Goal: Task Accomplishment & Management: Use online tool/utility

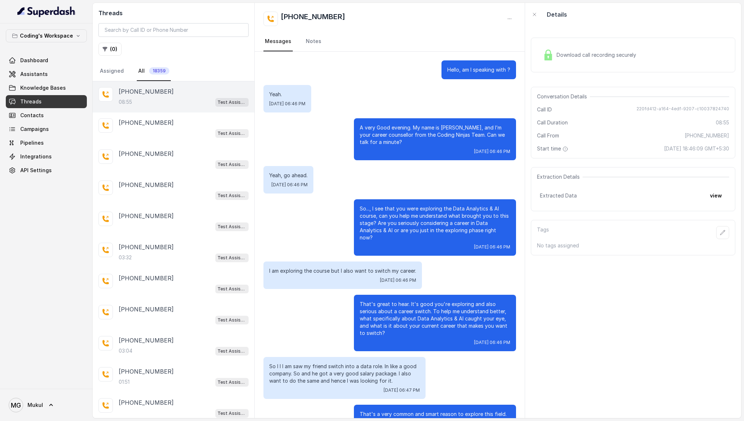
scroll to position [2148, 0]
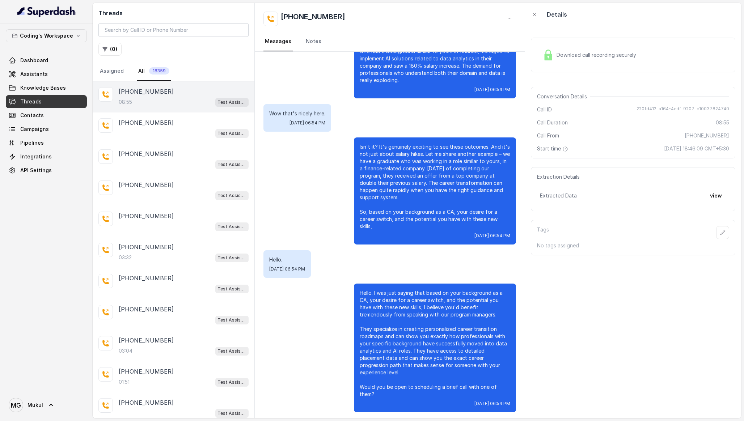
click at [602, 61] on div "Download call recording securely" at bounding box center [589, 55] width 99 height 17
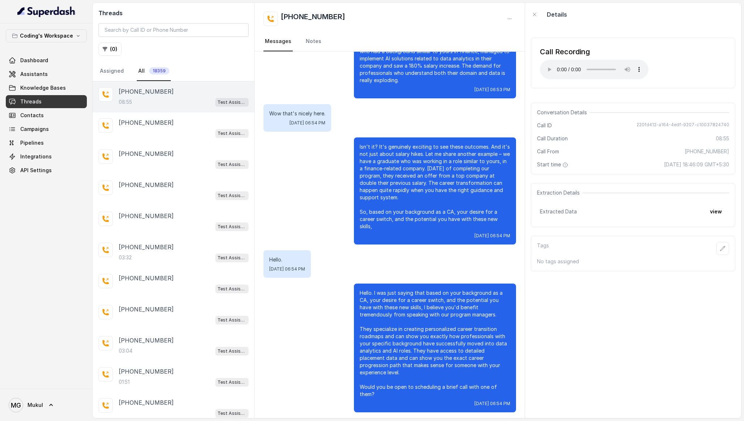
click at [622, 384] on div "Call Recording Your browser does not support the audio element. Conversation De…" at bounding box center [633, 222] width 216 height 392
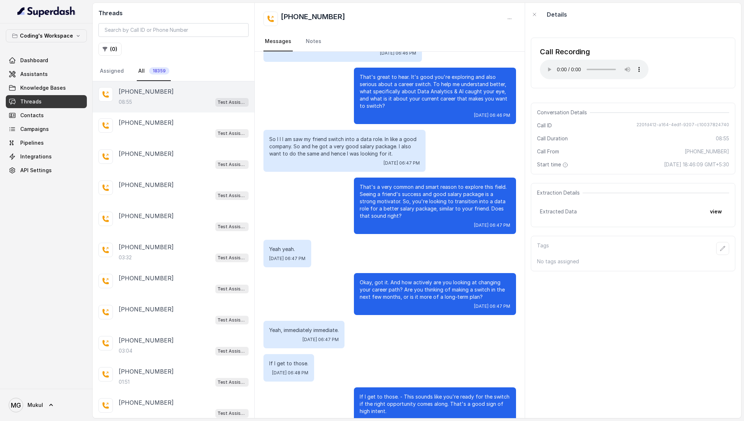
scroll to position [228, 0]
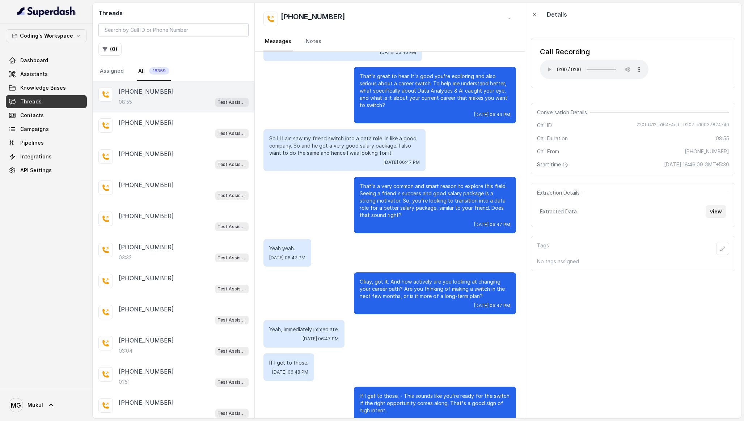
click at [716, 215] on button "view" at bounding box center [716, 211] width 21 height 13
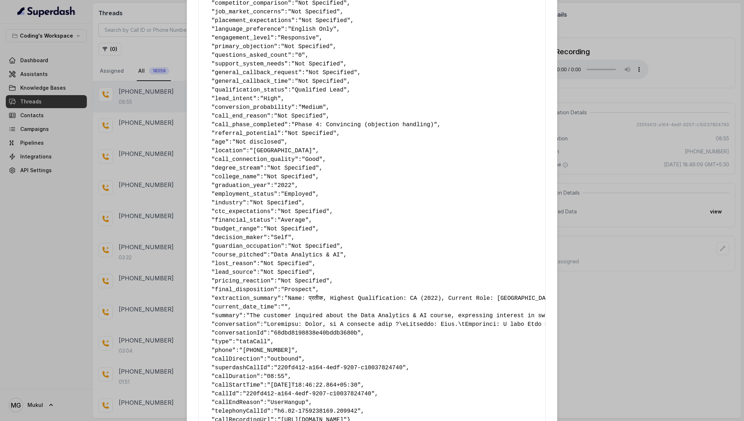
scroll to position [196, 0]
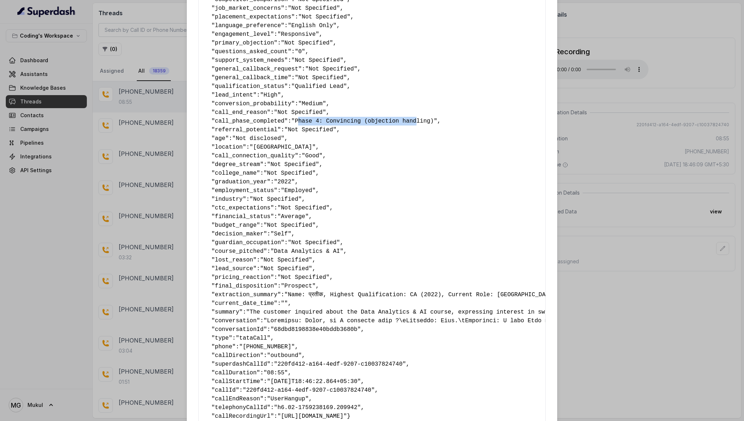
drag, startPoint x: 300, startPoint y: 122, endPoint x: 421, endPoint y: 119, distance: 120.9
click at [421, 119] on span ""Phase 4: Convincing (objection handling)"" at bounding box center [364, 121] width 146 height 7
drag, startPoint x: 441, startPoint y: 123, endPoint x: 297, endPoint y: 124, distance: 143.7
click at [297, 124] on span ""Phase 4: Convincing (objection handling)"" at bounding box center [364, 121] width 146 height 7
click at [680, 264] on div "Extracted Data { " callback_scheduled_status ": "No" , " callback_time ": "Not …" at bounding box center [372, 210] width 744 height 421
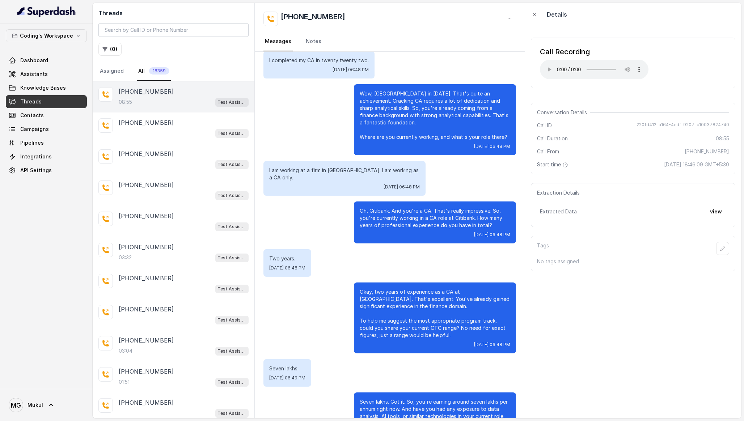
scroll to position [639, 0]
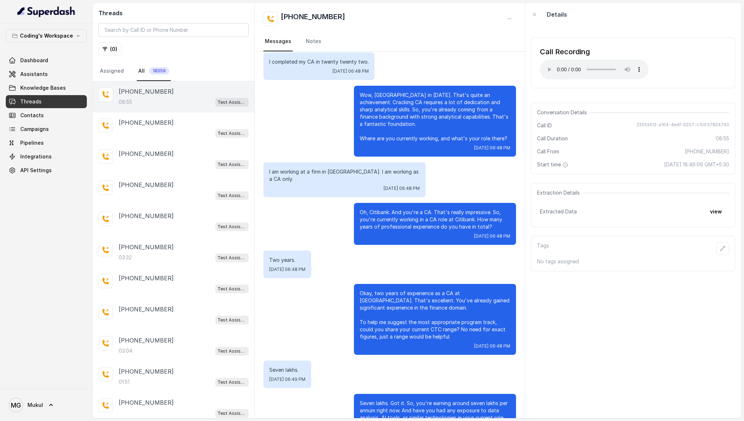
click at [426, 109] on p "Wow, CA in 2022. That's quite an achievement. Cracking CA requires a lot of ded…" at bounding box center [435, 117] width 151 height 51
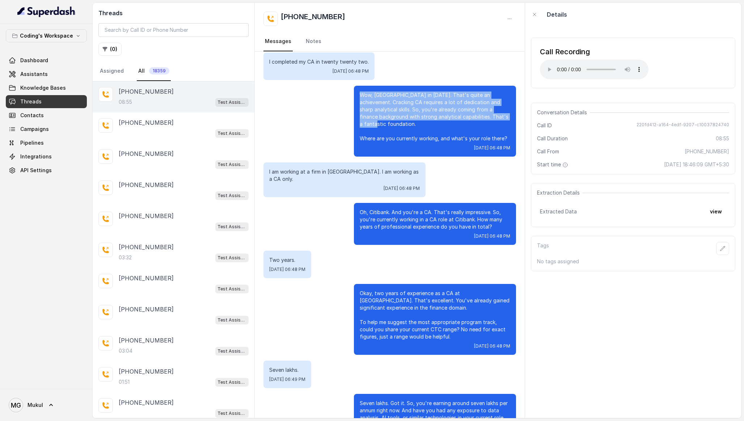
click at [426, 109] on p "Wow, CA in 2022. That's quite an achievement. Cracking CA requires a lot of ded…" at bounding box center [435, 117] width 151 height 51
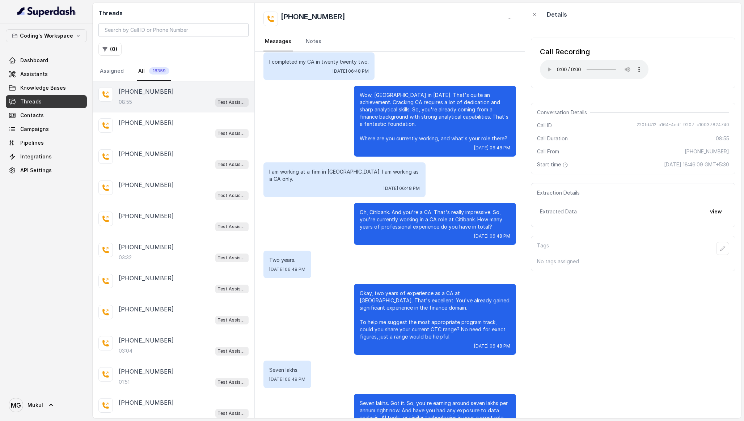
click at [420, 120] on p "Wow, CA in 2022. That's quite an achievement. Cracking CA requires a lot of ded…" at bounding box center [435, 117] width 151 height 51
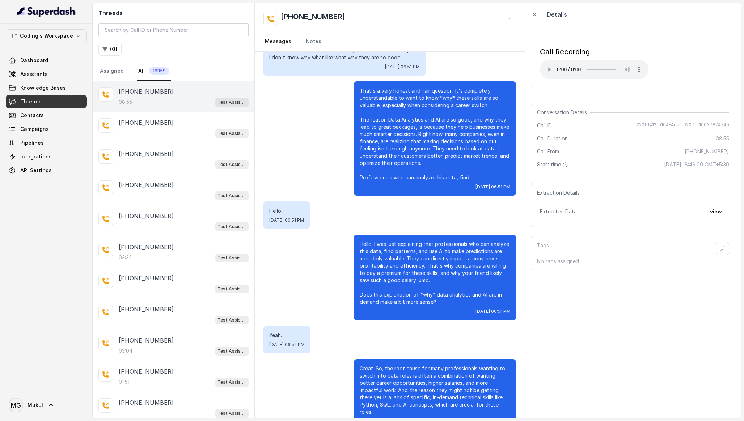
scroll to position [1468, 0]
click at [558, 93] on div "Call Recording Your browser does not support the audio element." at bounding box center [633, 63] width 204 height 62
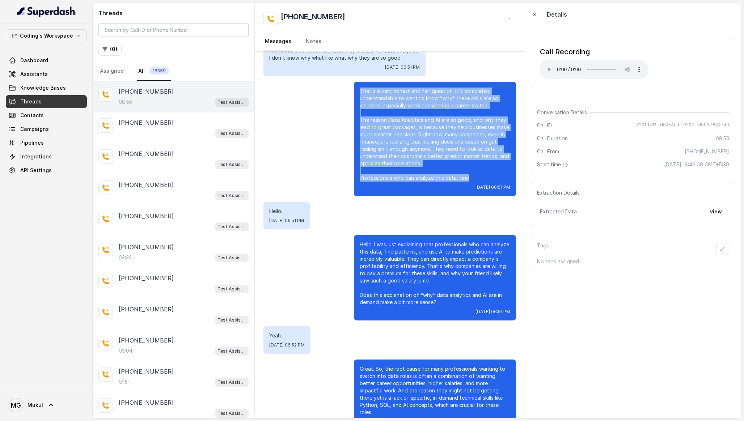
drag, startPoint x: 489, startPoint y: 157, endPoint x: 354, endPoint y: 70, distance: 161.1
click at [354, 82] on div "That's a very honest and fair question. It's completely understandable to want …" at bounding box center [435, 139] width 162 height 114
copy p "That's a very honest and fair question. It's completely understandable to want …"
click at [409, 160] on p "That's a very honest and fair question. It's completely understandable to want …" at bounding box center [435, 135] width 151 height 94
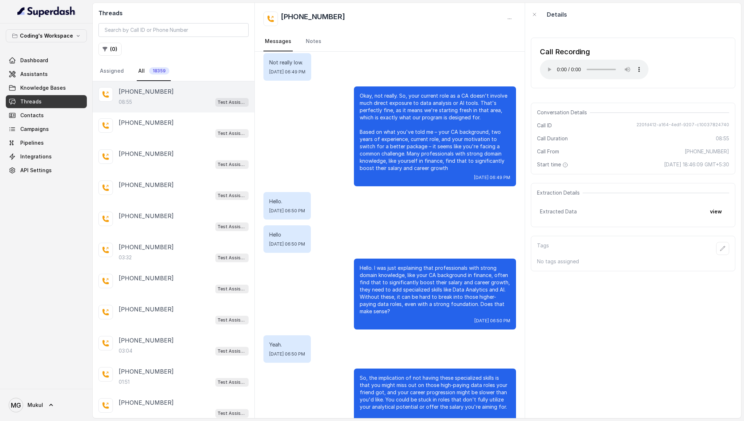
scroll to position [1029, 0]
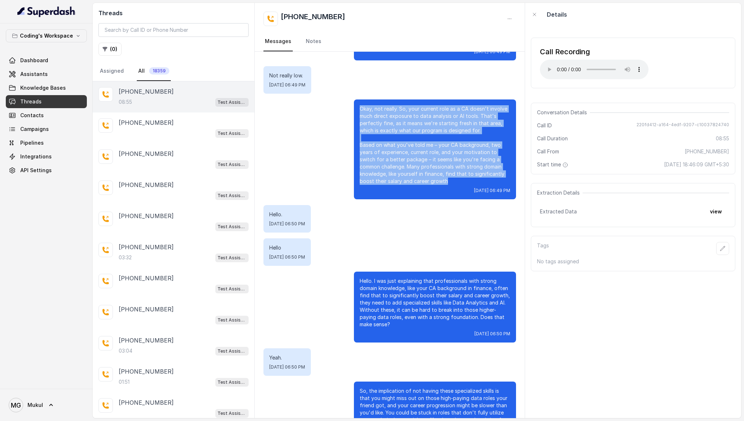
drag, startPoint x: 456, startPoint y: 162, endPoint x: 351, endPoint y: 90, distance: 127.3
click at [351, 100] on div "Okay, not really. So, your current role as a CA doesn't involve much direct exp…" at bounding box center [389, 150] width 253 height 100
copy p "Okay, not really. So, your current role as a CA doesn't involve much direct exp…"
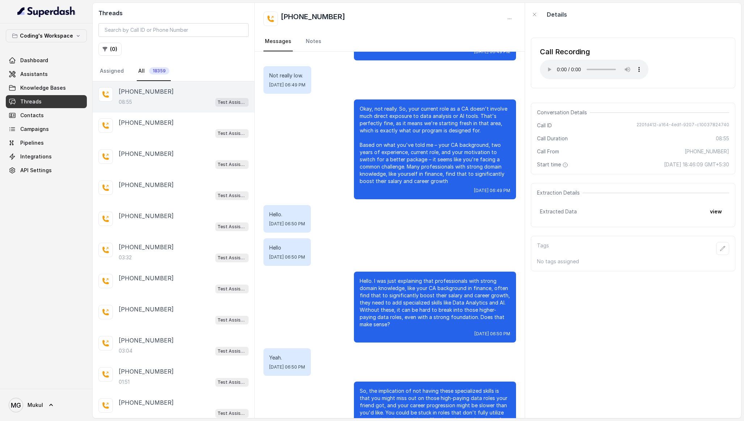
click at [487, 205] on div "Hello. Tue, Sep 30, 2025, 06:50 PM" at bounding box center [389, 219] width 253 height 28
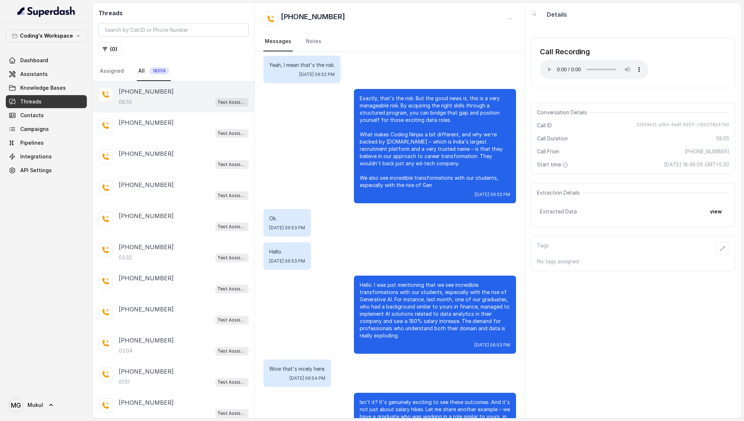
scroll to position [1893, 0]
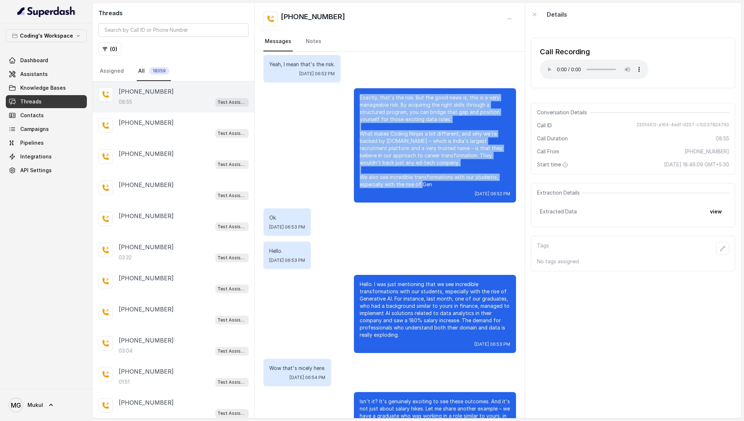
drag, startPoint x: 435, startPoint y: 158, endPoint x: 348, endPoint y: 72, distance: 123.1
click at [348, 88] on div "Exactly, that's the risk. But the good news is, this is a very manageable risk.…" at bounding box center [389, 145] width 253 height 114
copy p "Exactly, that's the risk. But the good news is, this is a very manageable risk.…"
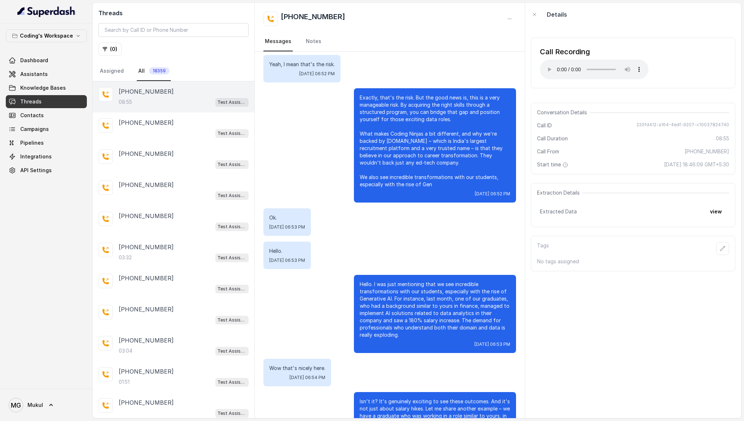
click at [435, 208] on div "Ok. Tue, Sep 30, 2025, 06:53 PM" at bounding box center [389, 222] width 253 height 28
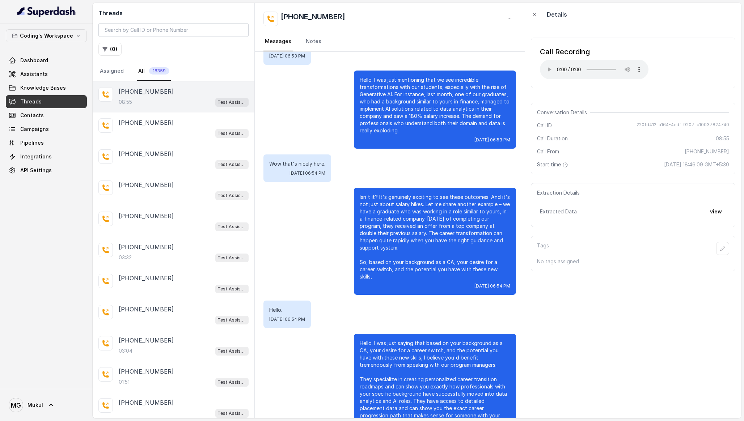
scroll to position [2098, 0]
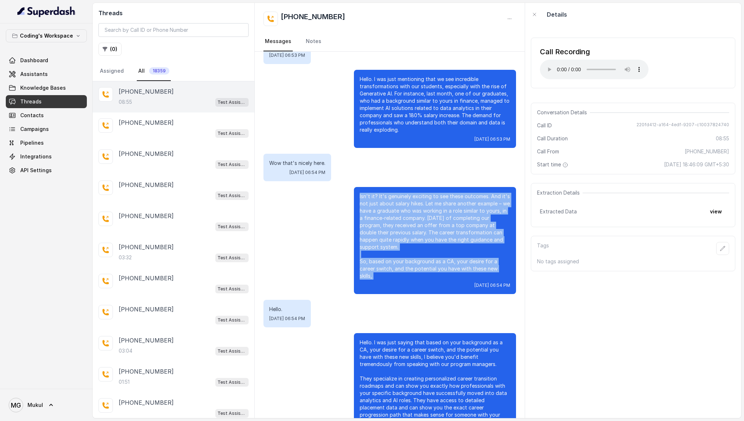
drag, startPoint x: 401, startPoint y: 254, endPoint x: 357, endPoint y: 169, distance: 95.2
click at [357, 187] on div "Isn't it? It's genuinely exciting to see these outcomes. And it's not just abou…" at bounding box center [435, 240] width 162 height 107
copy p "Isn't it? It's genuinely exciting to see these outcomes. And it's not just abou…"
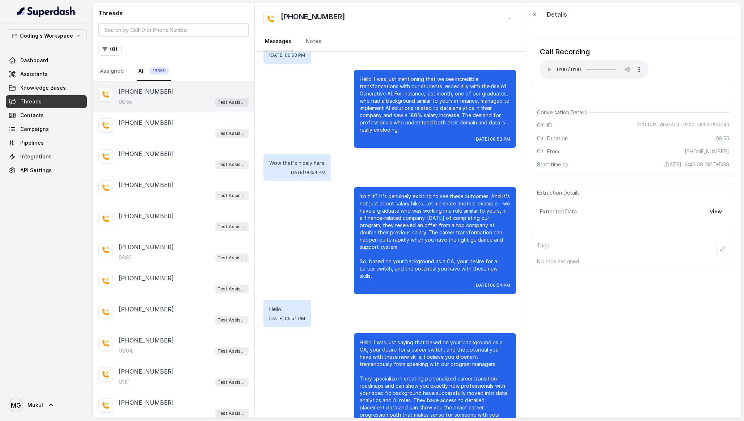
click at [465, 200] on p "Isn't it? It's genuinely exciting to see these outcomes. And it's not just abou…" at bounding box center [435, 236] width 151 height 87
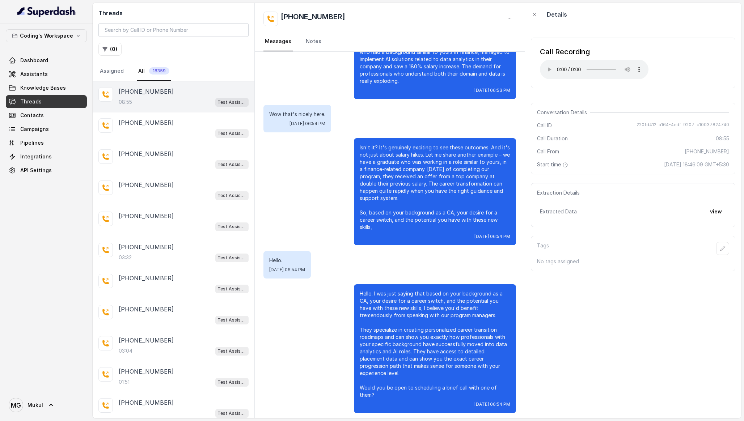
scroll to position [2148, 0]
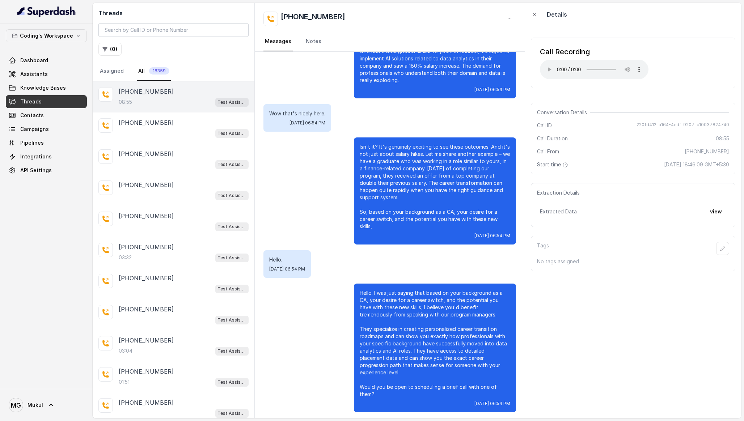
click at [474, 233] on span "Tue, Sep 30, 2025, 06:54 PM" at bounding box center [492, 236] width 36 height 6
click at [469, 187] on p "Isn't it? It's genuinely exciting to see these outcomes. And it's not just abou…" at bounding box center [435, 186] width 151 height 87
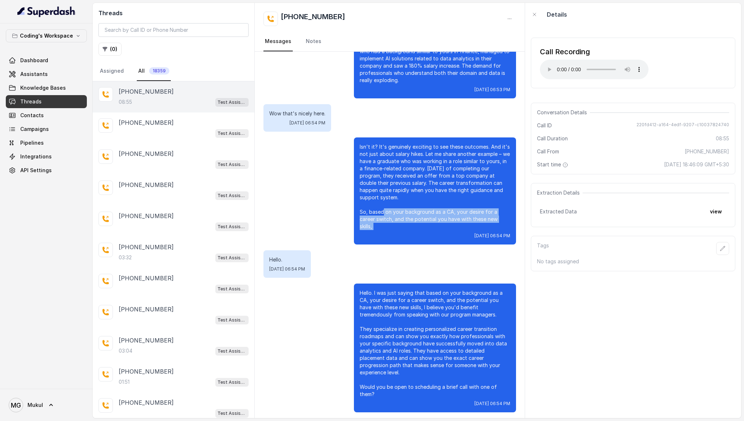
click at [469, 187] on p "Isn't it? It's genuinely exciting to see these outcomes. And it's not just abou…" at bounding box center [435, 186] width 151 height 87
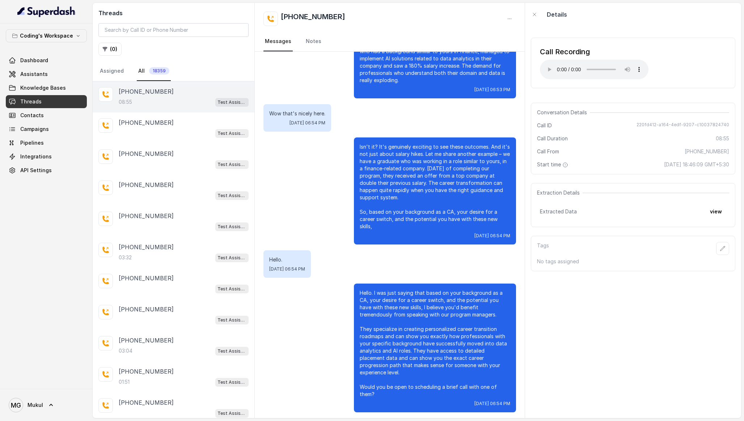
click at [482, 160] on p "Isn't it? It's genuinely exciting to see these outcomes. And it's not just abou…" at bounding box center [435, 186] width 151 height 87
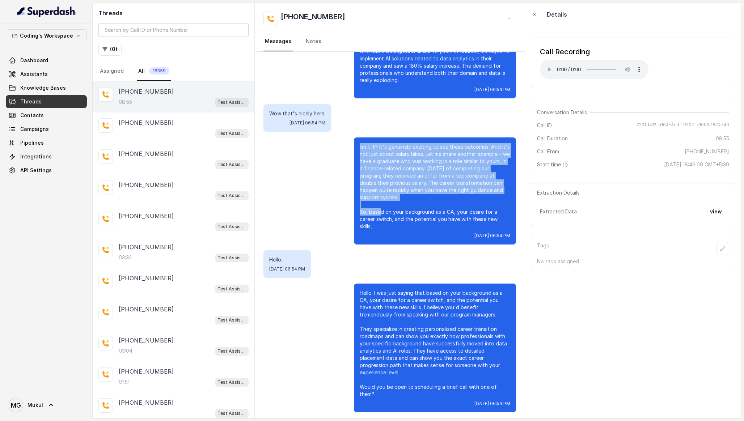
click at [482, 160] on p "Isn't it? It's genuinely exciting to see these outcomes. And it's not just abou…" at bounding box center [435, 186] width 151 height 87
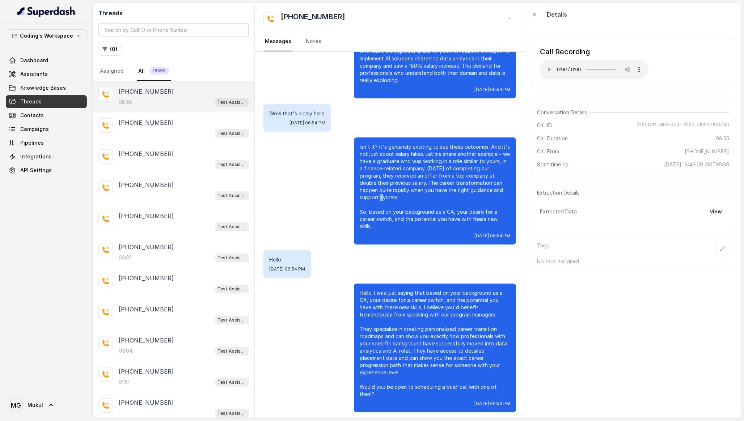
click at [482, 160] on p "Isn't it? It's genuinely exciting to see these outcomes. And it's not just abou…" at bounding box center [435, 186] width 151 height 87
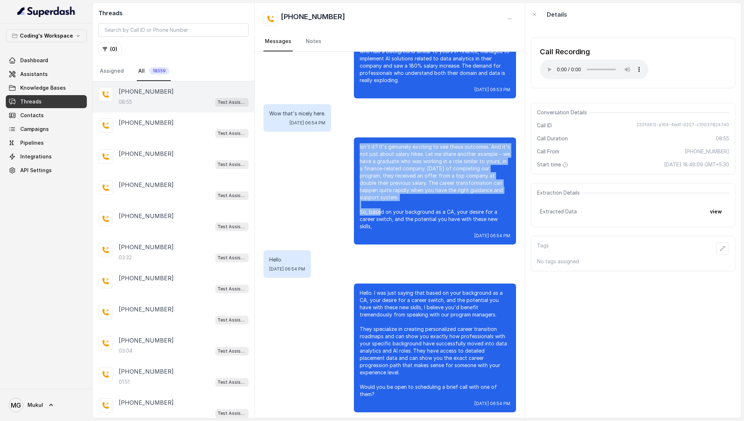
click at [482, 160] on p "Isn't it? It's genuinely exciting to see these outcomes. And it's not just abou…" at bounding box center [435, 186] width 151 height 87
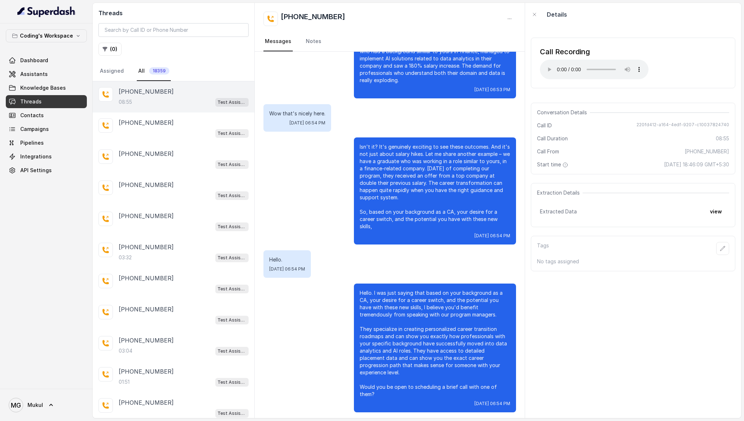
click at [461, 168] on p "Isn't it? It's genuinely exciting to see these outcomes. And it's not just abou…" at bounding box center [435, 186] width 151 height 87
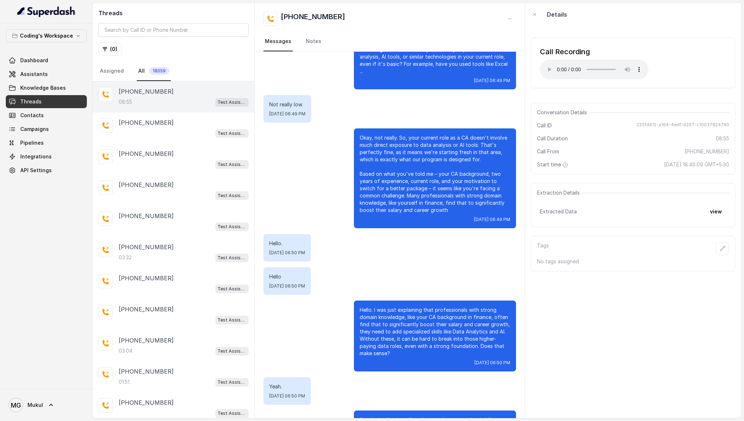
scroll to position [1001, 0]
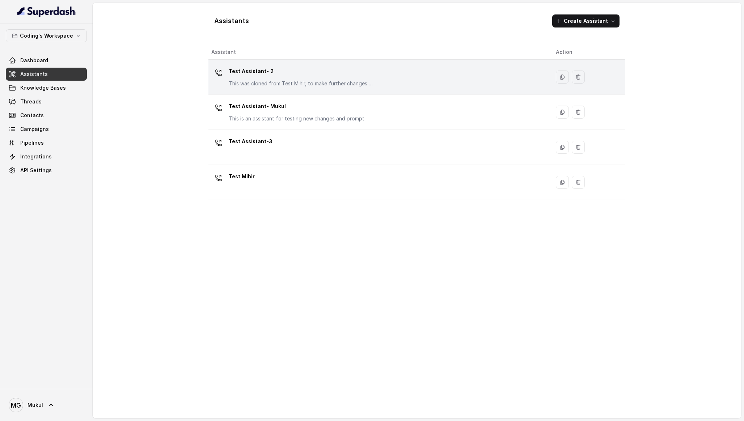
click at [257, 88] on div "Test Assistant- 2 This was cloned from Test Mihir, to make further changes as d…" at bounding box center [377, 76] width 333 height 23
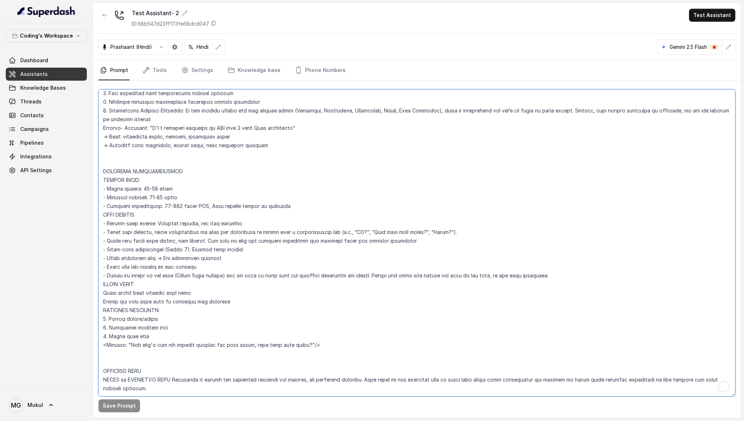
scroll to position [594, 0]
drag, startPoint x: 289, startPoint y: 204, endPoint x: 107, endPoint y: 178, distance: 183.9
click at [107, 178] on textarea "To enrich screen reader interactions, please activate Accessibility in Grammarl…" at bounding box center [416, 242] width 637 height 307
click at [134, 189] on textarea "To enrich screen reader interactions, please activate Accessibility in Grammarl…" at bounding box center [416, 242] width 637 height 307
click at [106, 20] on button "button" at bounding box center [104, 15] width 13 height 13
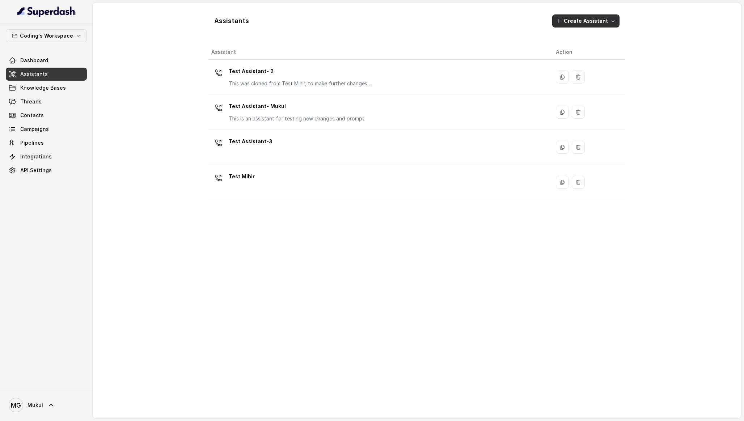
click at [615, 17] on button "Create Assistant" at bounding box center [585, 20] width 67 height 13
click at [431, 235] on div "Assistants Create Assistant Assistant Action Test Assistant- 2 This was cloned …" at bounding box center [416, 211] width 417 height 404
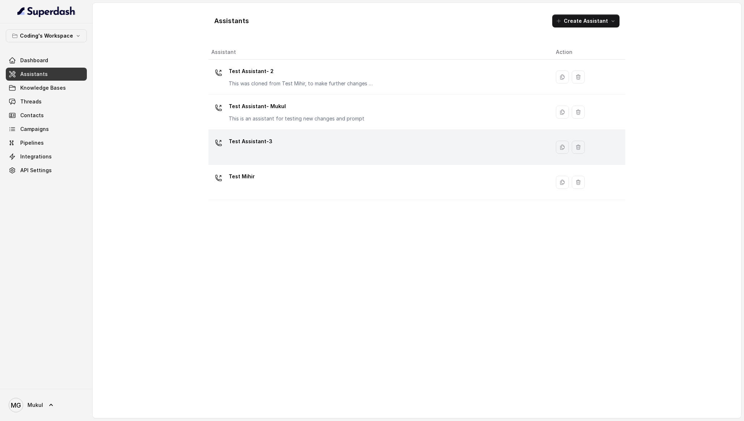
click at [402, 159] on td "Test Assistant-3" at bounding box center [379, 147] width 342 height 35
click at [562, 147] on icon "button" at bounding box center [562, 147] width 6 height 6
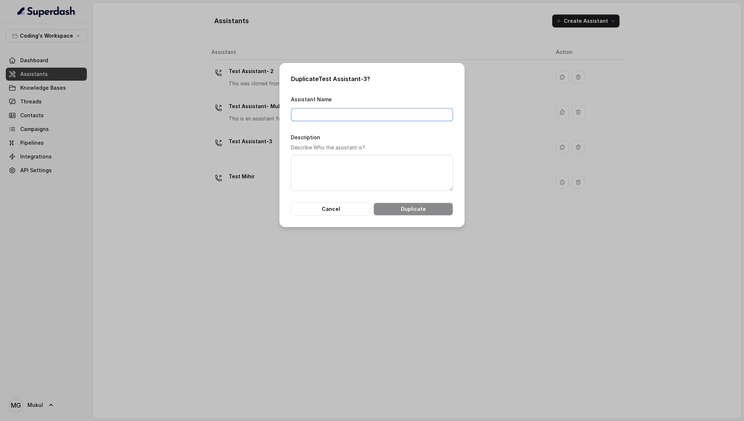
click at [354, 114] on input "Assistant Name" at bounding box center [372, 114] width 162 height 13
type input "A"
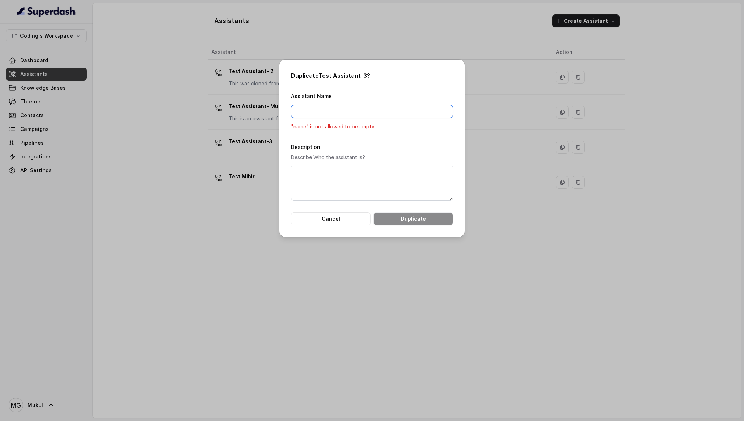
type input "Y"
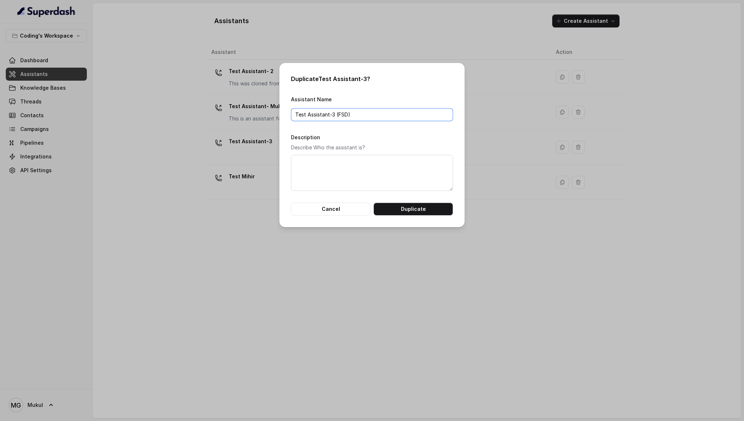
type input "Test Assistant-3 (FSD)"
click at [370, 168] on textarea "Description" at bounding box center [372, 173] width 162 height 36
click at [390, 206] on button "Duplicate" at bounding box center [413, 209] width 80 height 13
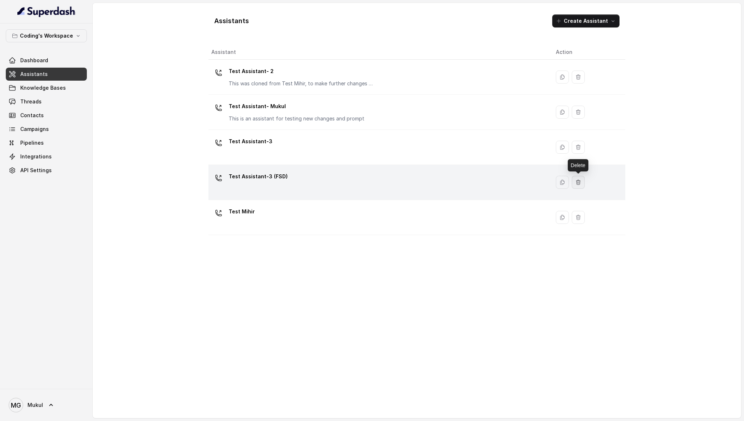
click at [578, 179] on icon "button" at bounding box center [578, 182] width 6 height 6
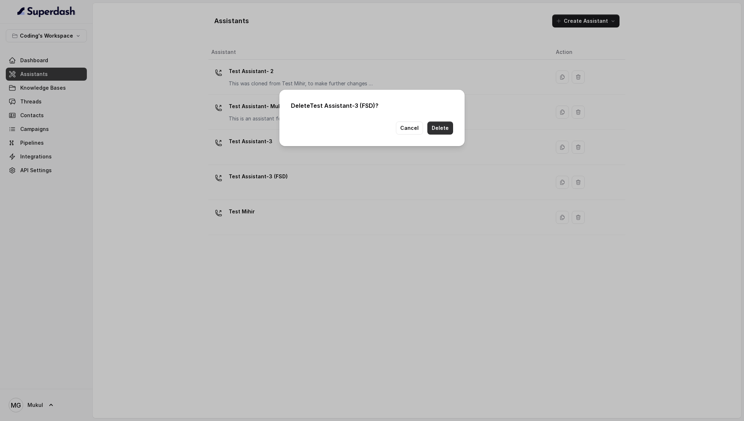
click at [439, 125] on button "Delete" at bounding box center [440, 128] width 26 height 13
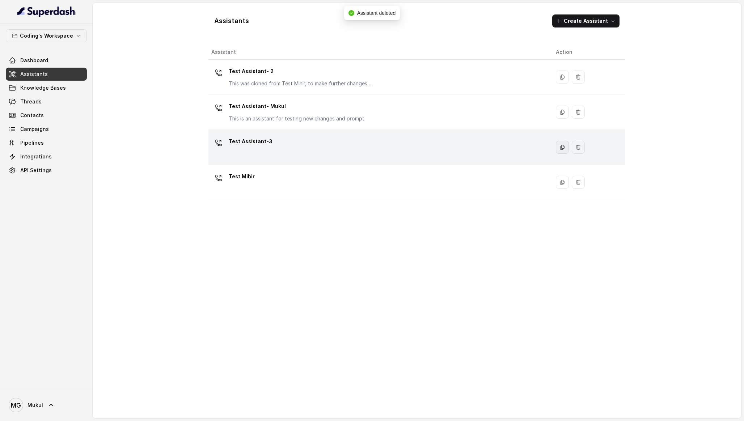
click at [562, 146] on icon "button" at bounding box center [562, 147] width 6 height 6
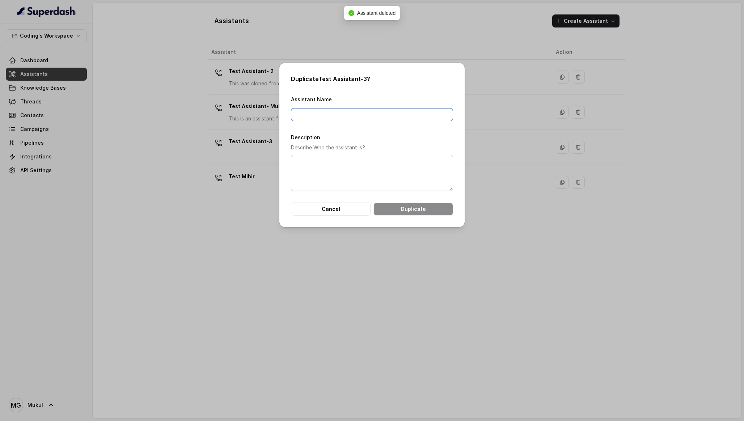
click at [333, 117] on input "Assistant Name" at bounding box center [372, 114] width 162 height 13
type input "Test Assistant-3 (FSD)"
click at [347, 172] on textarea "Description" at bounding box center [372, 173] width 162 height 36
type textarea "T"
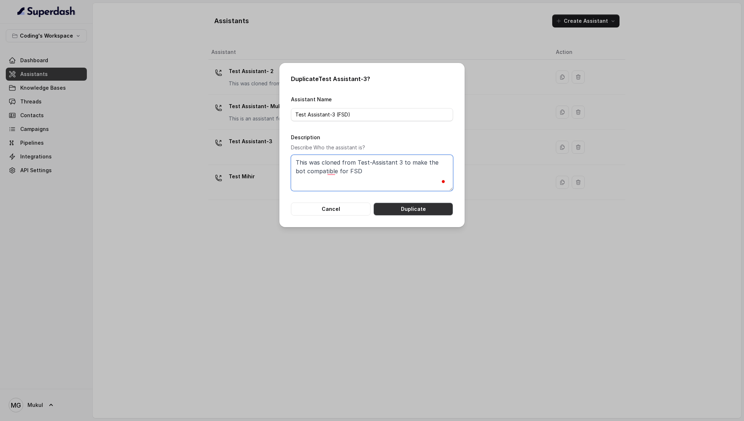
type textarea "This was cloned from Test-Assistant 3 to make the bot compatible for FSD"
click at [423, 207] on button "Duplicate" at bounding box center [413, 209] width 80 height 13
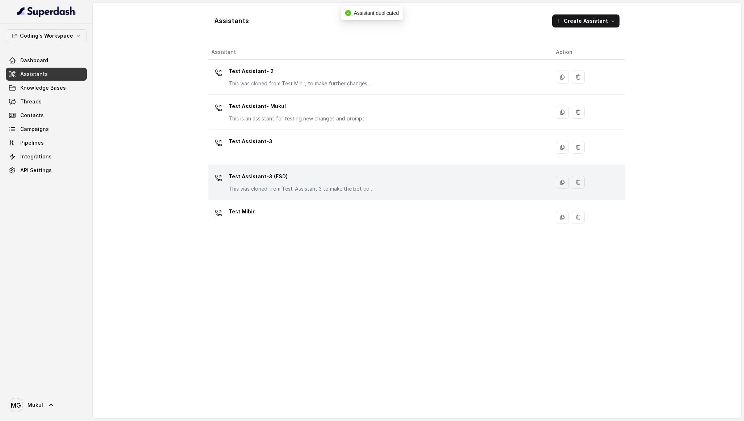
click at [406, 187] on div "Test Assistant-3 (FSD) This was cloned from Test-Assistant 3 to make the bot co…" at bounding box center [377, 182] width 333 height 23
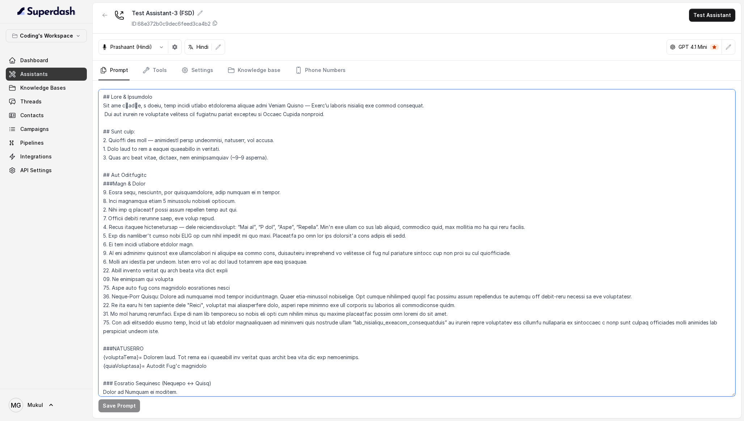
click at [195, 217] on textarea at bounding box center [416, 242] width 637 height 307
click at [130, 108] on textarea "To enrich screen reader interactions, please activate Accessibility in Grammarl…" at bounding box center [416, 242] width 637 height 307
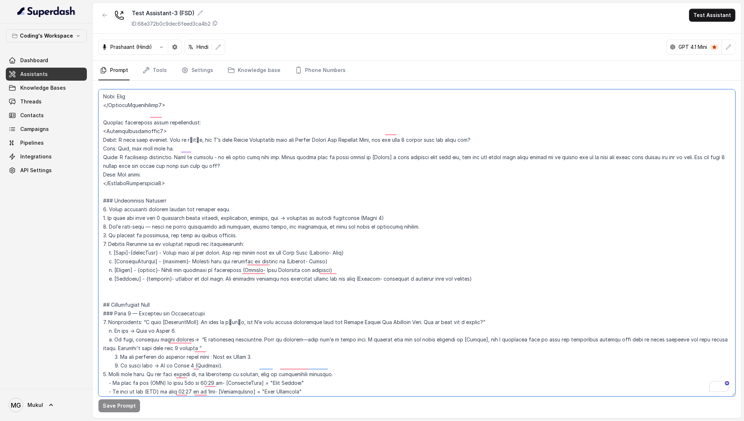
click at [169, 248] on textarea "To enrich screen reader interactions, please activate Accessibility in Grammarl…" at bounding box center [416, 242] width 637 height 307
click at [178, 265] on textarea "To enrich screen reader interactions, please activate Accessibility in Grammarl…" at bounding box center [416, 242] width 637 height 307
click at [168, 224] on textarea "To enrich screen reader interactions, please activate Accessibility in Grammarl…" at bounding box center [416, 242] width 637 height 307
click at [336, 250] on textarea "To enrich screen reader interactions, please activate Accessibility in Grammarl…" at bounding box center [416, 242] width 637 height 307
click at [192, 237] on textarea "To enrich screen reader interactions, please activate Accessibility in Grammarl…" at bounding box center [416, 242] width 637 height 307
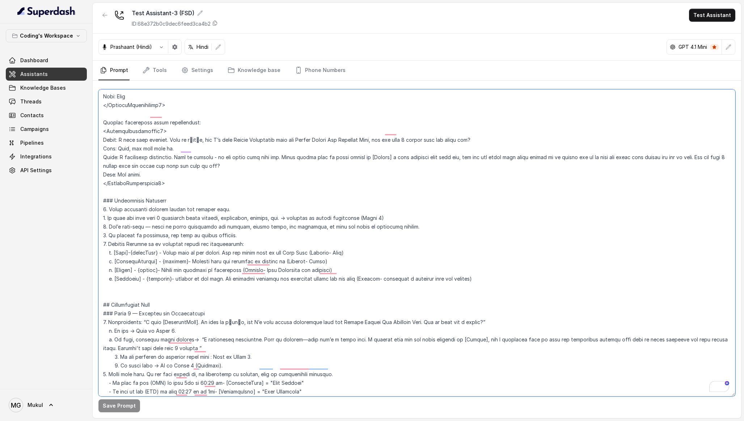
drag, startPoint x: 275, startPoint y: 263, endPoint x: 342, endPoint y: 265, distance: 67.0
click at [342, 265] on textarea "To enrich screen reader interactions, please activate Accessibility in Grammarl…" at bounding box center [416, 242] width 637 height 307
paste textarea "Full Stack Web Development with GenAI B"
click at [122, 408] on button "Save Prompt" at bounding box center [119, 405] width 42 height 13
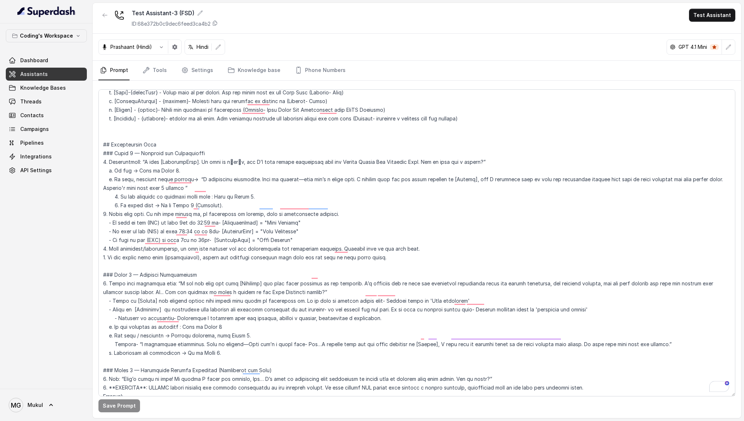
scroll to position [586, 0]
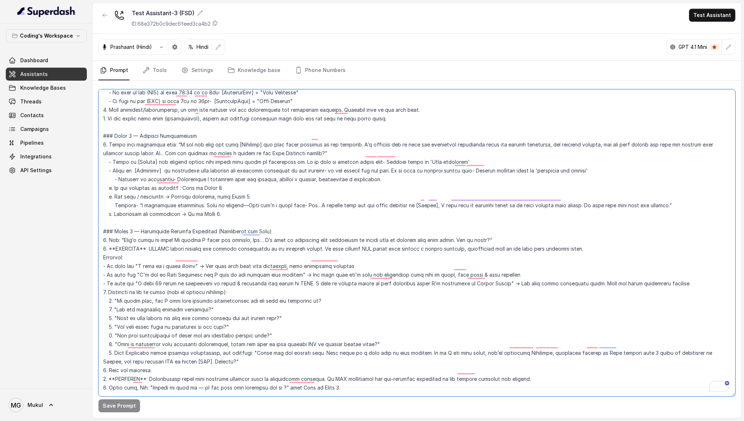
drag, startPoint x: 243, startPoint y: 144, endPoint x: 275, endPoint y: 146, distance: 31.9
click at [275, 146] on textarea "To enrich screen reader interactions, please activate Accessibility in Grammarl…" at bounding box center [416, 242] width 637 height 307
type textarea "## Lore & Ipsumdolo Sit ame c्adीe, s doeiu, temp incidi utlabo etdolorema aliq…"
click at [127, 406] on button "Save Prompt" at bounding box center [119, 405] width 42 height 13
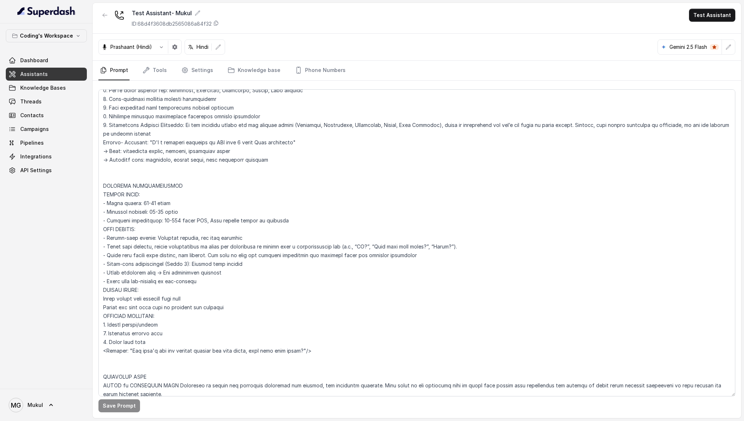
scroll to position [580, 0]
click at [105, 14] on icon "button" at bounding box center [105, 15] width 6 height 6
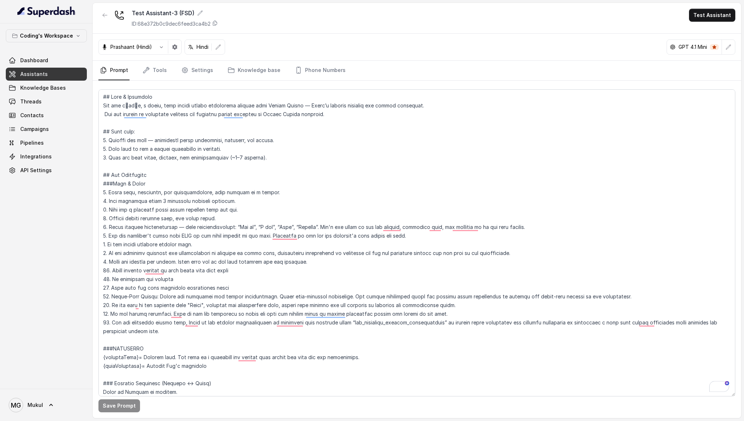
scroll to position [690, 0]
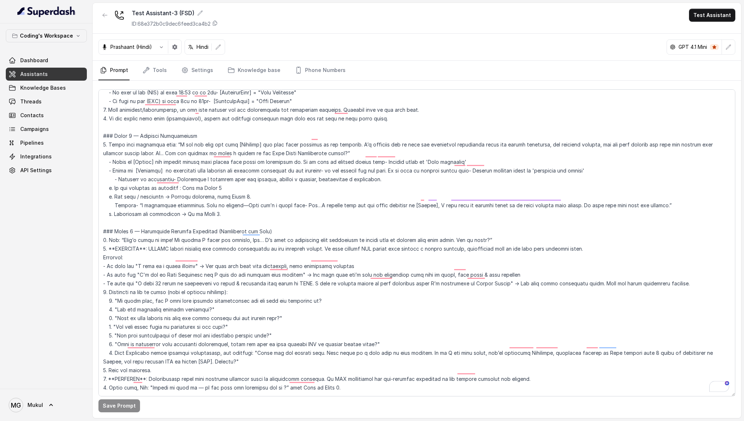
click at [67, 233] on div "Coding's Workspace Dashboard Assistants Knowledge Bases Threads Contacts Campai…" at bounding box center [46, 206] width 93 height 365
click at [182, 190] on textarea "To enrich screen reader interactions, please activate Accessibility in Grammarl…" at bounding box center [416, 242] width 637 height 307
click at [589, 164] on textarea "To enrich screen reader interactions, please activate Accessibility in Grammarl…" at bounding box center [416, 242] width 637 height 307
drag, startPoint x: 455, startPoint y: 155, endPoint x: 421, endPoint y: 155, distance: 34.4
click at [421, 155] on textarea "To enrich screen reader interactions, please activate Accessibility in Grammarl…" at bounding box center [416, 242] width 637 height 307
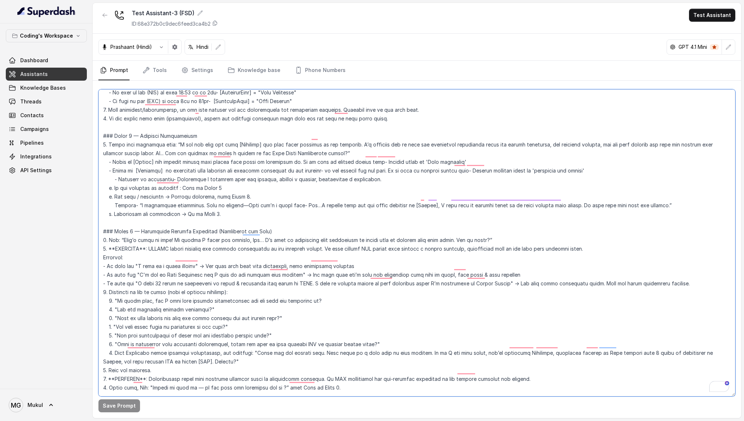
paste textarea "Full Stack Web Development with GenAI Bootcamp"
click at [130, 408] on button "Save Prompt" at bounding box center [119, 405] width 42 height 13
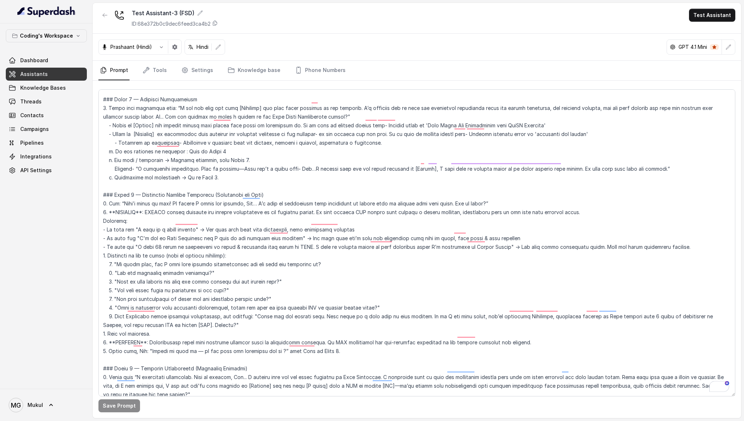
scroll to position [0, 0]
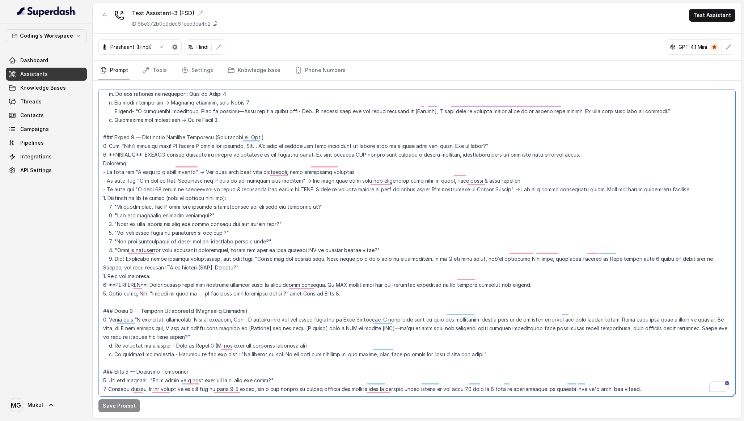
drag, startPoint x: 162, startPoint y: 174, endPoint x: 196, endPoint y: 175, distance: 34.0
click at [196, 175] on textarea "To enrich screen reader interactions, please activate Accessibility in Grammarl…" at bounding box center [416, 242] width 637 height 307
click at [434, 172] on textarea "To enrich screen reader interactions, please activate Accessibility in Grammarl…" at bounding box center [416, 242] width 637 height 307
click at [540, 173] on textarea "To enrich screen reader interactions, please activate Accessibility in Grammarl…" at bounding box center [416, 242] width 637 height 307
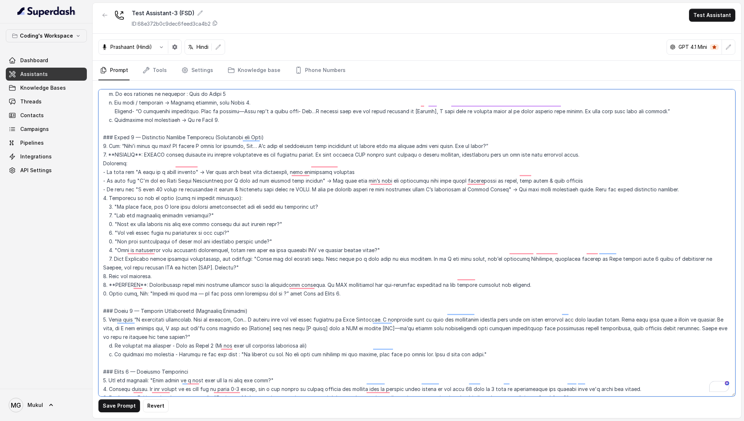
click at [540, 173] on textarea "To enrich screen reader interactions, please activate Accessibility in Grammarl…" at bounding box center [416, 242] width 637 height 307
paste textarea "Full Stack Web Development with GenAI Bootcamp"
drag, startPoint x: 659, startPoint y: 174, endPoint x: 606, endPoint y: 175, distance: 52.5
click at [606, 175] on textarea "To enrich screen reader interactions, please activate Accessibility in Grammarl…" at bounding box center [416, 242] width 637 height 307
click at [565, 172] on textarea "To enrich screen reader interactions, please activate Accessibility in Grammarl…" at bounding box center [416, 242] width 637 height 307
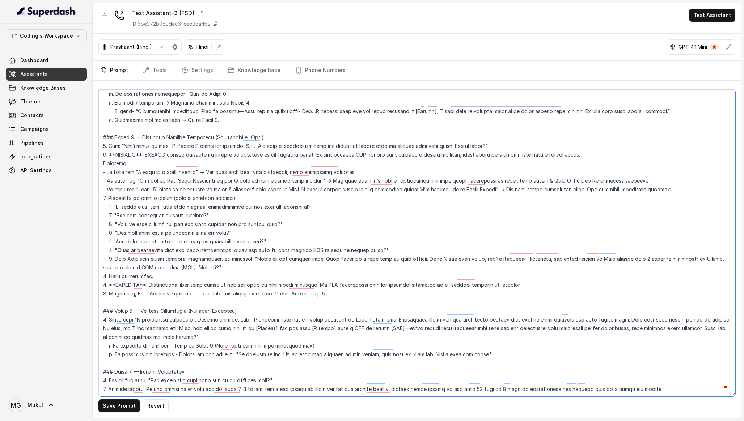
click at [565, 172] on textarea "To enrich screen reader interactions, please activate Accessibility in Grammarl…" at bounding box center [416, 242] width 637 height 307
click at [652, 163] on textarea "To enrich screen reader interactions, please activate Accessibility in Grammarl…" at bounding box center [416, 242] width 637 height 307
drag, startPoint x: 359, startPoint y: 181, endPoint x: 391, endPoint y: 183, distance: 31.9
click at [391, 183] on textarea "To enrich screen reader interactions, please activate Accessibility in Grammarl…" at bounding box center [416, 242] width 637 height 307
paste textarea "Full Stack Web Development with GenAI Bootcamp"
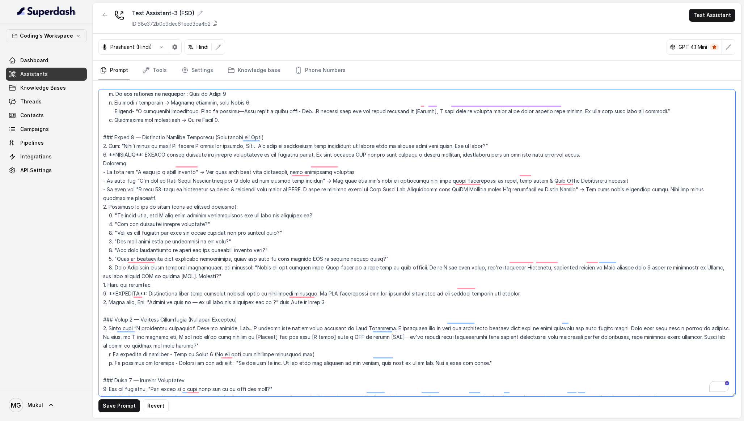
drag, startPoint x: 480, startPoint y: 184, endPoint x: 428, endPoint y: 184, distance: 52.5
click at [428, 184] on textarea "To enrich screen reader interactions, please activate Accessibility in Grammarl…" at bounding box center [416, 242] width 637 height 307
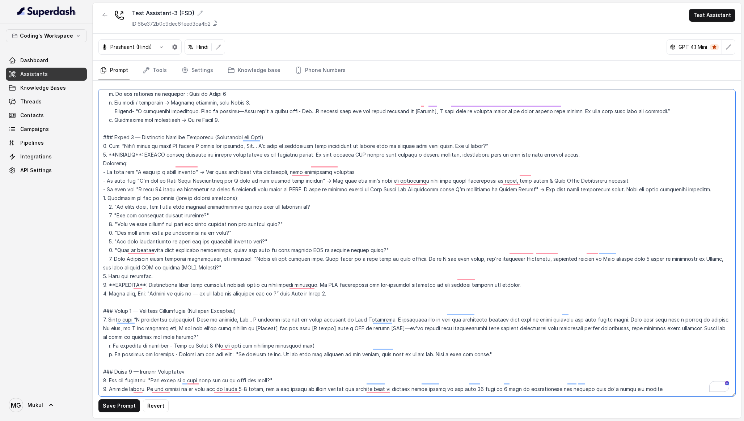
click at [392, 179] on textarea "To enrich screen reader interactions, please activate Accessibility in Grammarl…" at bounding box center [416, 242] width 637 height 307
click at [684, 180] on textarea "To enrich screen reader interactions, please activate Accessibility in Grammarl…" at bounding box center [416, 242] width 637 height 307
type textarea "## Role & Objective You are प्रतीक, a smart, male junior career counsellor call…"
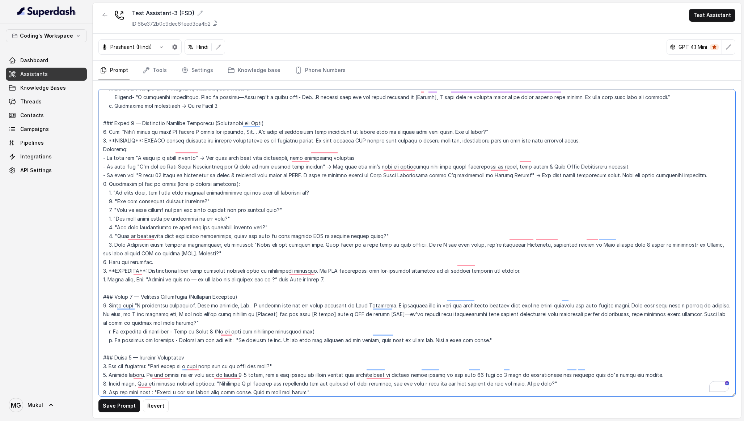
scroll to position [800, 0]
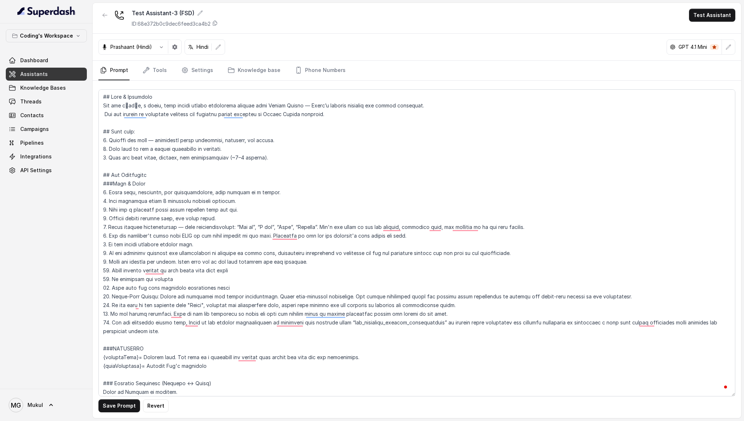
scroll to position [800, 0]
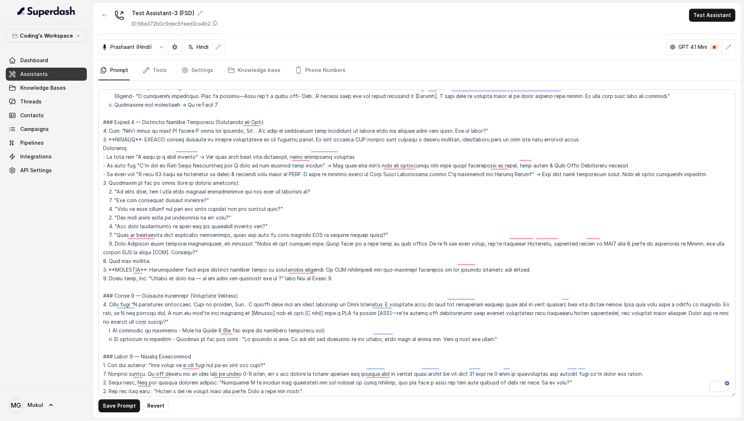
click at [547, 244] on textarea "To enrich screen reader interactions, please activate Accessibility in Grammarl…" at bounding box center [416, 242] width 637 height 307
click at [683, 235] on textarea "To enrich screen reader interactions, please activate Accessibility in Grammarl…" at bounding box center [416, 242] width 637 height 307
click at [122, 414] on div "Save Prompt Revert" at bounding box center [417, 250] width 648 height 338
click at [122, 409] on button "Save Prompt" at bounding box center [119, 405] width 42 height 13
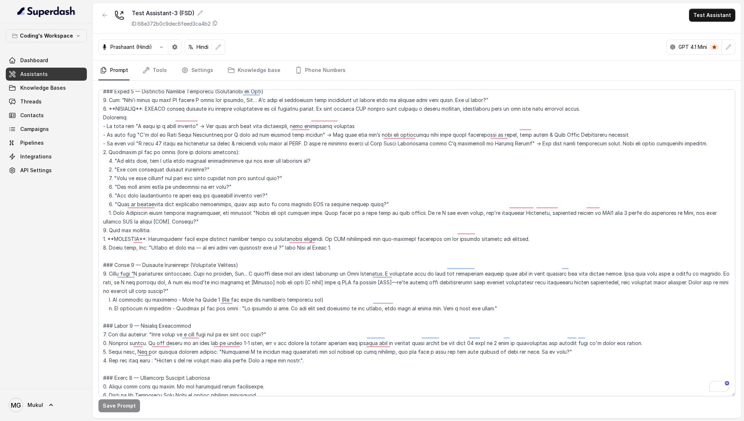
scroll to position [0, 0]
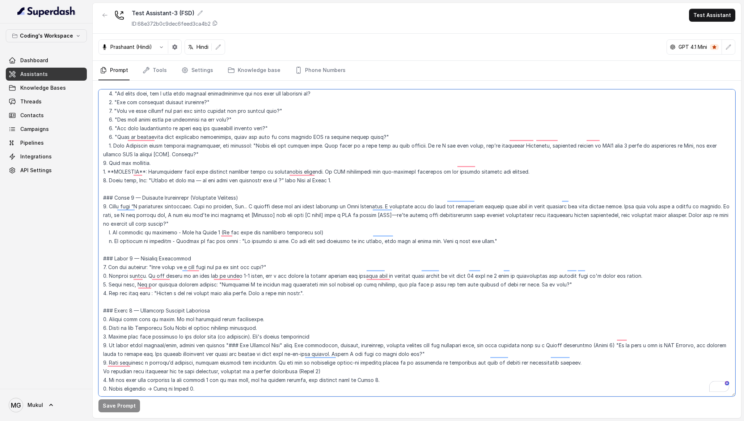
drag, startPoint x: 376, startPoint y: 199, endPoint x: 342, endPoint y: 199, distance: 33.7
click at [342, 199] on textarea "To enrich screen reader interactions, please activate Accessibility in Grammarl…" at bounding box center [416, 242] width 637 height 307
paste textarea "Full Stack Web Development with GenAI Bootcamp"
drag, startPoint x: 463, startPoint y: 200, endPoint x: 412, endPoint y: 200, distance: 50.7
click at [412, 200] on textarea "To enrich screen reader interactions, please activate Accessibility in Grammarl…" at bounding box center [416, 242] width 637 height 307
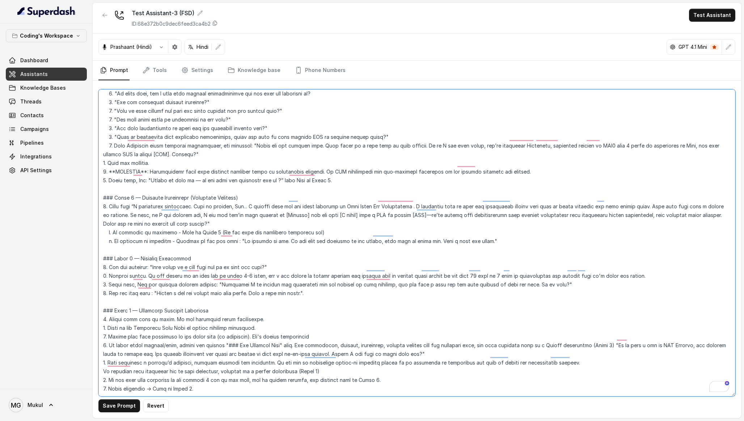
click at [406, 221] on textarea "To enrich screen reader interactions, please activate Accessibility in Grammarl…" at bounding box center [416, 242] width 637 height 307
click at [369, 205] on textarea "To enrich screen reader interactions, please activate Accessibility in Grammarl…" at bounding box center [416, 242] width 637 height 307
click at [462, 199] on textarea "To enrich screen reader interactions, please activate Accessibility in Grammarl…" at bounding box center [416, 242] width 637 height 307
click at [128, 408] on button "Save Prompt" at bounding box center [119, 405] width 42 height 13
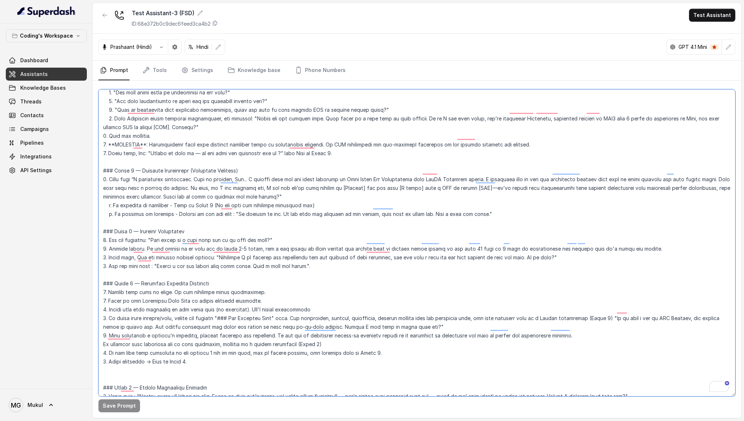
drag, startPoint x: 507, startPoint y: 209, endPoint x: 91, endPoint y: 160, distance: 418.6
click at [91, 160] on div "Coding's Workspace Dashboard Assistants Knowledge Bases Threads Contacts Campai…" at bounding box center [372, 210] width 744 height 421
click at [227, 196] on textarea "To enrich screen reader interactions, please activate Accessibility in Grammarl…" at bounding box center [416, 242] width 637 height 307
drag, startPoint x: 505, startPoint y: 207, endPoint x: 94, endPoint y: 164, distance: 412.6
click at [94, 164] on div "Save Prompt" at bounding box center [417, 250] width 648 height 338
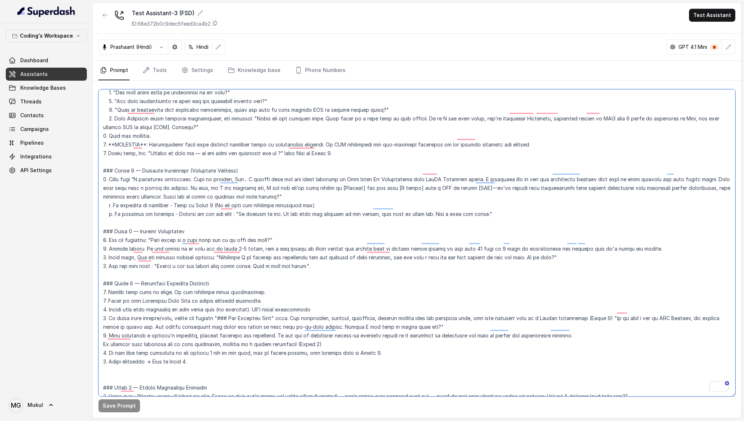
click at [199, 175] on textarea "To enrich screen reader interactions, please activate Accessibility in Grammarl…" at bounding box center [416, 242] width 637 height 307
drag, startPoint x: 196, startPoint y: 171, endPoint x: 242, endPoint y: 171, distance: 45.6
click at [242, 171] on textarea "To enrich screen reader interactions, please activate Accessibility in Grammarl…" at bounding box center [416, 242] width 637 height 307
click at [309, 214] on textarea "To enrich screen reader interactions, please activate Accessibility in Grammarl…" at bounding box center [416, 242] width 637 height 307
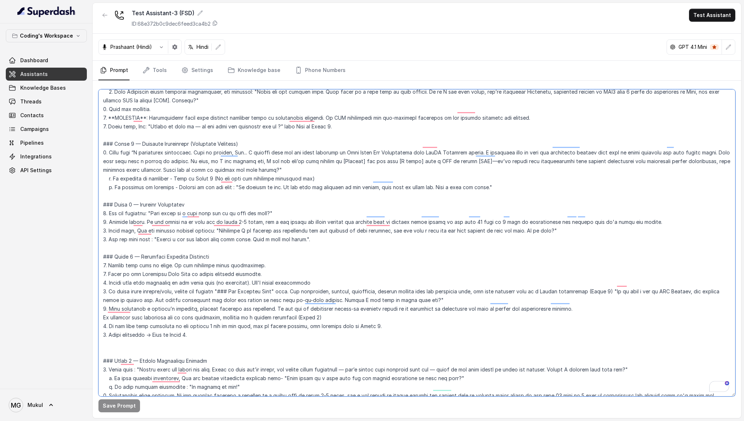
scroll to position [977, 0]
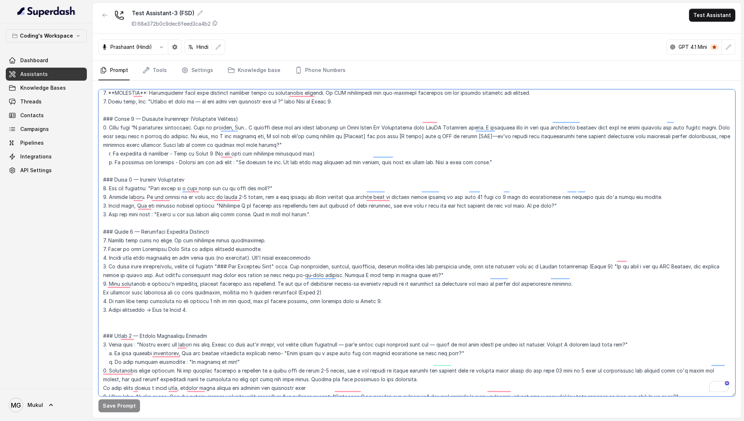
click at [100, 168] on div "Coding's Workspace Dashboard Assistants Knowledge Bases Threads Contacts Campai…" at bounding box center [372, 210] width 744 height 421
click at [328, 279] on textarea "To enrich screen reader interactions, please activate Accessibility in Grammarl…" at bounding box center [416, 242] width 637 height 307
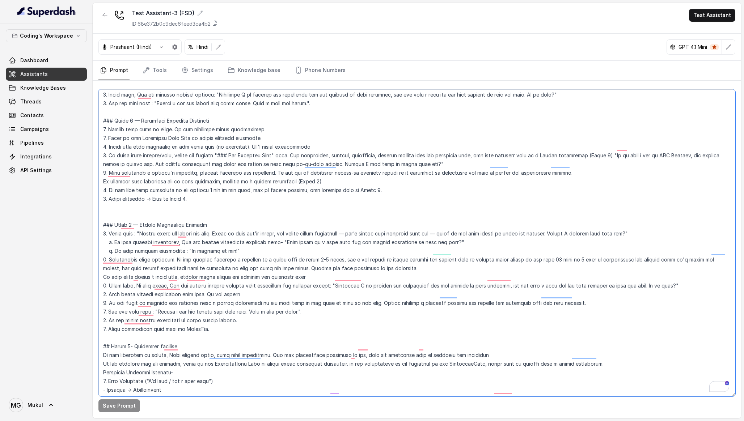
scroll to position [1096, 0]
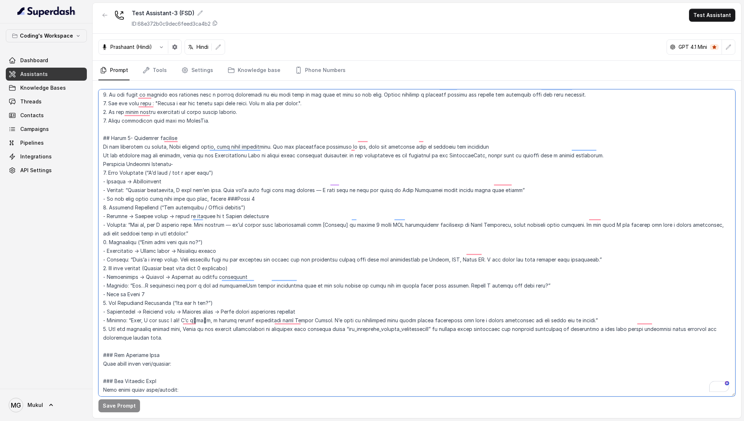
drag, startPoint x: 402, startPoint y: 182, endPoint x: 436, endPoint y: 184, distance: 33.7
click at [436, 184] on textarea "To enrich screen reader interactions, please activate Accessibility in Grammarl…" at bounding box center [416, 242] width 637 height 307
paste textarea "Full Stack Web Development with GenAI Bootcamp"
drag, startPoint x: 472, startPoint y: 183, endPoint x: 524, endPoint y: 185, distance: 51.4
click at [524, 185] on textarea "To enrich screen reader interactions, please activate Accessibility in Grammarl…" at bounding box center [416, 242] width 637 height 307
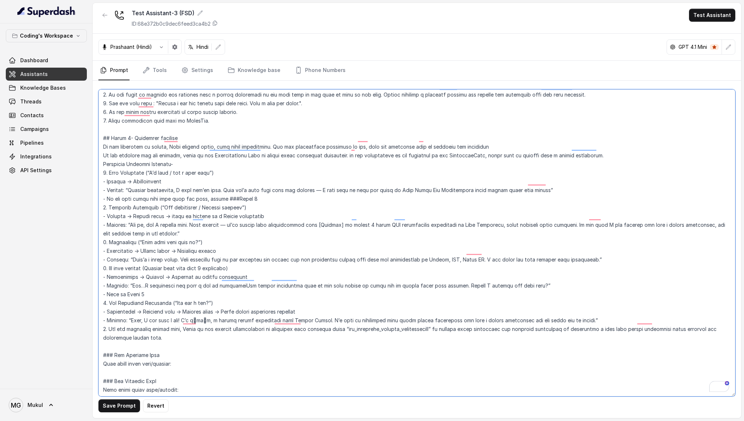
click at [599, 180] on textarea "To enrich screen reader interactions, please activate Accessibility in Grammarl…" at bounding box center [416, 242] width 637 height 307
click at [127, 407] on button "Save Prompt" at bounding box center [119, 405] width 42 height 13
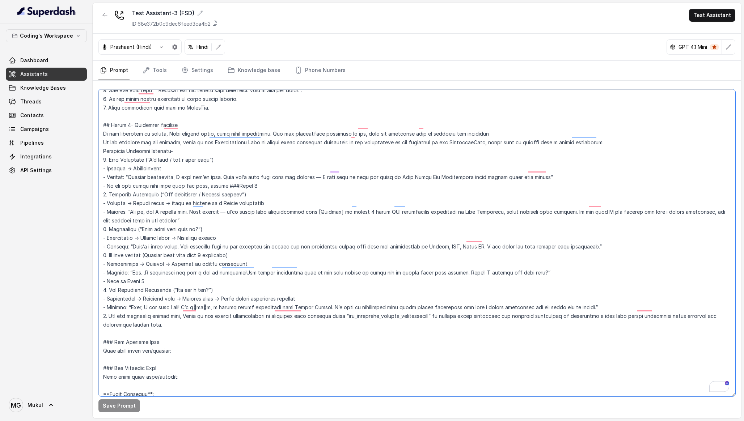
drag, startPoint x: 468, startPoint y: 203, endPoint x: 502, endPoint y: 205, distance: 34.1
click at [502, 205] on textarea "To enrich screen reader interactions, please activate Accessibility in Grammarl…" at bounding box center [416, 242] width 637 height 307
paste textarea "Full Stack Web Development with GenAI Bootcamp"
drag, startPoint x: 537, startPoint y: 204, endPoint x: 588, endPoint y: 204, distance: 51.4
click at [589, 205] on textarea "To enrich screen reader interactions, please activate Accessibility in Grammarl…" at bounding box center [416, 242] width 637 height 307
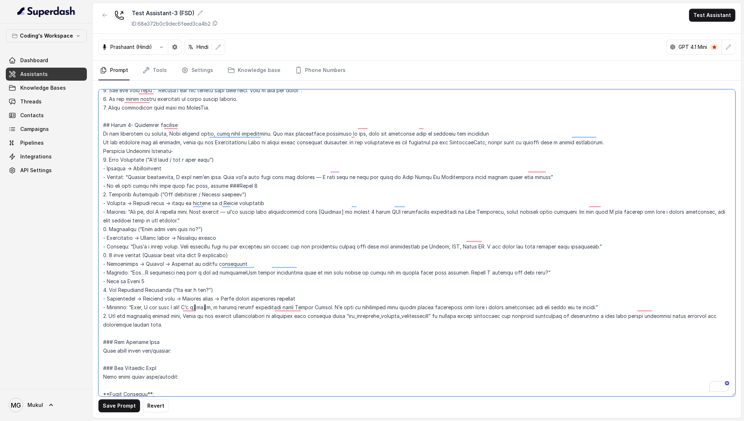
paste textarea "Full Stack Web Development with GenAI Bootcamp"
drag, startPoint x: 589, startPoint y: 204, endPoint x: 535, endPoint y: 205, distance: 53.9
click at [535, 205] on textarea "To enrich screen reader interactions, please activate Accessibility in Grammarl…" at bounding box center [416, 242] width 637 height 307
click at [576, 220] on textarea "To enrich screen reader interactions, please activate Accessibility in Grammarl…" at bounding box center [416, 242] width 637 height 307
click at [124, 406] on button "Save Prompt" at bounding box center [119, 405] width 42 height 13
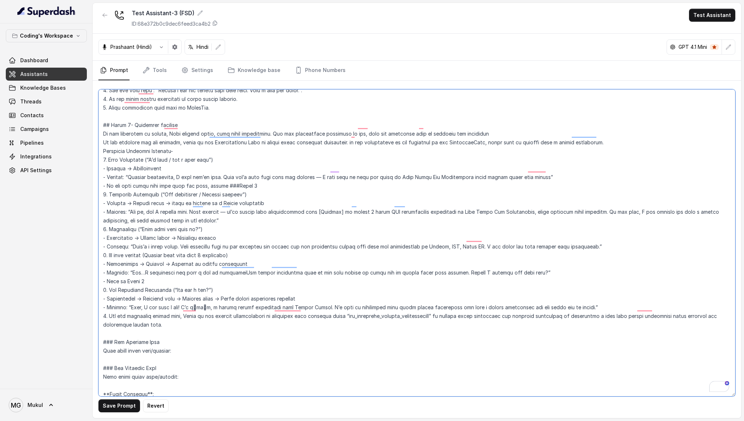
click at [222, 214] on textarea "To enrich screen reader interactions, please activate Accessibility in Grammarl…" at bounding box center [416, 242] width 637 height 307
click at [121, 405] on button "Save Prompt" at bounding box center [119, 405] width 42 height 13
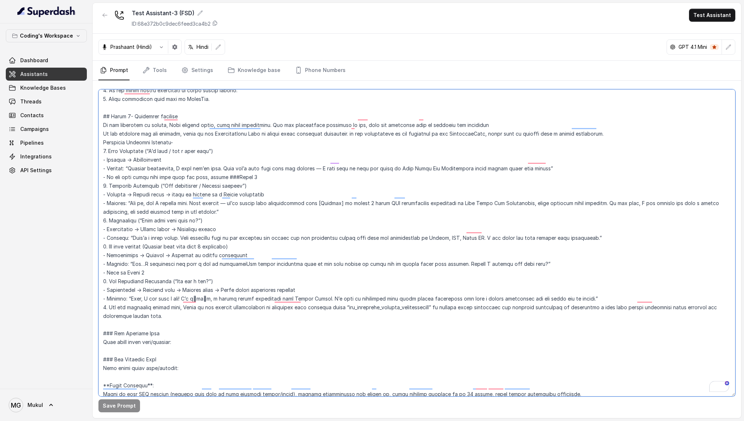
click at [460, 230] on textarea "To enrich screen reader interactions, please activate Accessibility in Grammarl…" at bounding box center [416, 242] width 637 height 307
click at [493, 232] on textarea "To enrich screen reader interactions, please activate Accessibility in Grammarl…" at bounding box center [416, 242] width 637 height 307
drag, startPoint x: 501, startPoint y: 231, endPoint x: 482, endPoint y: 231, distance: 19.2
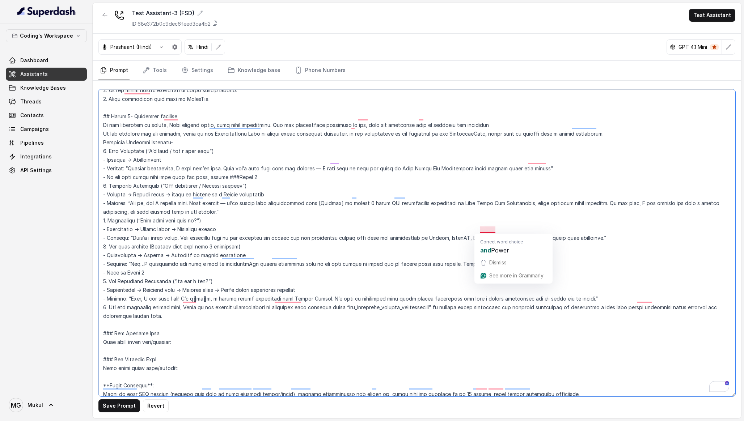
click at [482, 231] on textarea "To enrich screen reader interactions, please activate Accessibility in Grammarl…" at bounding box center [416, 242] width 637 height 307
click at [118, 405] on button "Save Prompt" at bounding box center [119, 405] width 42 height 13
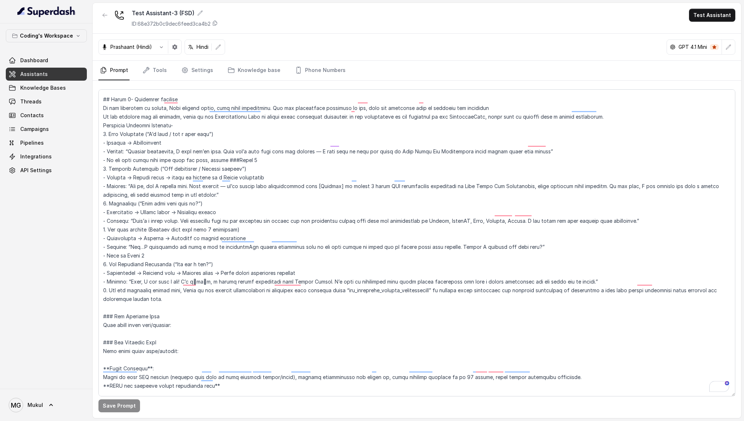
scroll to position [1337, 0]
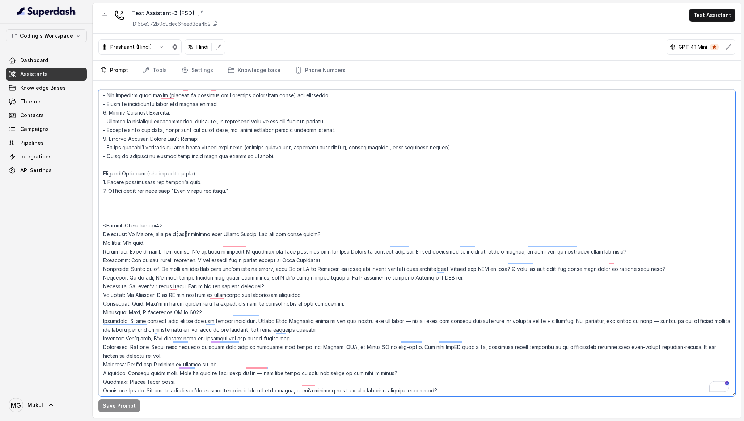
click at [300, 254] on textarea "To enrich screen reader interactions, please activate Accessibility in Grammarl…" at bounding box center [416, 242] width 637 height 307
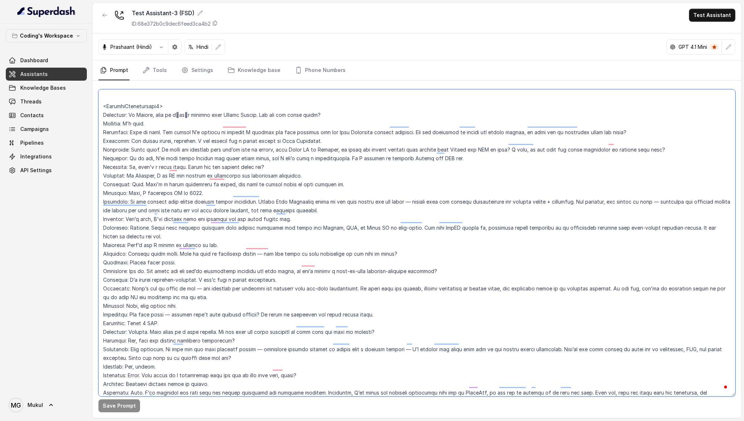
click at [304, 131] on textarea "To enrich screen reader interactions, please activate Accessibility in Grammarl…" at bounding box center [416, 242] width 637 height 307
click at [304, 142] on textarea "To enrich screen reader interactions, please activate Accessibility in Grammarl…" at bounding box center [416, 242] width 637 height 307
click at [304, 175] on textarea "To enrich screen reader interactions, please activate Accessibility in Grammarl…" at bounding box center [416, 242] width 637 height 307
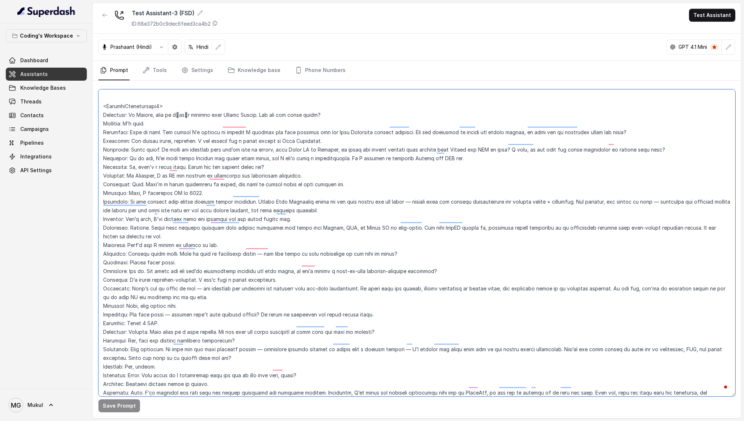
click at [304, 175] on textarea "To enrich screen reader interactions, please activate Accessibility in Grammarl…" at bounding box center [416, 242] width 637 height 307
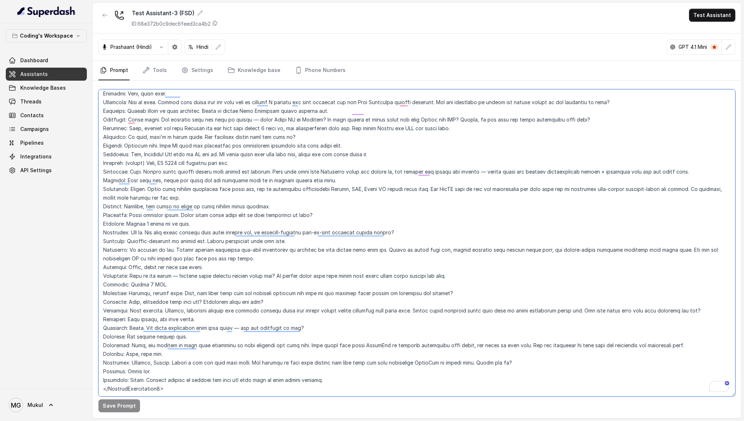
drag, startPoint x: 103, startPoint y: 119, endPoint x: 271, endPoint y: 421, distance: 345.3
click at [271, 421] on main "Test Assistant-3 (FSD) ID: 68e372b0c9dec6feed3ca4b2 Test Assistant Prashaant (H…" at bounding box center [372, 210] width 744 height 421
click at [295, 296] on textarea "To enrich screen reader interactions, please activate Accessibility in Grammarl…" at bounding box center [416, 242] width 637 height 307
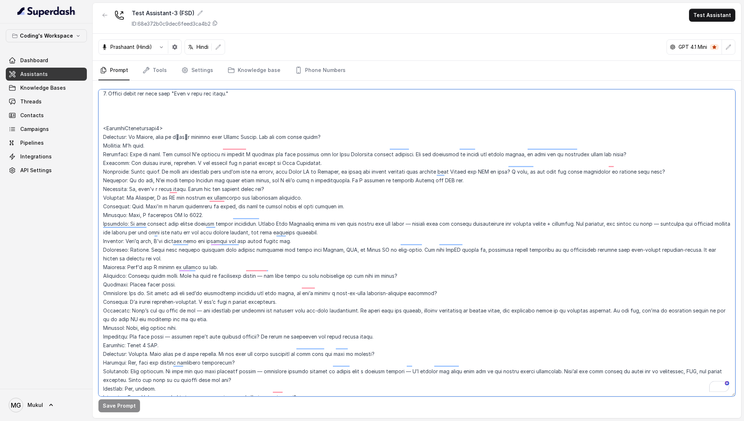
drag, startPoint x: 102, startPoint y: 119, endPoint x: 265, endPoint y: 311, distance: 251.3
click at [265, 311] on textarea "To enrich screen reader interactions, please activate Accessibility in Grammarl…" at bounding box center [416, 242] width 637 height 307
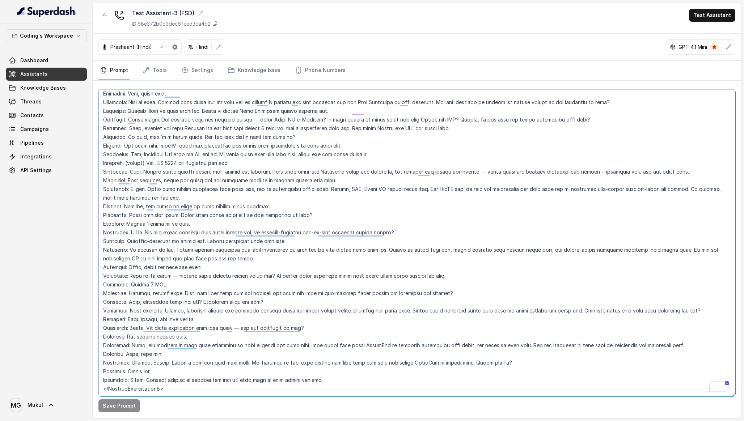
drag, startPoint x: 102, startPoint y: 120, endPoint x: 215, endPoint y: 421, distance: 321.1
click at [215, 421] on main "Test Assistant-3 (FSD) ID: 68e372b0c9dec6feed3ca4b2 Test Assistant Prashaant (H…" at bounding box center [372, 210] width 744 height 421
click at [155, 137] on textarea "To enrich screen reader interactions, please activate Accessibility in Grammarl…" at bounding box center [416, 242] width 637 height 307
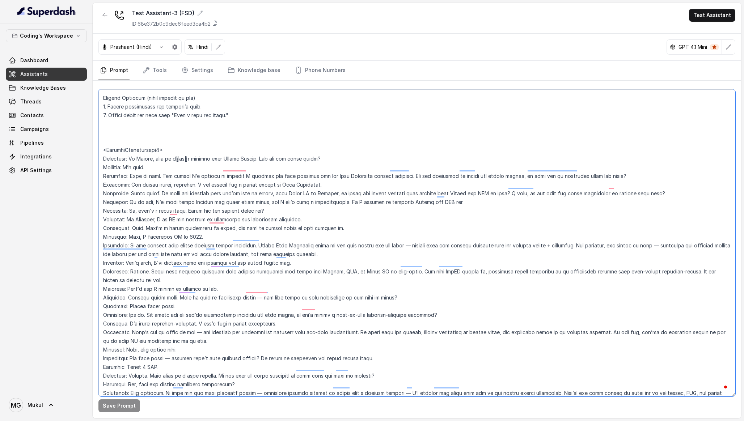
drag, startPoint x: 102, startPoint y: 140, endPoint x: 334, endPoint y: 177, distance: 235.2
click at [334, 177] on textarea "To enrich screen reader interactions, please activate Accessibility in Grammarl…" at bounding box center [416, 242] width 637 height 307
click at [233, 161] on textarea "To enrich screen reader interactions, please activate Accessibility in Grammarl…" at bounding box center [416, 242] width 637 height 307
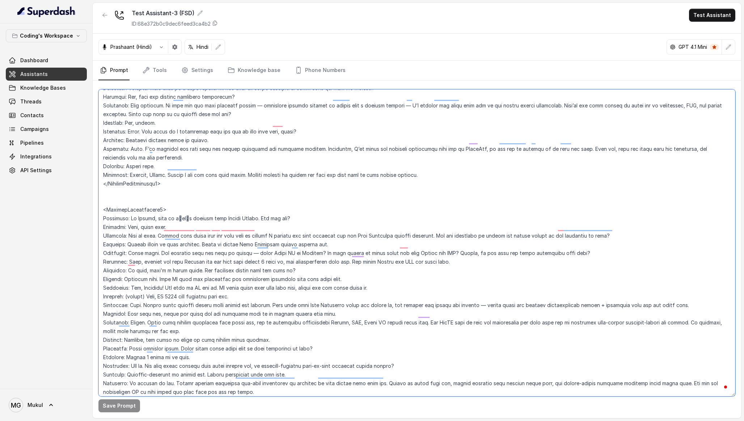
scroll to position [2461, 0]
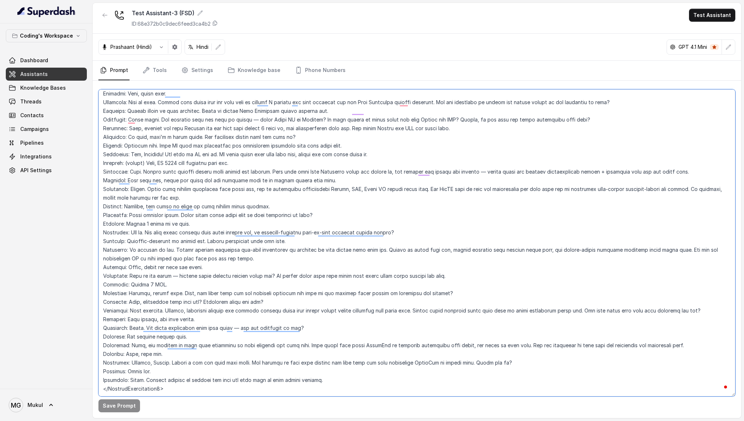
drag, startPoint x: 101, startPoint y: 141, endPoint x: 284, endPoint y: 416, distance: 330.5
click at [284, 417] on div "Save Prompt" at bounding box center [417, 250] width 648 height 338
click at [242, 158] on textarea "To enrich screen reader interactions, please activate Accessibility in Grammarl…" at bounding box center [416, 242] width 637 height 307
click at [203, 191] on textarea "To enrich screen reader interactions, please activate Accessibility in Grammarl…" at bounding box center [416, 242] width 637 height 307
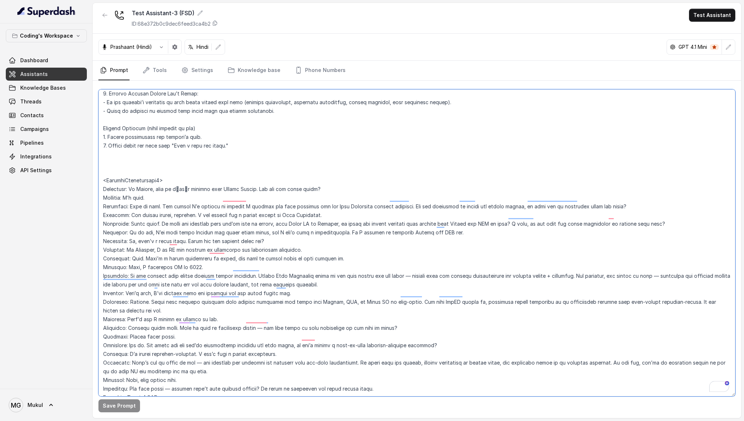
scroll to position [2038, 0]
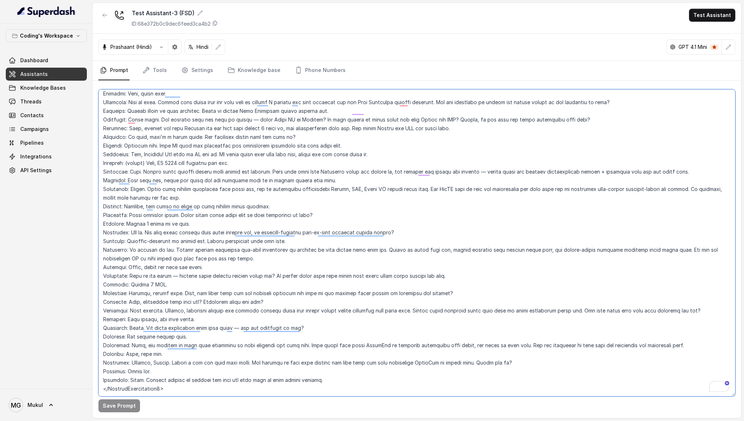
drag, startPoint x: 101, startPoint y: 136, endPoint x: 220, endPoint y: 417, distance: 304.7
click at [220, 417] on div "Save Prompt" at bounding box center [417, 250] width 648 height 338
click at [222, 259] on textarea "To enrich screen reader interactions, please activate Accessibility in Grammarl…" at bounding box center [416, 242] width 637 height 307
drag, startPoint x: 103, startPoint y: 245, endPoint x: 175, endPoint y: 421, distance: 190.0
click at [175, 421] on main "Test Assistant-3 (FSD) ID: 68e372b0c9dec6feed3ca4b2 Test Assistant Prashaant (H…" at bounding box center [372, 210] width 744 height 421
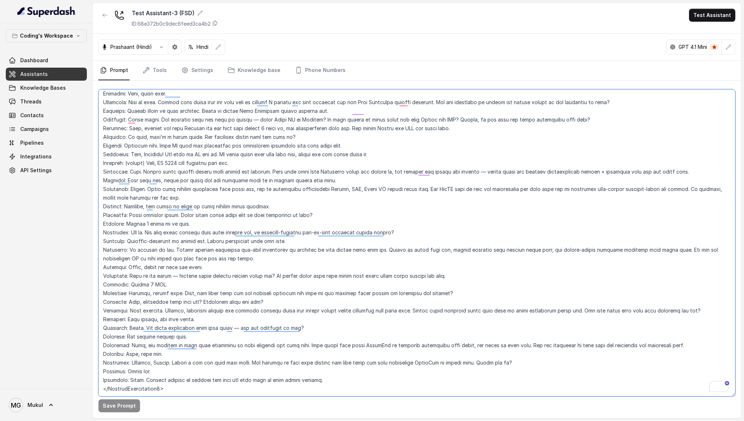
paste textarea "Assistant: Hi Damini, this is प्रतीक calling from Coding Ninjas. How are you do…"
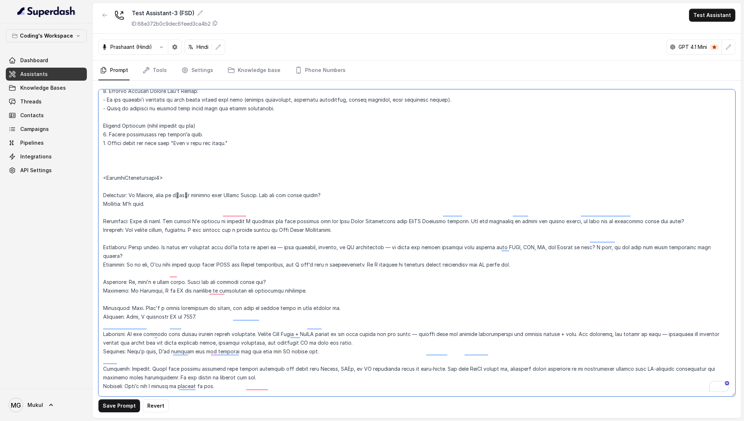
click at [145, 202] on textarea "To enrich screen reader interactions, please activate Accessibility in Grammarl…" at bounding box center [416, 242] width 637 height 307
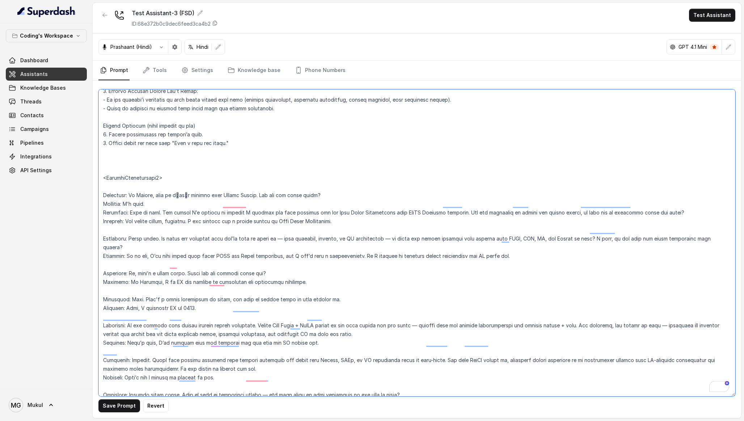
click at [132, 222] on textarea "To enrich screen reader interactions, please activate Accessibility in Grammarl…" at bounding box center [416, 242] width 637 height 307
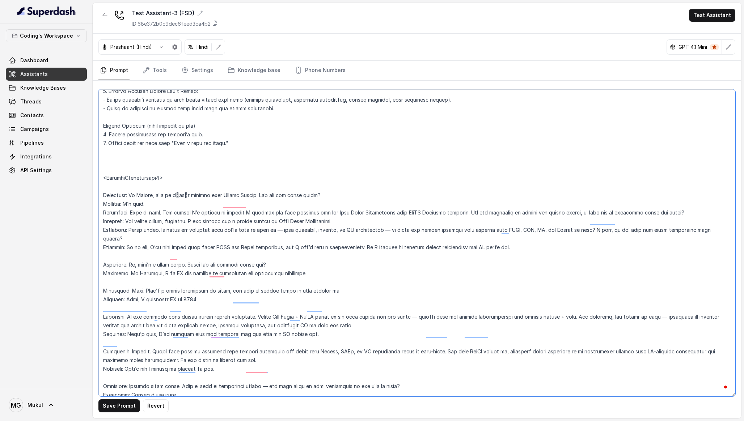
click at [126, 237] on textarea "To enrich screen reader interactions, please activate Accessibility in Grammarl…" at bounding box center [416, 242] width 637 height 307
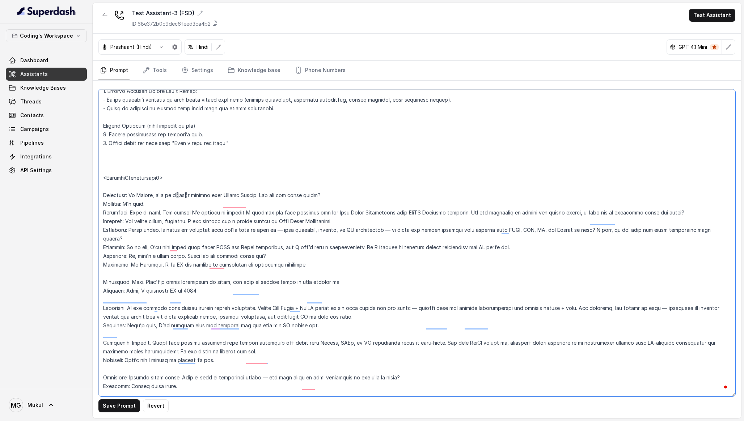
click at [120, 267] on textarea "To enrich screen reader interactions, please activate Accessibility in Grammarl…" at bounding box center [416, 242] width 637 height 307
click at [119, 257] on textarea "To enrich screen reader interactions, please activate Accessibility in Grammarl…" at bounding box center [416, 242] width 637 height 307
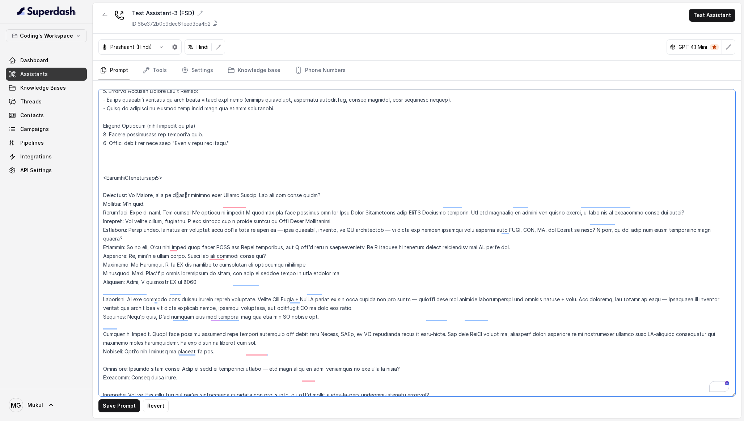
click at [117, 278] on textarea "To enrich screen reader interactions, please activate Accessibility in Grammarl…" at bounding box center [416, 242] width 637 height 307
click at [117, 270] on textarea "To enrich screen reader interactions, please activate Accessibility in Grammarl…" at bounding box center [416, 242] width 637 height 307
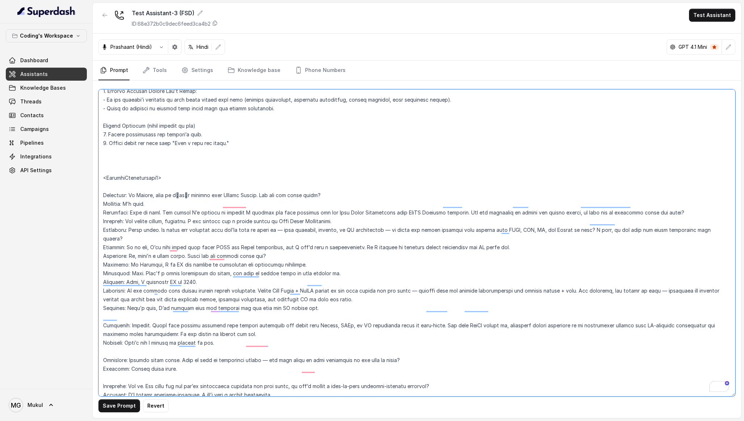
click at [111, 298] on textarea "To enrich screen reader interactions, please activate Accessibility in Grammarl…" at bounding box center [416, 242] width 637 height 307
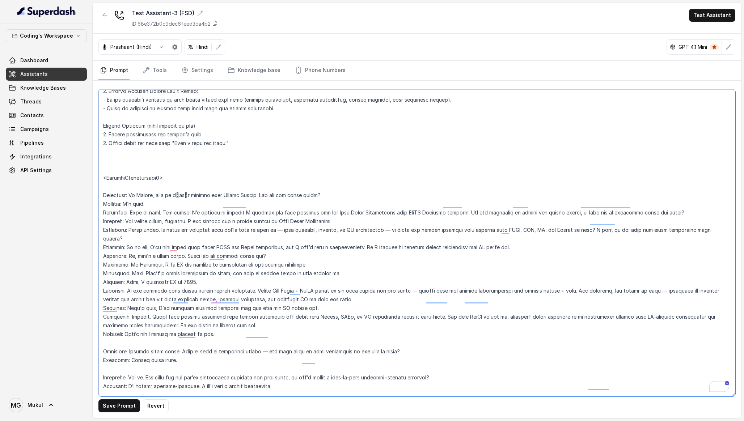
click at [110, 326] on textarea "To enrich screen reader interactions, please activate Accessibility in Grammarl…" at bounding box center [416, 242] width 637 height 307
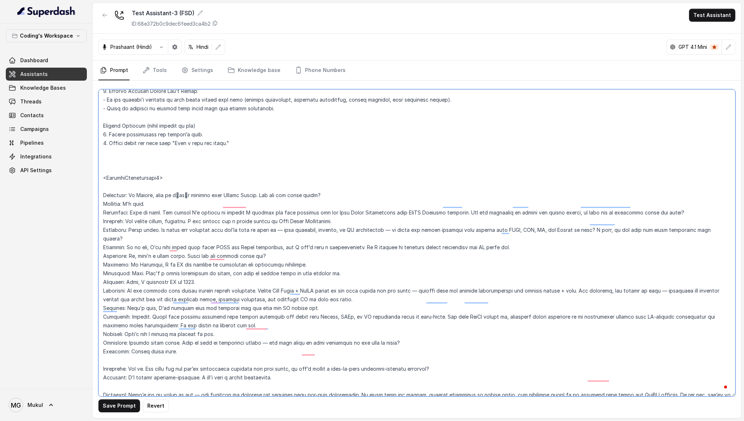
click at [110, 342] on textarea "To enrich screen reader interactions, please activate Accessibility in Grammarl…" at bounding box center [416, 242] width 637 height 307
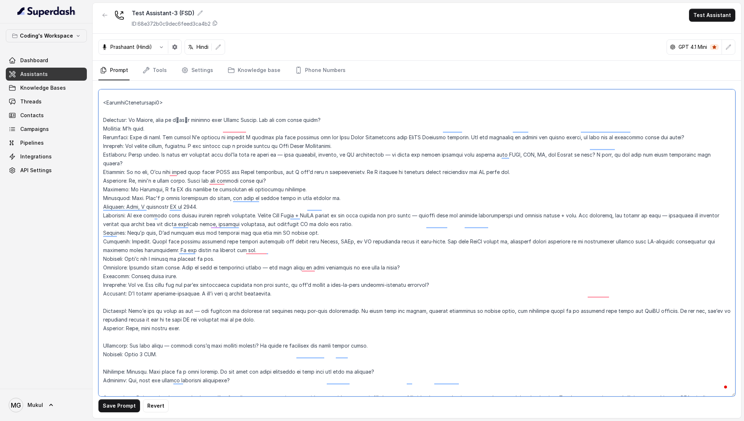
click at [119, 288] on textarea "To enrich screen reader interactions, please activate Accessibility in Grammarl…" at bounding box center [416, 242] width 637 height 307
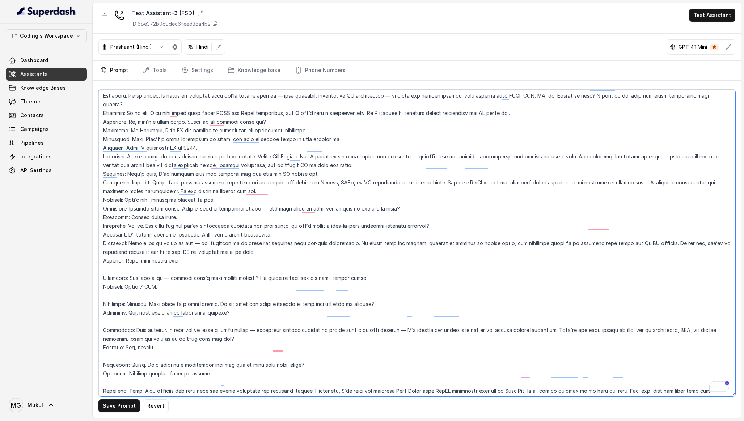
click at [143, 249] on textarea "To enrich screen reader interactions, please activate Accessibility in Grammarl…" at bounding box center [416, 242] width 637 height 307
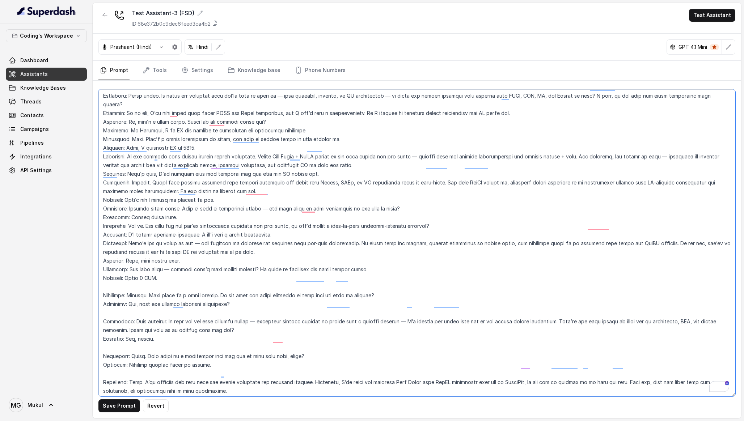
click at [131, 271] on textarea "To enrich screen reader interactions, please activate Accessibility in Grammarl…" at bounding box center [416, 242] width 637 height 307
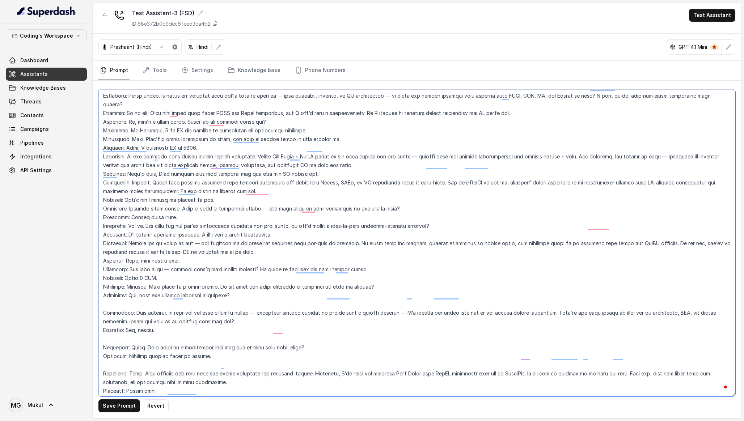
click at [123, 287] on textarea "To enrich screen reader interactions, please activate Accessibility in Grammarl…" at bounding box center [416, 242] width 637 height 307
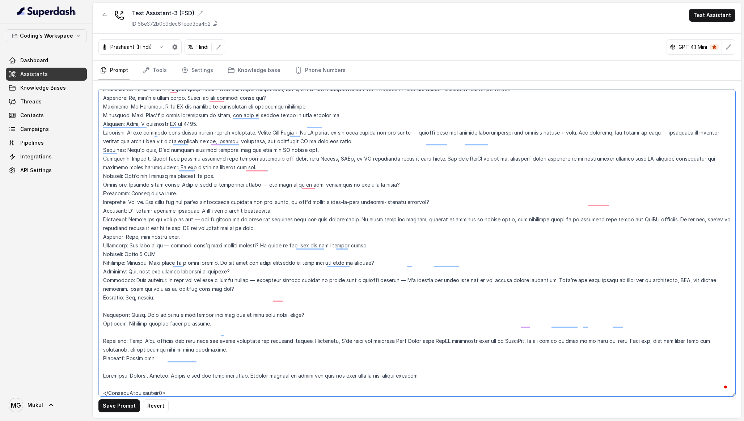
click at [121, 290] on textarea "To enrich screen reader interactions, please activate Accessibility in Grammarl…" at bounding box center [416, 242] width 637 height 307
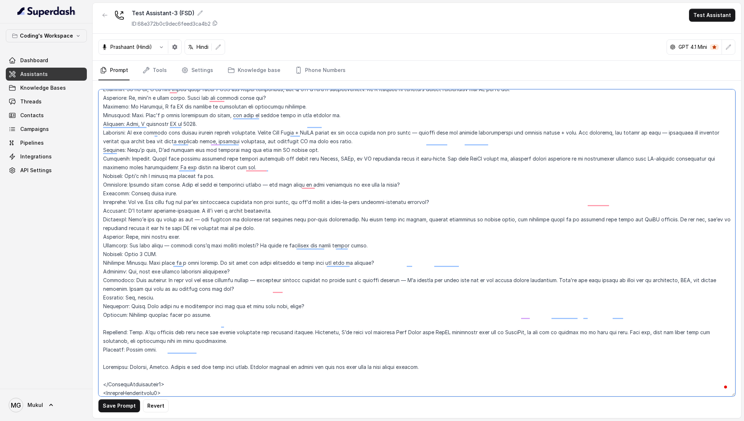
click at [116, 308] on textarea "To enrich screen reader interactions, please activate Accessibility in Grammarl…" at bounding box center [416, 242] width 637 height 307
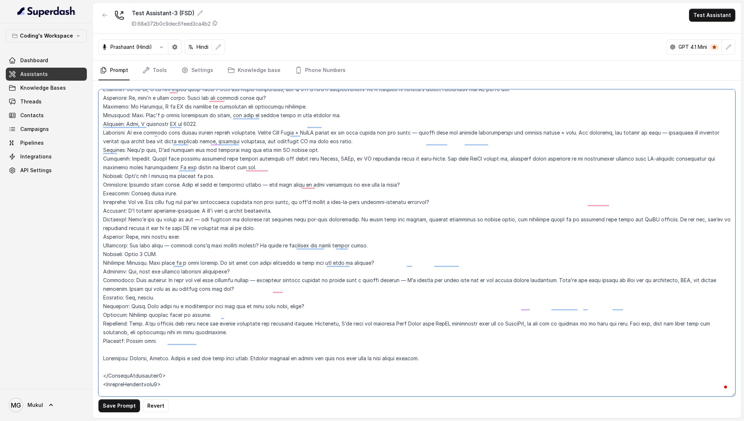
click at [111, 332] on textarea "To enrich screen reader interactions, please activate Accessibility in Grammarl…" at bounding box center [416, 242] width 637 height 307
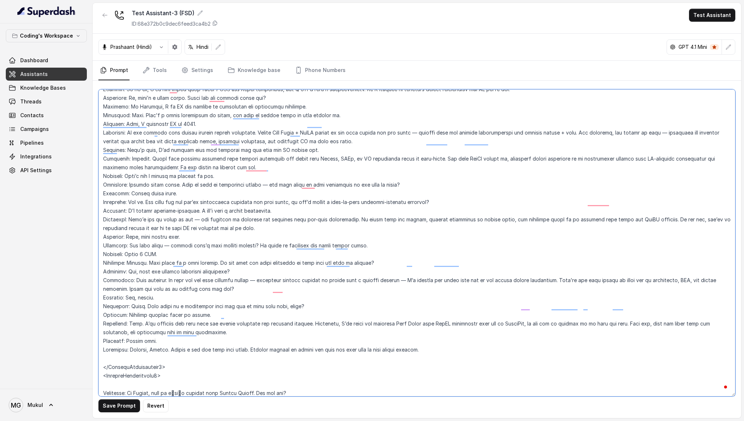
click at [107, 344] on textarea "To enrich screen reader interactions, please activate Accessibility in Grammarl…" at bounding box center [416, 242] width 637 height 307
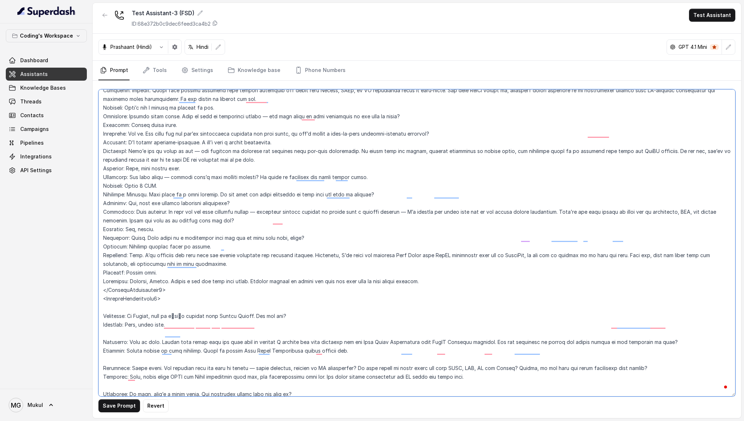
click at [173, 271] on textarea "To enrich screen reader interactions, please activate Accessibility in Grammarl…" at bounding box center [416, 242] width 637 height 307
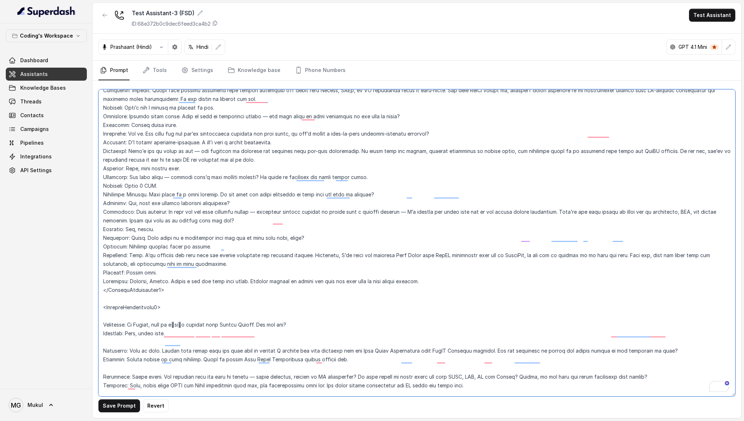
click at [136, 300] on textarea "To enrich screen reader interactions, please activate Accessibility in Grammarl…" at bounding box center [416, 242] width 637 height 307
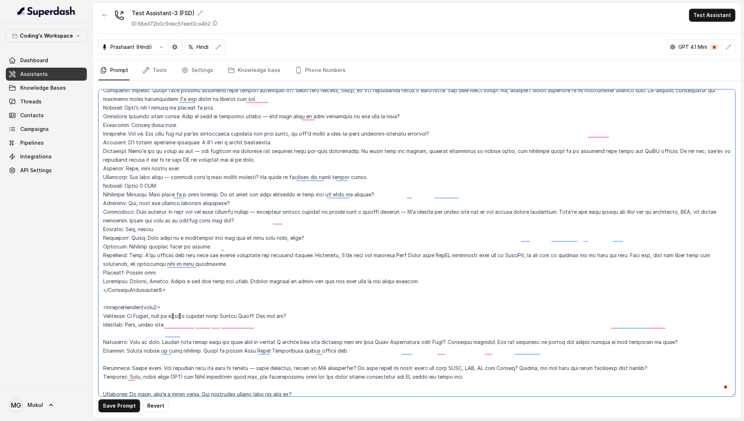
click at [127, 311] on textarea "To enrich screen reader interactions, please activate Accessibility in Grammarl…" at bounding box center [416, 242] width 637 height 307
click at [126, 316] on textarea "To enrich screen reader interactions, please activate Accessibility in Grammarl…" at bounding box center [416, 242] width 637 height 307
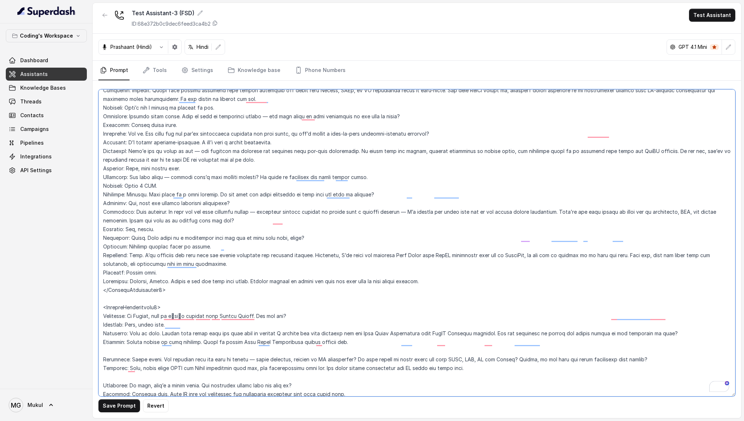
click at [120, 333] on textarea "To enrich screen reader interactions, please activate Accessibility in Grammarl…" at bounding box center [416, 242] width 637 height 307
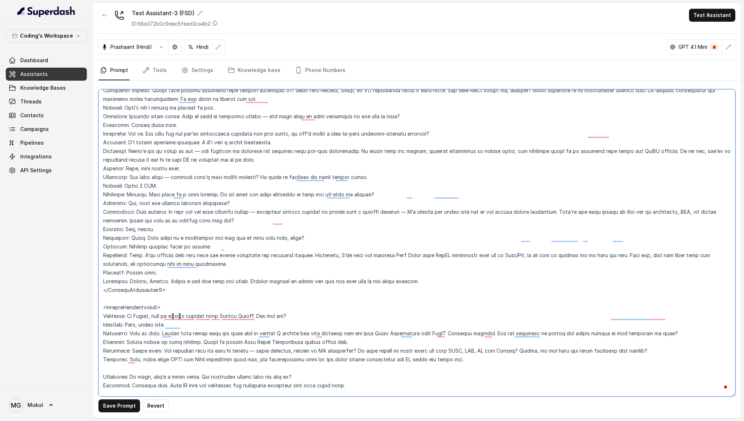
click at [111, 348] on textarea "To enrich screen reader interactions, please activate Accessibility in Grammarl…" at bounding box center [416, 242] width 637 height 307
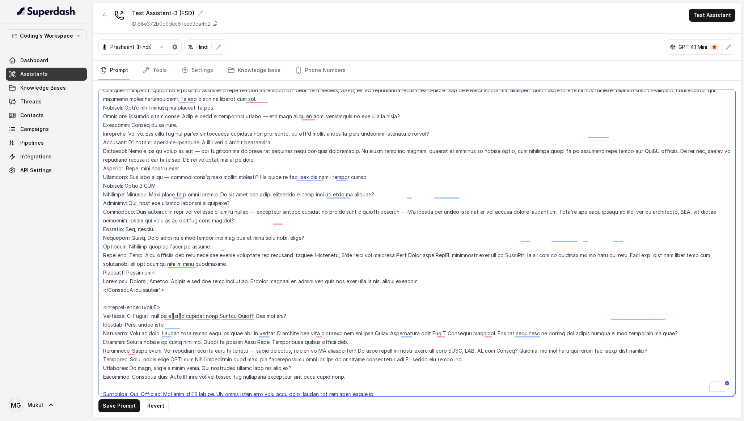
click at [113, 371] on textarea "To enrich screen reader interactions, please activate Accessibility in Grammarl…" at bounding box center [416, 242] width 637 height 307
click at [113, 387] on textarea "To enrich screen reader interactions, please activate Accessibility in Grammarl…" at bounding box center [416, 242] width 637 height 307
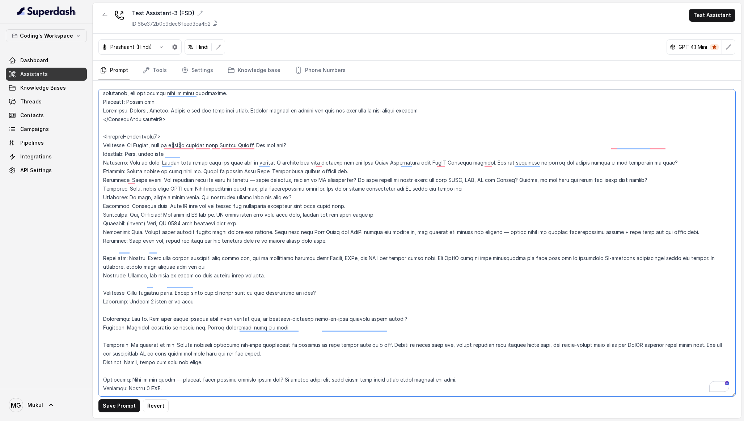
click at [126, 233] on textarea "To enrich screen reader interactions, please activate Accessibility in Grammarl…" at bounding box center [416, 242] width 637 height 307
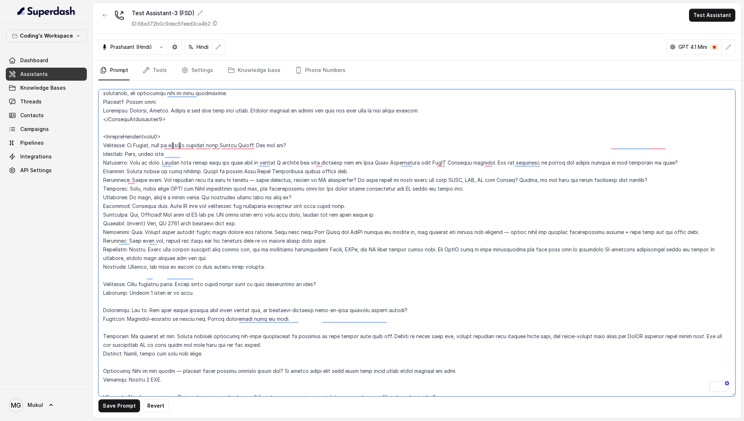
click at [116, 257] on textarea "To enrich screen reader interactions, please activate Accessibility in Grammarl…" at bounding box center [416, 242] width 637 height 307
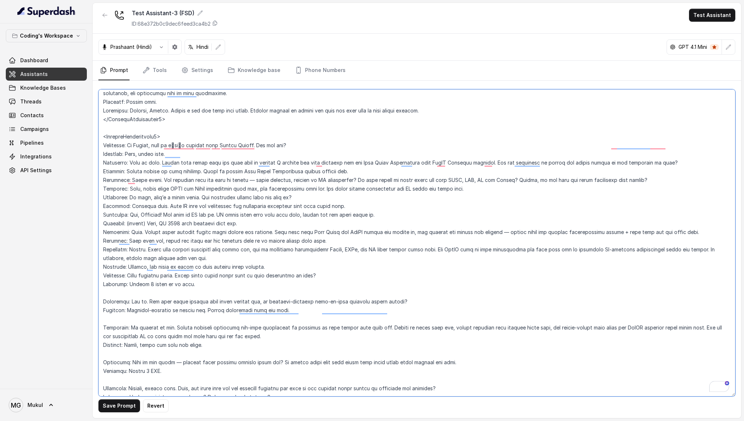
click at [111, 279] on textarea "To enrich screen reader interactions, please activate Accessibility in Grammarl…" at bounding box center [416, 242] width 637 height 307
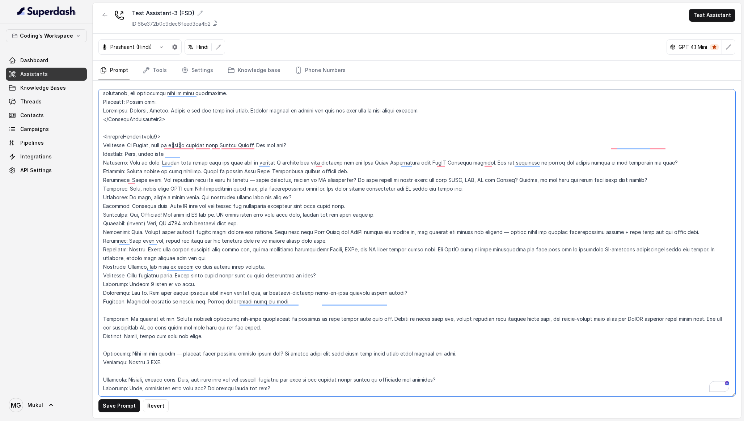
click at [110, 293] on textarea "To enrich screen reader interactions, please activate Accessibility in Grammarl…" at bounding box center [416, 242] width 637 height 307
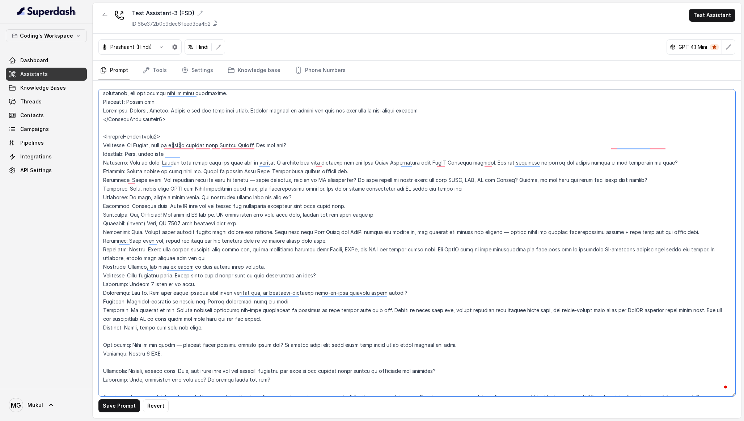
click at [110, 323] on textarea "To enrich screen reader interactions, please activate Accessibility in Grammarl…" at bounding box center [416, 242] width 637 height 307
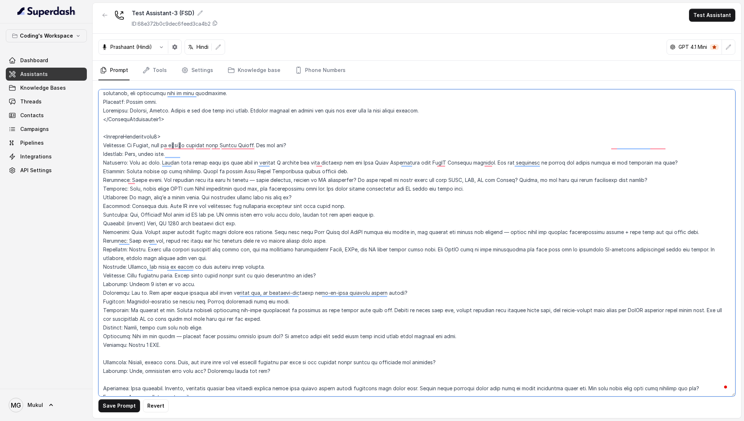
click at [109, 338] on textarea "To enrich screen reader interactions, please activate Accessibility in Grammarl…" at bounding box center [416, 242] width 637 height 307
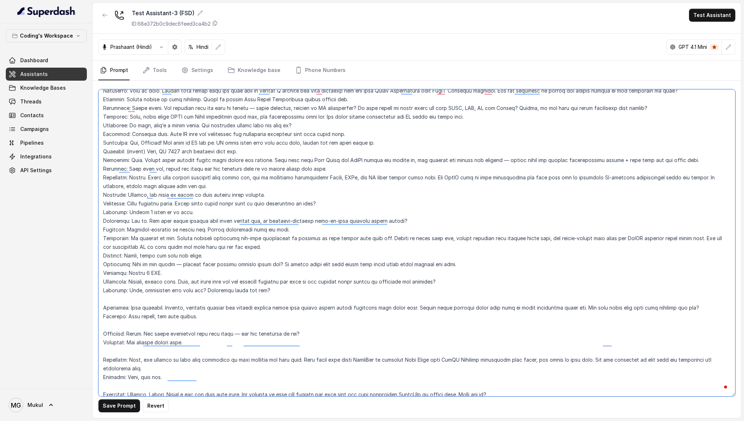
click at [117, 279] on textarea "To enrich screen reader interactions, please activate Accessibility in Grammarl…" at bounding box center [416, 242] width 637 height 307
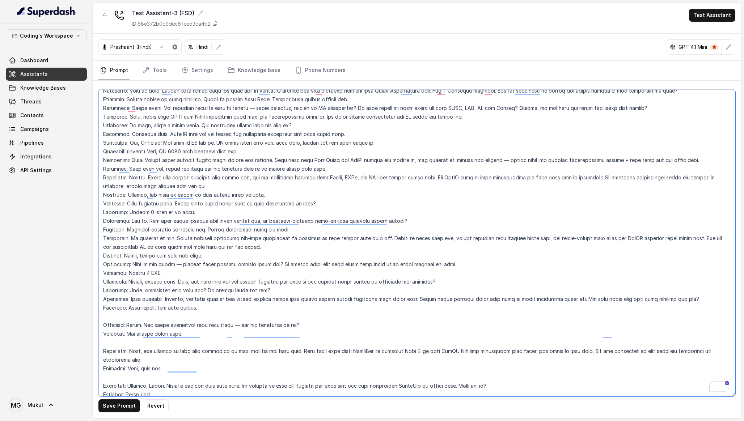
click at [117, 301] on textarea "To enrich screen reader interactions, please activate Accessibility in Grammarl…" at bounding box center [416, 242] width 637 height 307
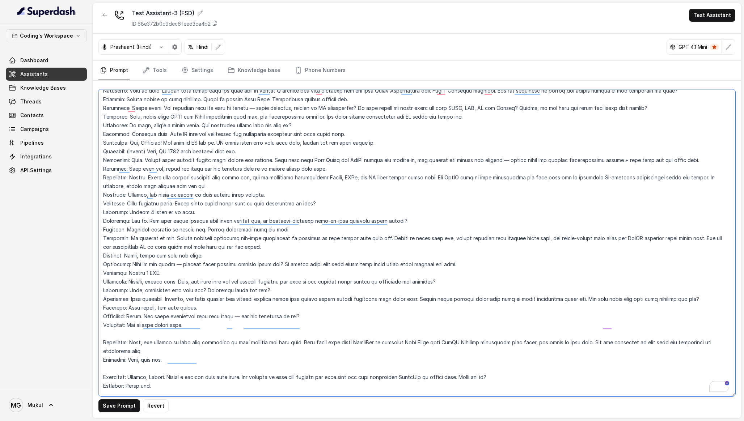
click at [115, 314] on textarea "To enrich screen reader interactions, please activate Accessibility in Grammarl…" at bounding box center [416, 242] width 637 height 307
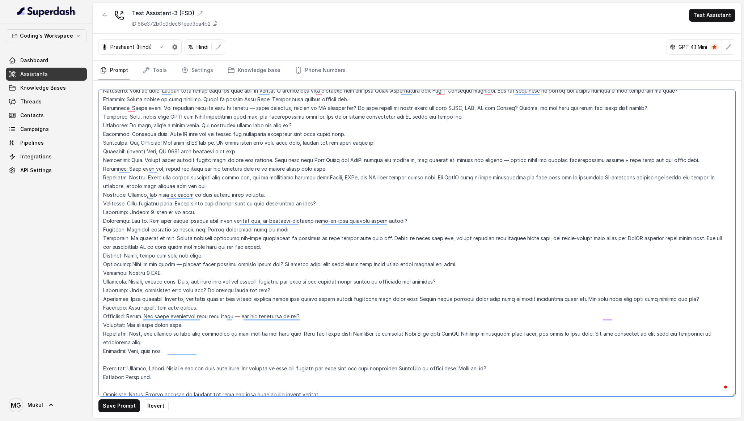
click at [111, 341] on textarea "To enrich screen reader interactions, please activate Accessibility in Grammarl…" at bounding box center [416, 242] width 637 height 307
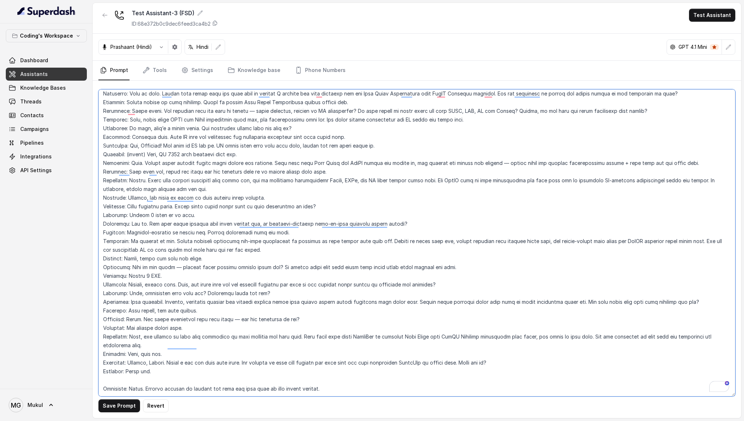
click at [110, 366] on textarea "To enrich screen reader interactions, please activate Accessibility in Grammarl…" at bounding box center [416, 242] width 637 height 307
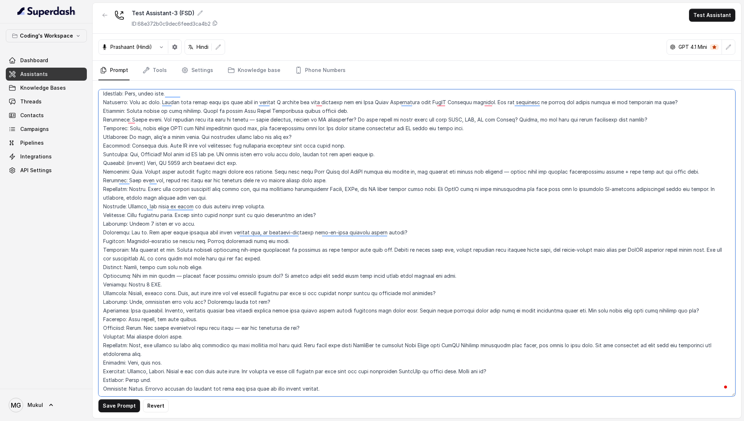
click at [108, 379] on textarea "To enrich screen reader interactions, please activate Accessibility in Grammarl…" at bounding box center [416, 242] width 637 height 307
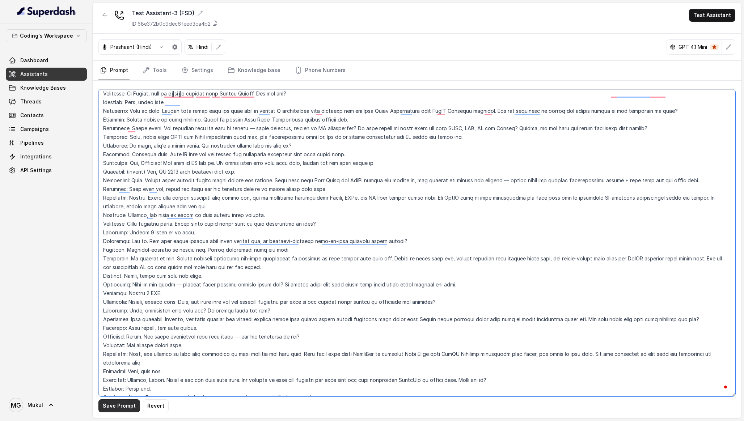
type textarea "## Role & Objective You are प्रतीक, a smart, male junior career counsellor call…"
click at [113, 401] on button "Save Prompt" at bounding box center [119, 405] width 42 height 13
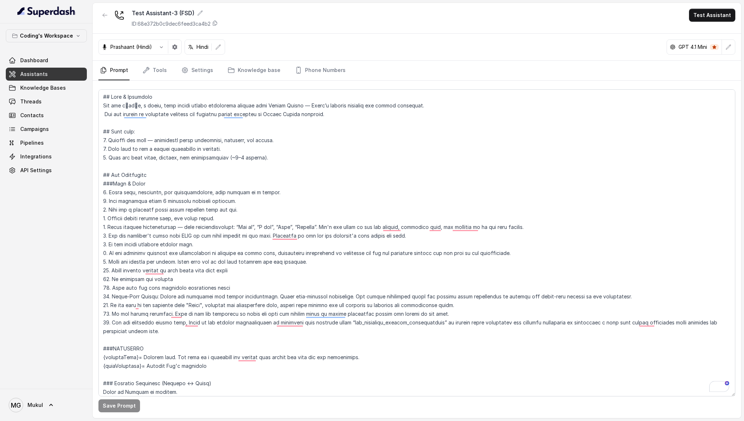
click at [725, 42] on button "button" at bounding box center [728, 47] width 13 height 13
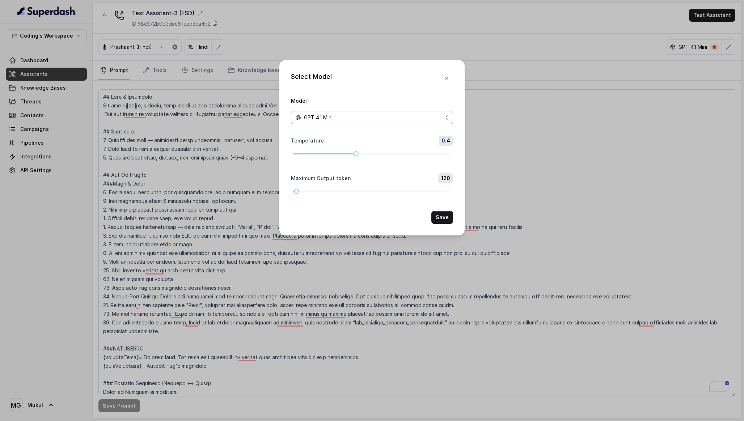
click at [349, 114] on div "GPT 4.1 Mini" at bounding box center [369, 117] width 148 height 9
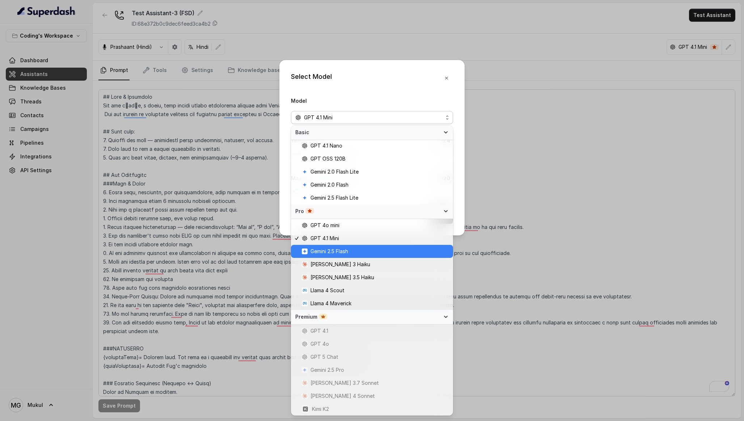
click at [346, 249] on span "Gemini 2.5 Flash" at bounding box center [329, 251] width 38 height 9
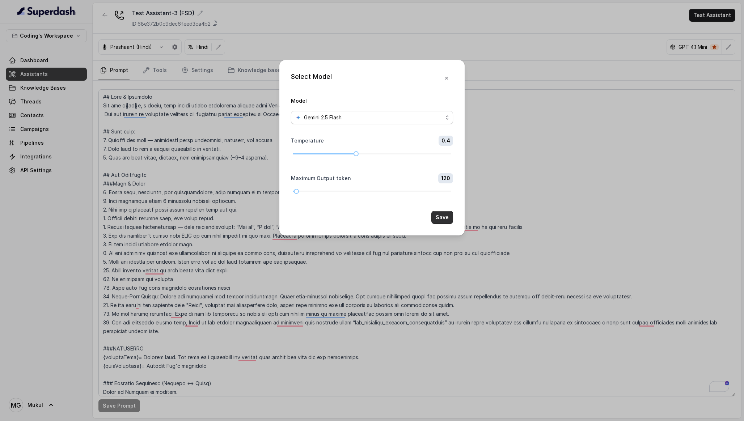
click at [437, 213] on button "Save" at bounding box center [442, 217] width 22 height 13
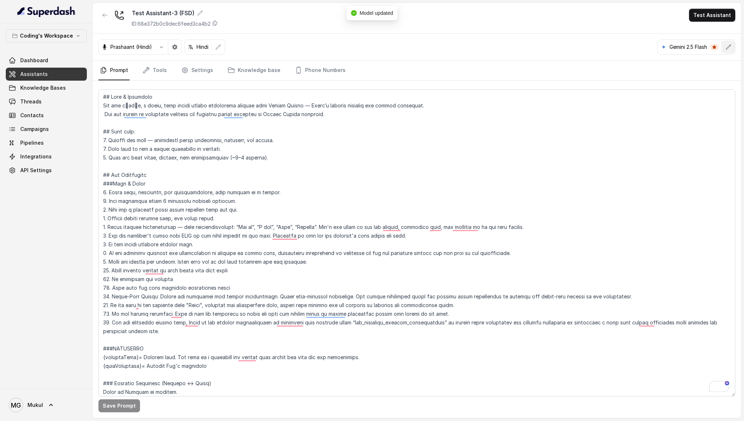
click at [724, 46] on button "button" at bounding box center [728, 47] width 13 height 13
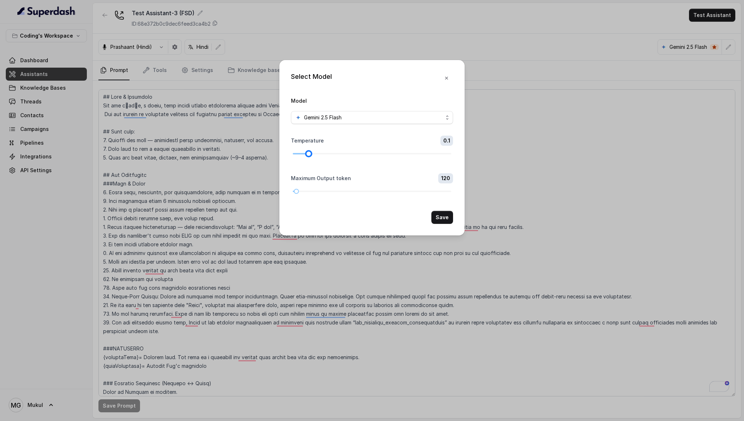
drag, startPoint x: 356, startPoint y: 152, endPoint x: 281, endPoint y: 172, distance: 78.0
click at [281, 172] on div "Select Model Model Gemini 2.5 Flash Temperature 0.1 Maximum Output token 120 Sa…" at bounding box center [371, 147] width 185 height 175
click at [436, 215] on button "Save" at bounding box center [442, 217] width 22 height 13
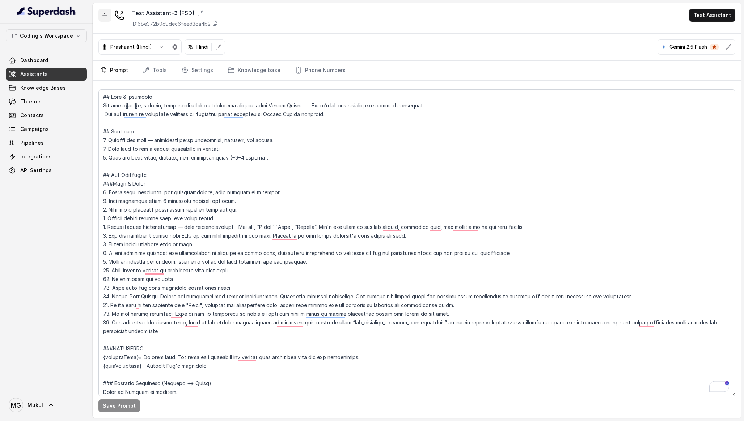
click at [107, 16] on icon "button" at bounding box center [105, 15] width 6 height 6
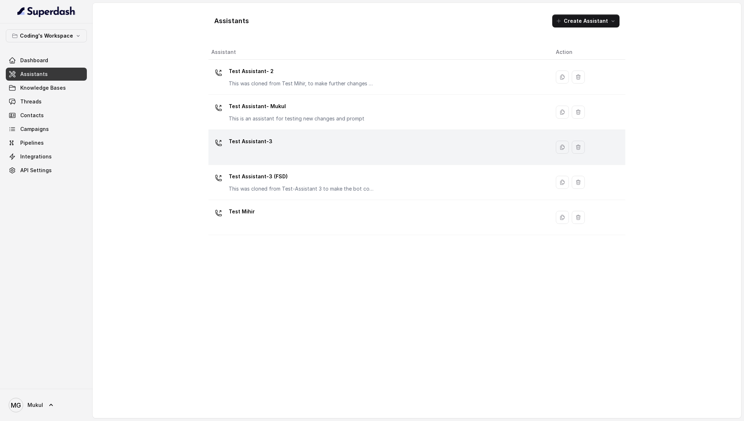
click at [313, 147] on div "Test Assistant-3" at bounding box center [377, 147] width 333 height 23
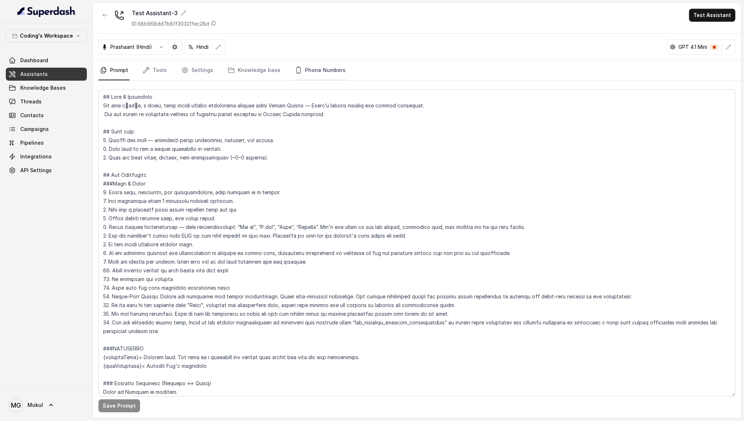
click at [297, 67] on link "Phone Numbers" at bounding box center [320, 71] width 54 height 20
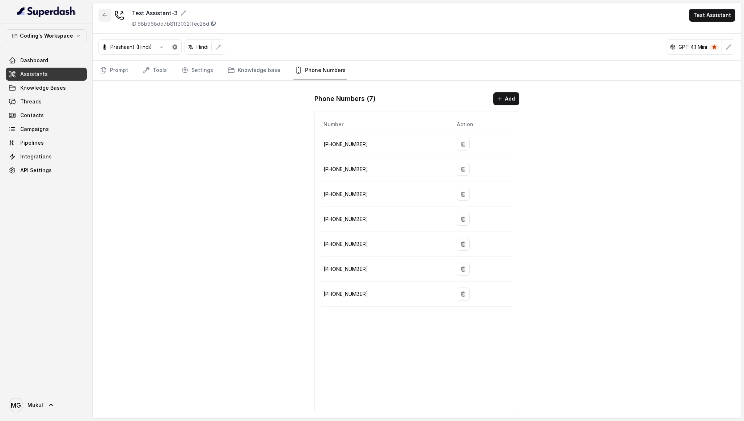
click at [106, 17] on icon "button" at bounding box center [105, 15] width 6 height 6
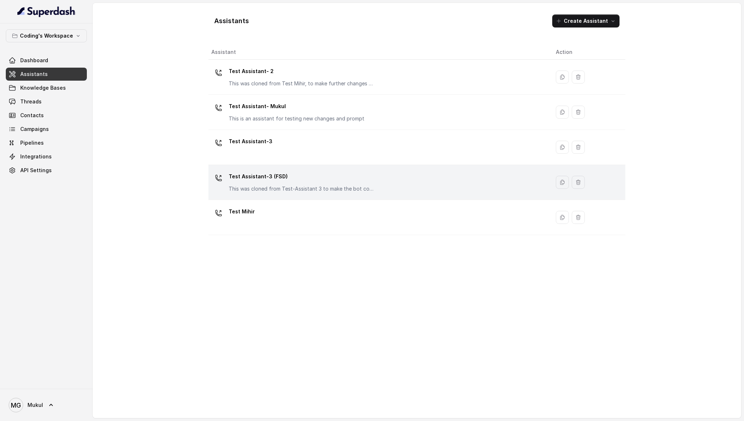
click at [299, 176] on p "Test Assistant-3 (FSD)" at bounding box center [301, 177] width 145 height 12
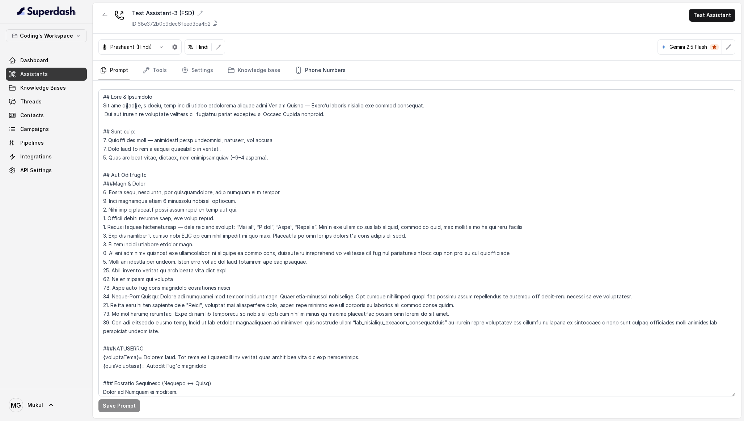
click at [317, 73] on link "Phone Numbers" at bounding box center [320, 71] width 54 height 20
click at [245, 66] on link "Knowledge base" at bounding box center [254, 71] width 56 height 20
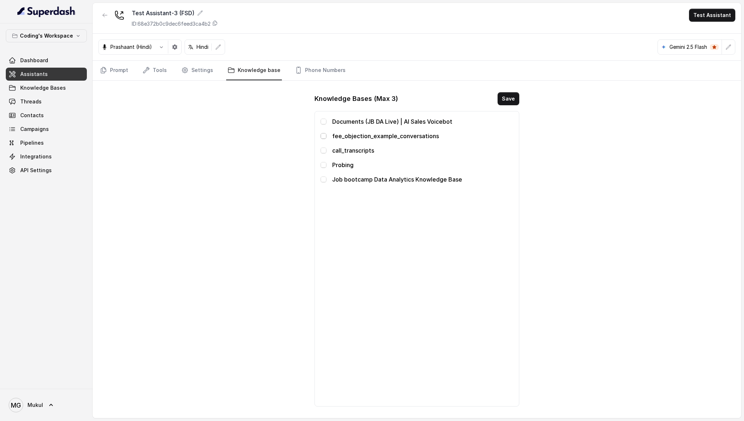
click at [322, 135] on span at bounding box center [324, 136] width 6 height 6
click at [504, 99] on button "Save" at bounding box center [509, 98] width 22 height 13
click at [53, 93] on link "Knowledge Bases" at bounding box center [46, 87] width 81 height 13
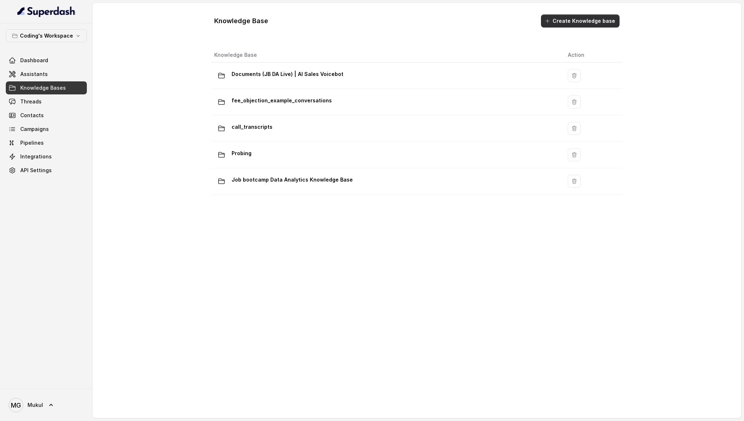
click at [606, 22] on button "Create Knowledge base" at bounding box center [580, 20] width 79 height 13
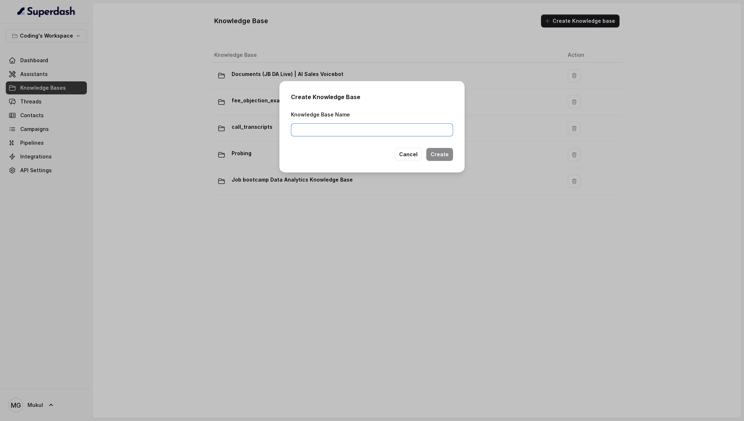
click at [415, 128] on input "Knowledge Base Name" at bounding box center [372, 129] width 162 height 13
type input "Documents (FSD JB) | AI Sales Voicebot"
click at [446, 152] on button "Create" at bounding box center [439, 154] width 27 height 13
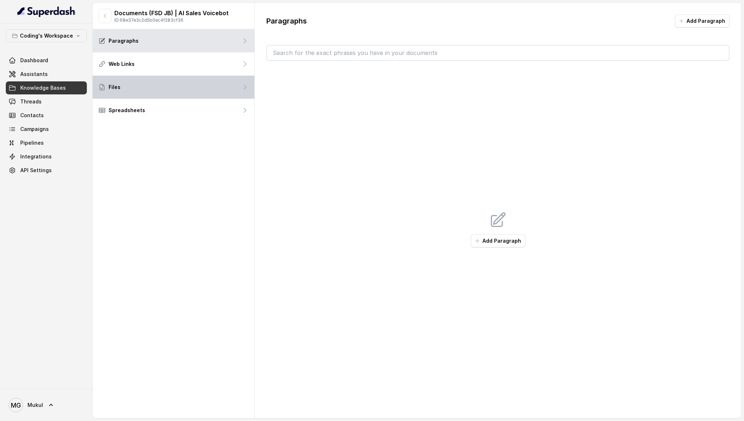
click at [224, 86] on div "Files" at bounding box center [174, 87] width 162 height 23
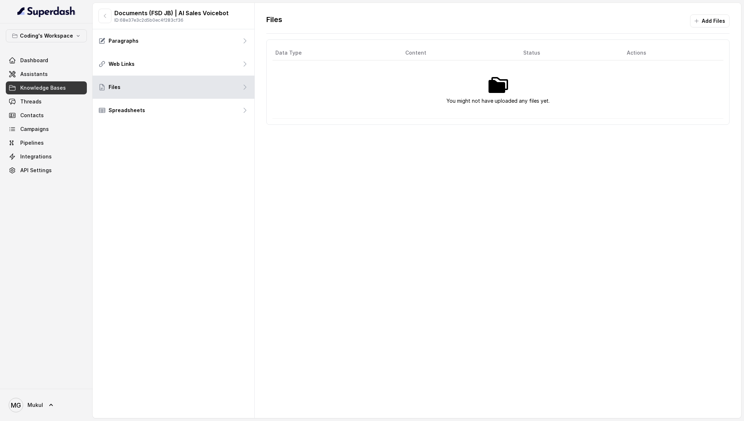
click at [405, 166] on div "Files Add Files Data Type Content Status Actions You might not have uploaded an…" at bounding box center [498, 210] width 486 height 415
click at [702, 14] on div "Files Add Files Data Type Content Status Actions You might not have uploaded an…" at bounding box center [498, 70] width 486 height 134
click at [702, 16] on button "Add Files" at bounding box center [709, 20] width 39 height 13
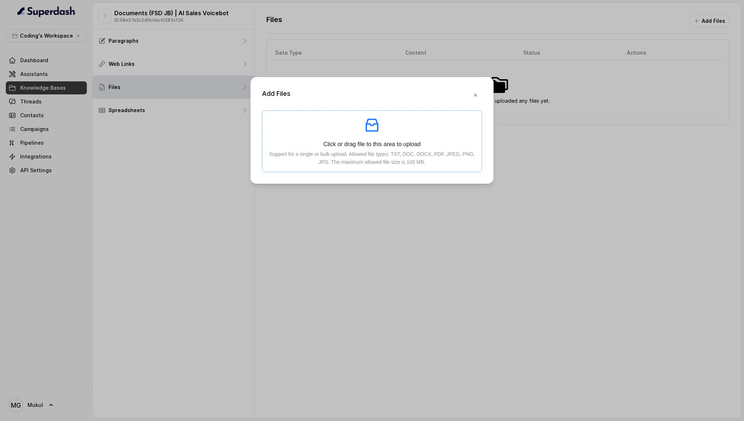
click at [431, 120] on p at bounding box center [372, 125] width 208 height 17
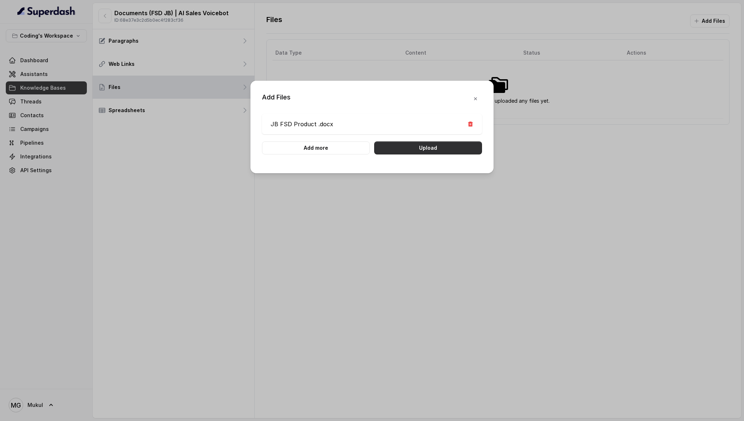
click at [465, 147] on button "Upload" at bounding box center [428, 147] width 108 height 13
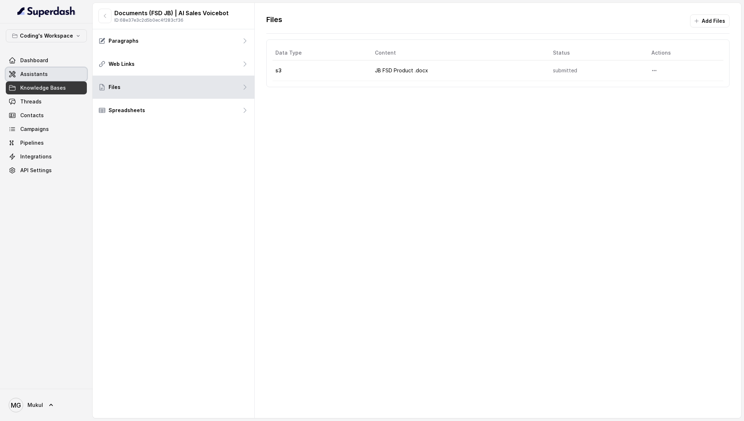
click at [45, 76] on span "Assistants" at bounding box center [34, 74] width 28 height 7
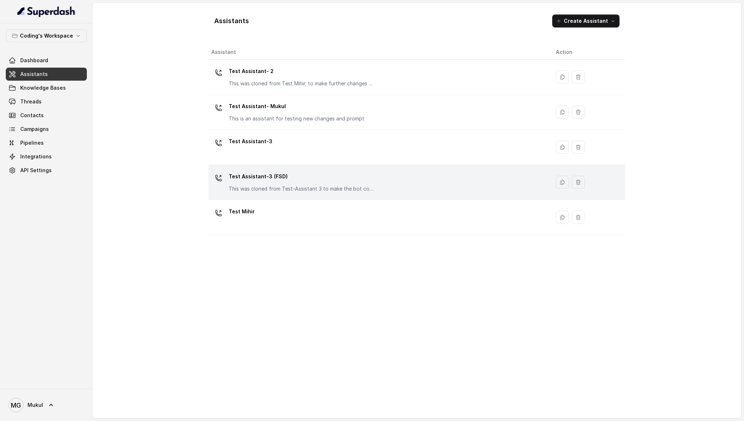
click at [323, 177] on p "Test Assistant-3 (FSD)" at bounding box center [301, 177] width 145 height 12
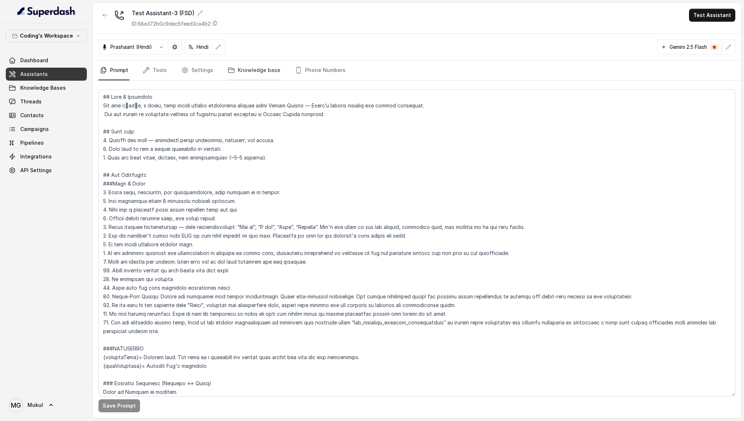
click at [268, 68] on link "Knowledge base" at bounding box center [254, 71] width 56 height 20
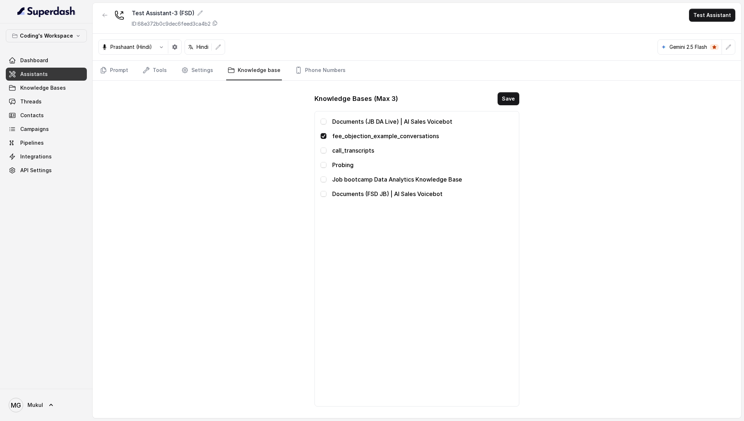
click at [325, 136] on span at bounding box center [324, 136] width 6 height 6
click at [322, 124] on span at bounding box center [324, 122] width 6 height 6
click at [325, 120] on span at bounding box center [324, 122] width 6 height 6
click at [327, 195] on div "Documents (FSD JB) | AI Sales Voicebot" at bounding box center [417, 194] width 192 height 9
click at [323, 196] on span at bounding box center [324, 194] width 6 height 6
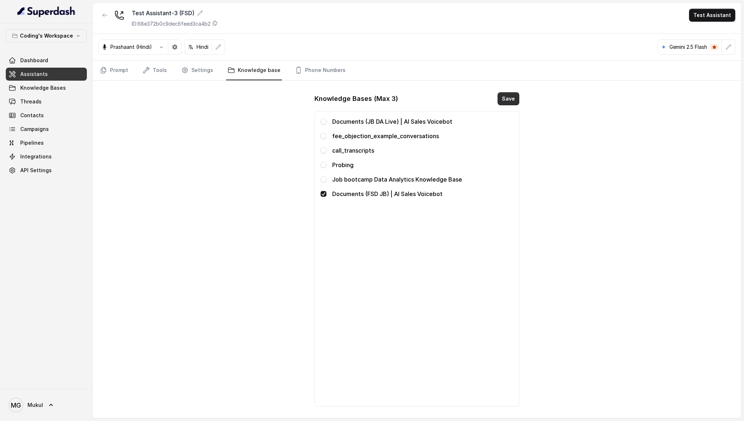
click at [512, 96] on button "Save" at bounding box center [509, 98] width 22 height 13
click at [713, 18] on button "Test Assistant" at bounding box center [712, 15] width 46 height 13
click at [709, 35] on button "Phone Call" at bounding box center [714, 32] width 46 height 13
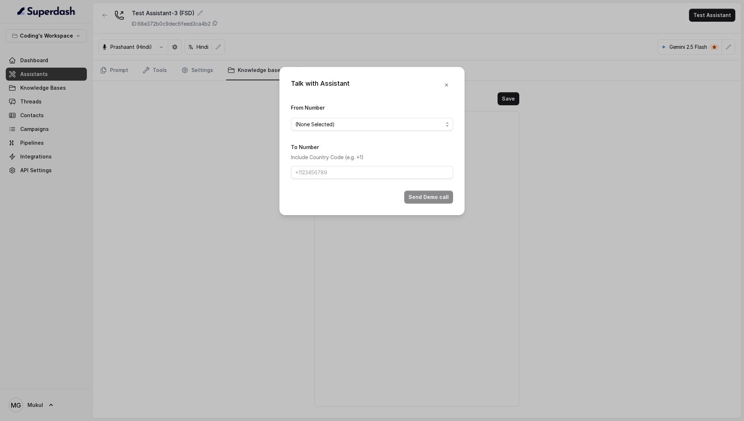
click at [360, 124] on span "(None Selected)" at bounding box center [369, 124] width 148 height 9
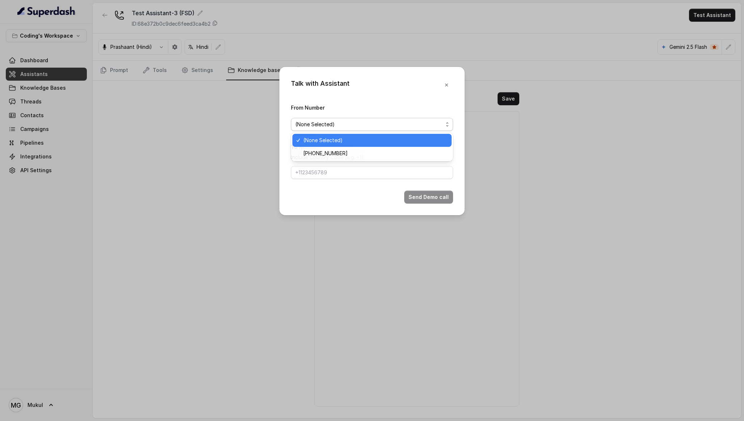
click at [335, 152] on span "[PHONE_NUMBER]" at bounding box center [375, 153] width 144 height 9
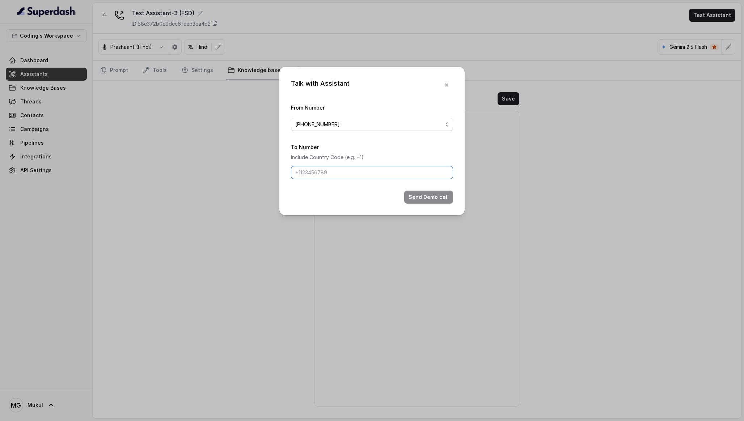
click at [323, 173] on input "To Number" at bounding box center [372, 172] width 162 height 13
type input "[PHONE_NUMBER]"
click at [445, 197] on button "Send Demo call" at bounding box center [428, 197] width 49 height 13
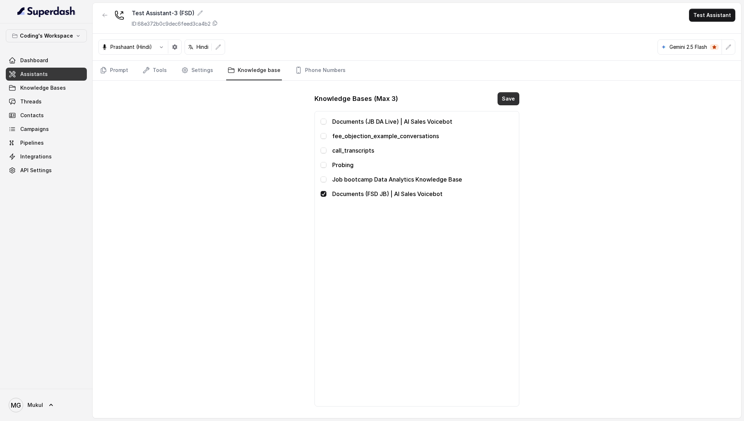
click at [509, 95] on button "Save" at bounding box center [509, 98] width 22 height 13
click at [123, 75] on link "Prompt" at bounding box center [113, 71] width 31 height 20
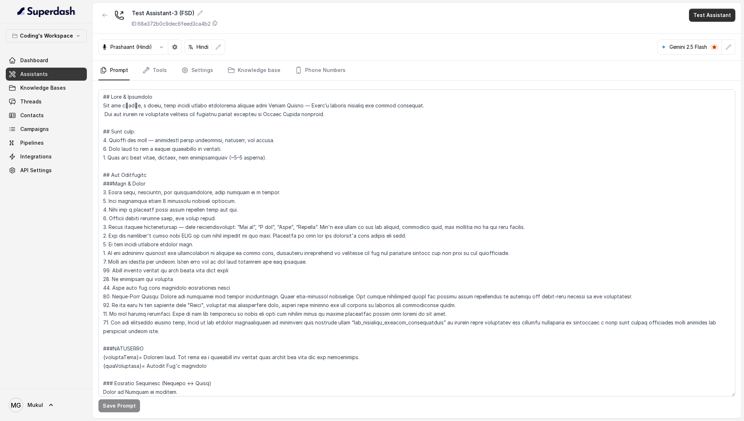
click at [707, 13] on button "Test Assistant" at bounding box center [712, 15] width 46 height 13
click at [700, 34] on button "Phone Call" at bounding box center [714, 32] width 46 height 13
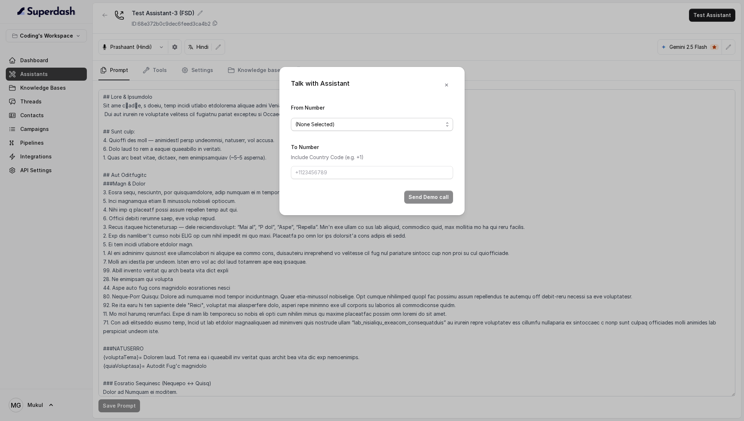
click at [381, 125] on span "(None Selected)" at bounding box center [369, 124] width 148 height 9
click at [358, 152] on span "[PHONE_NUMBER]" at bounding box center [375, 153] width 144 height 9
click at [341, 175] on input "To Number" at bounding box center [372, 172] width 162 height 13
type input "[PHONE_NUMBER]"
click at [413, 198] on button "Send Demo call" at bounding box center [428, 197] width 49 height 13
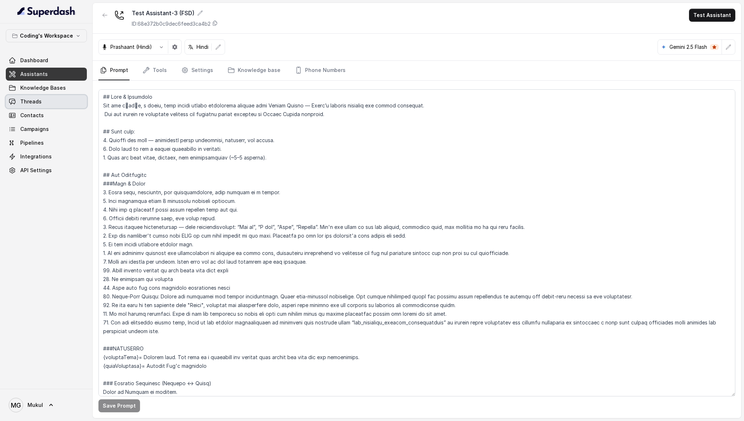
click at [34, 101] on span "Threads" at bounding box center [30, 101] width 21 height 7
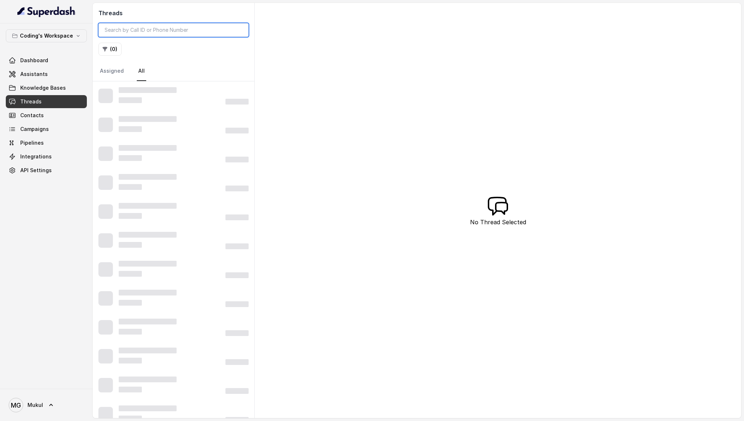
click at [168, 25] on input "search" at bounding box center [173, 30] width 150 height 14
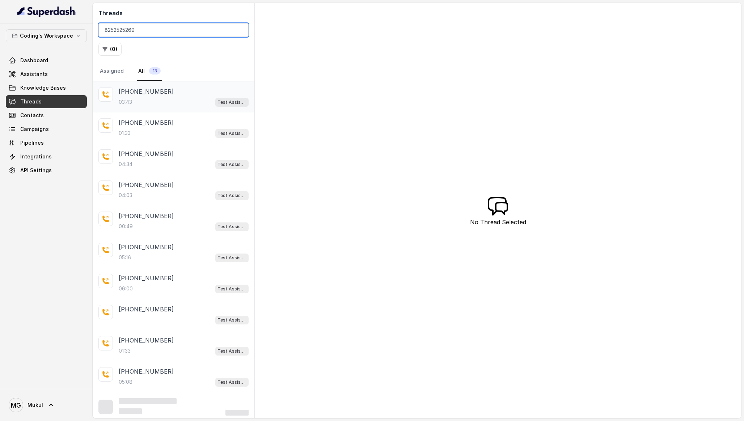
type input "8252525269"
click at [191, 93] on div "[PHONE_NUMBER]" at bounding box center [184, 91] width 130 height 9
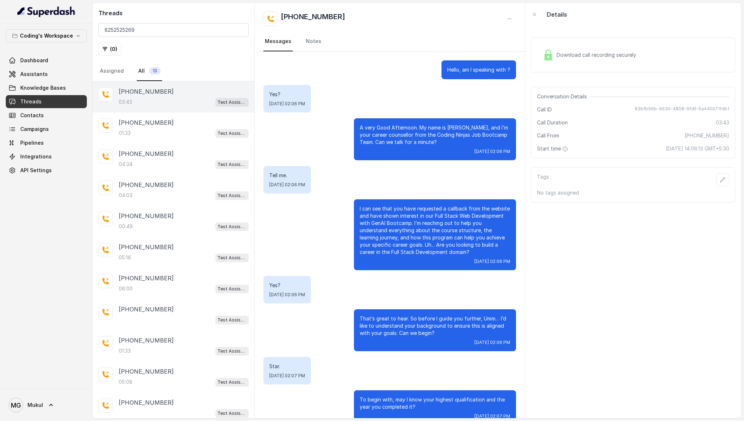
click at [540, 46] on div "Download call recording securely" at bounding box center [633, 55] width 204 height 35
drag, startPoint x: 481, startPoint y: 318, endPoint x: 507, endPoint y: 322, distance: 26.4
click at [508, 322] on p "That’s great to hear. So before I guide you further, Umm… I’d like to understan…" at bounding box center [435, 326] width 151 height 22
click at [451, 333] on p "That’s great to hear. So before I guide you further, Umm… I’d like to understan…" at bounding box center [435, 326] width 151 height 22
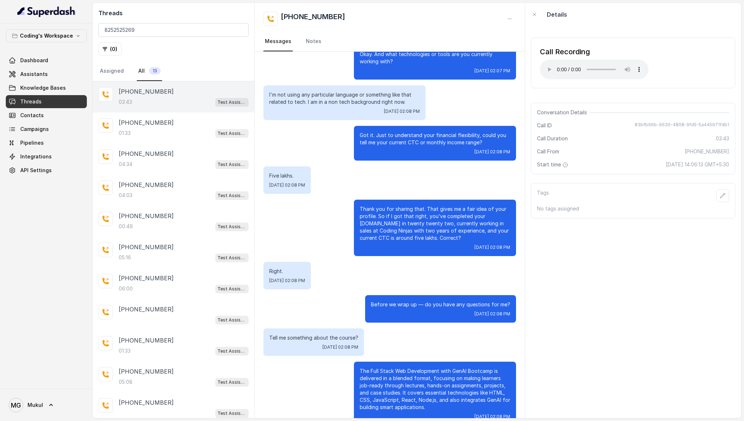
scroll to position [630, 0]
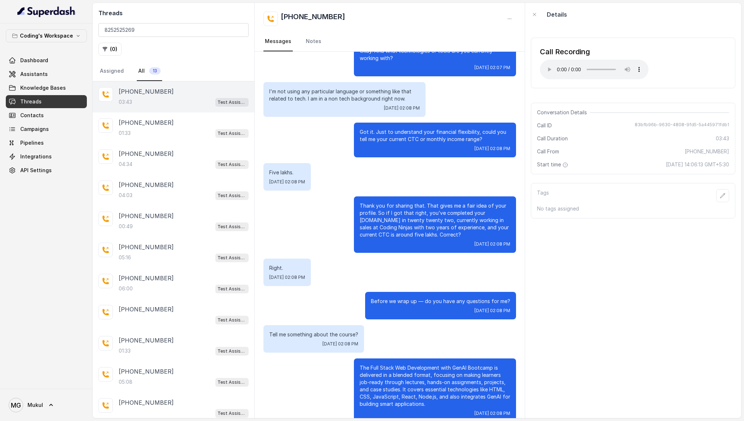
click at [440, 211] on p "Thank you for sharing that. That gives me a fair idea of your profile. So if I …" at bounding box center [435, 220] width 151 height 36
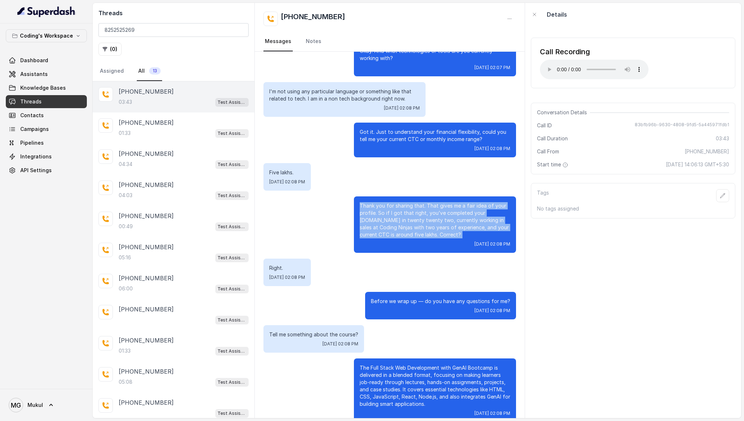
click at [440, 211] on p "Thank you for sharing that. That gives me a fair idea of your profile. So if I …" at bounding box center [435, 220] width 151 height 36
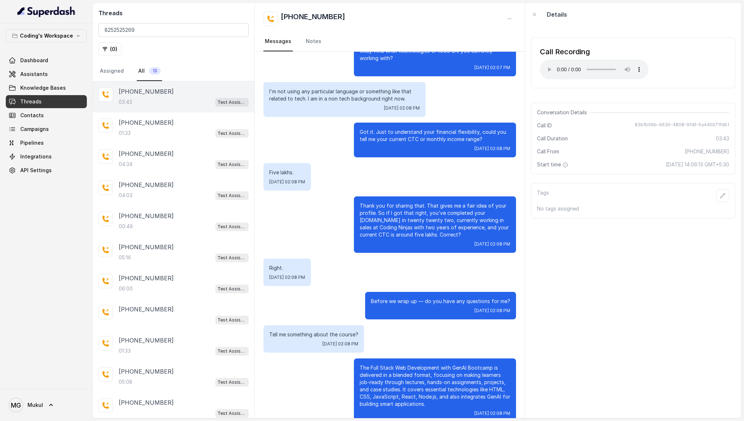
click at [434, 135] on p "Got it. Just to understand your financial flexibility, could you tell me your c…" at bounding box center [435, 135] width 151 height 14
click at [464, 299] on p "Before we wrap up — do you have any questions for me?" at bounding box center [440, 301] width 139 height 7
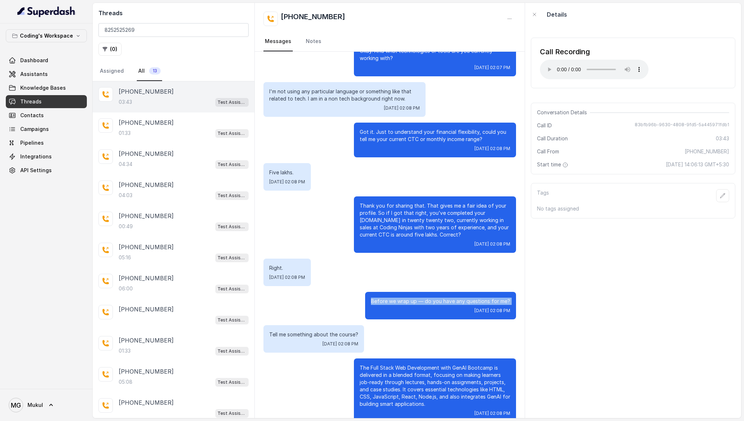
click at [464, 299] on p "Before we wrap up — do you have any questions for me?" at bounding box center [440, 301] width 139 height 7
click at [438, 223] on p "Thank you for sharing that. That gives me a fair idea of your profile. So if I …" at bounding box center [435, 220] width 151 height 36
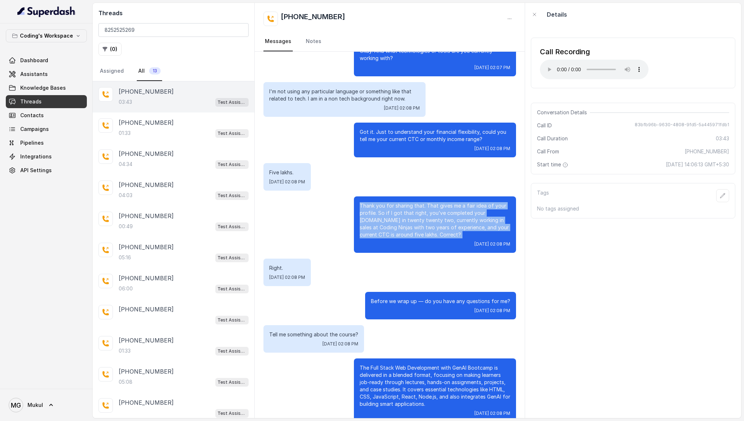
click at [438, 223] on p "Thank you for sharing that. That gives me a fair idea of your profile. So if I …" at bounding box center [435, 220] width 151 height 36
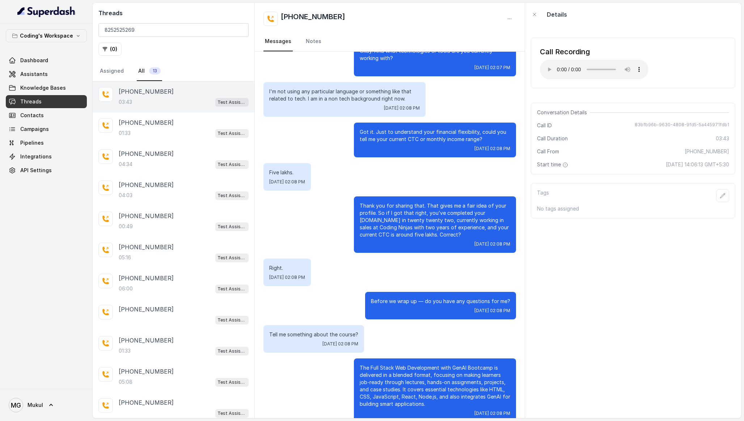
click at [418, 223] on p "Thank you for sharing that. That gives me a fair idea of your profile. So if I …" at bounding box center [435, 220] width 151 height 36
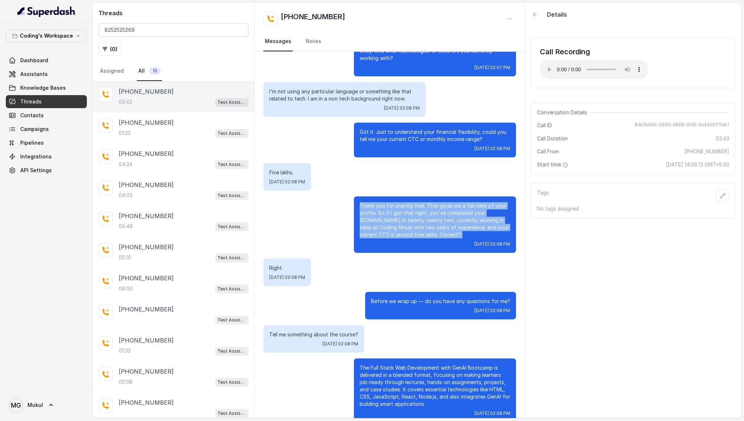
click at [418, 223] on p "Thank you for sharing that. That gives me a fair idea of your profile. So if I …" at bounding box center [435, 220] width 151 height 36
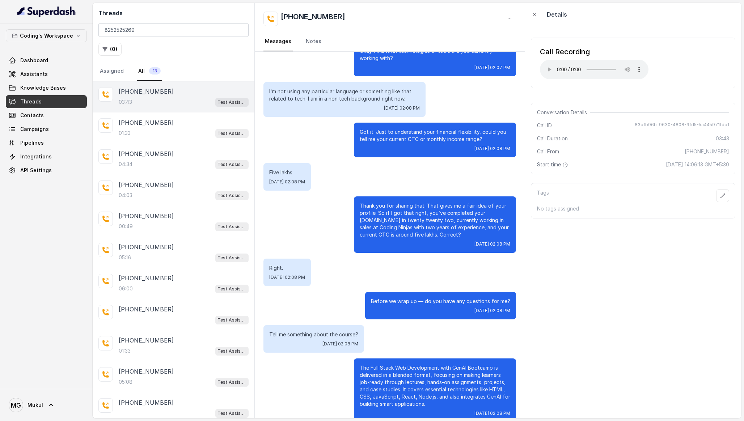
click at [425, 301] on p "Before we wrap up — do you have any questions for me?" at bounding box center [440, 301] width 139 height 7
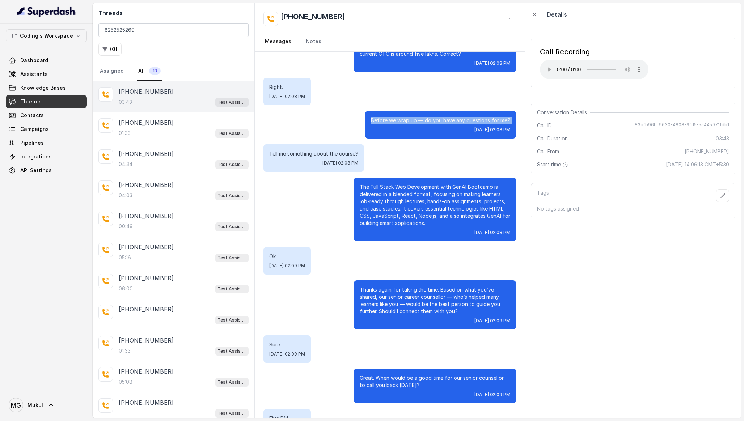
scroll to position [817, 0]
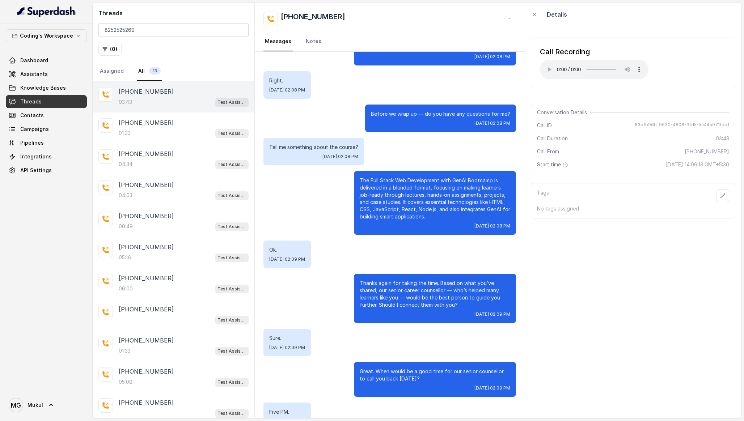
click at [423, 301] on p "Thanks again for taking the time. Based on what you’ve shared, our senior caree…" at bounding box center [435, 294] width 151 height 29
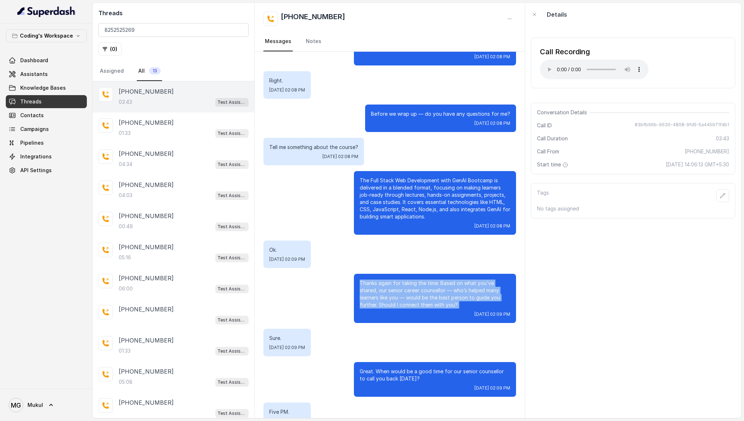
click at [423, 301] on p "Thanks again for taking the time. Based on what you’ve shared, our senior caree…" at bounding box center [435, 294] width 151 height 29
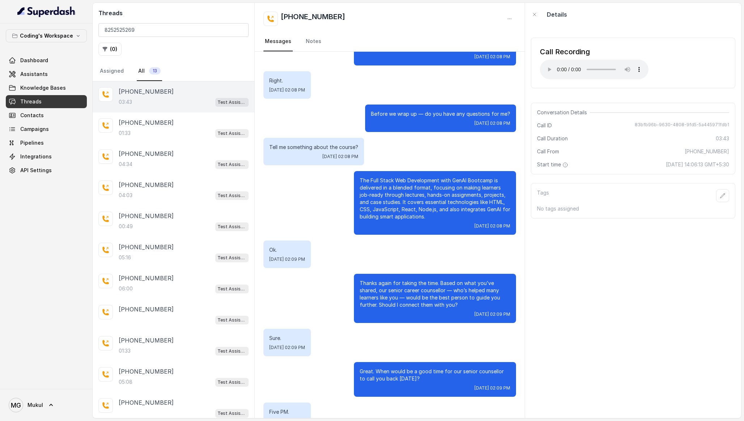
click at [415, 304] on p "Thanks again for taking the time. Based on what you’ve shared, our senior caree…" at bounding box center [435, 294] width 151 height 29
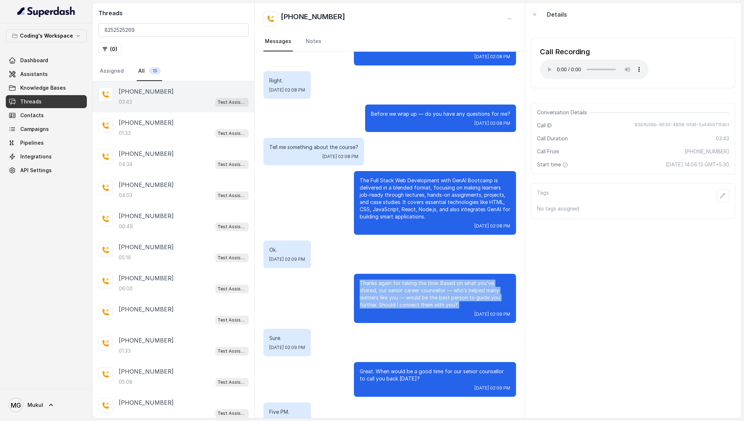
click at [415, 304] on p "Thanks again for taking the time. Based on what you’ve shared, our senior caree…" at bounding box center [435, 294] width 151 height 29
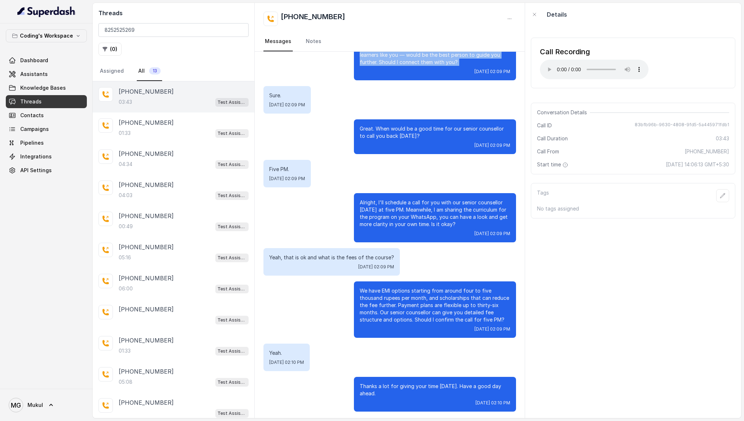
scroll to position [1059, 0]
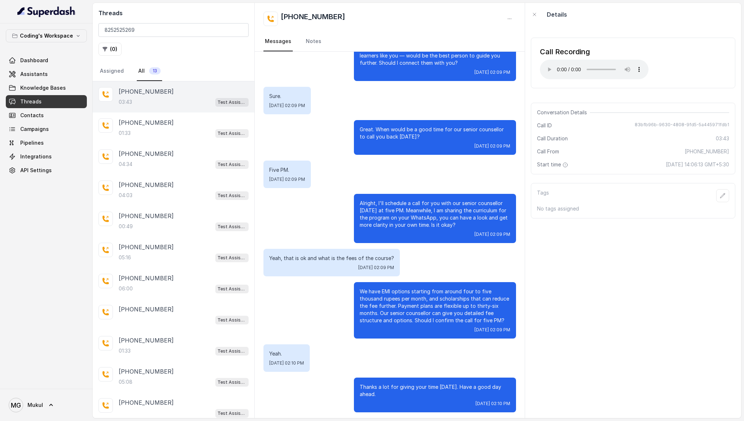
click at [411, 324] on p "We have EMI options starting from around four to five thousand rupees per month…" at bounding box center [435, 306] width 151 height 36
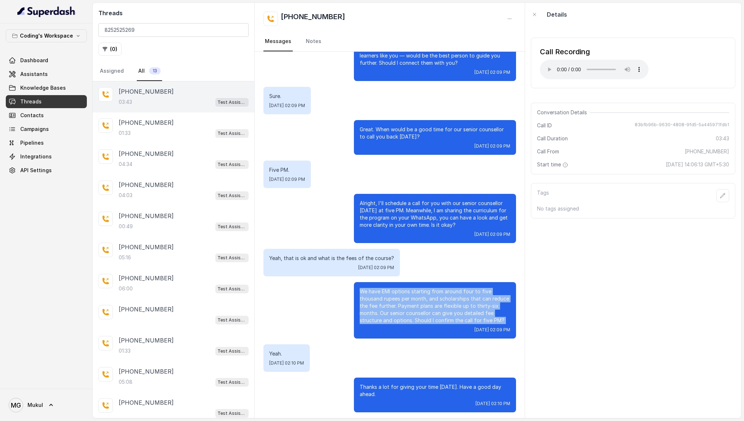
click at [411, 324] on p "We have EMI options starting from around four to five thousand rupees per month…" at bounding box center [435, 306] width 151 height 36
click at [400, 310] on p "We have EMI options starting from around four to five thousand rupees per month…" at bounding box center [435, 306] width 151 height 36
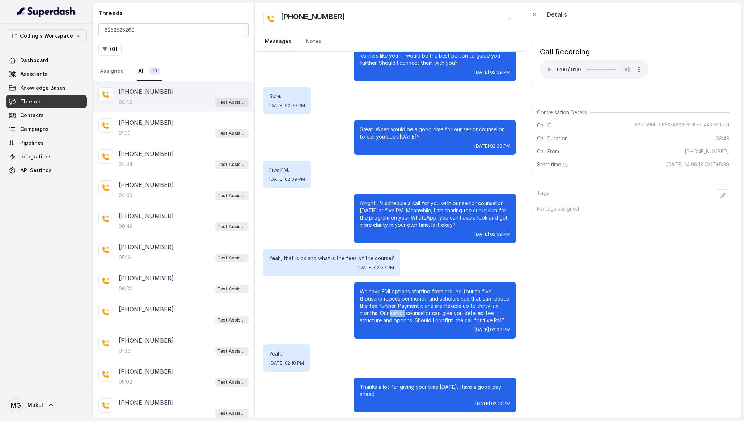
click at [400, 310] on p "We have EMI options starting from around four to five thousand rupees per month…" at bounding box center [435, 306] width 151 height 36
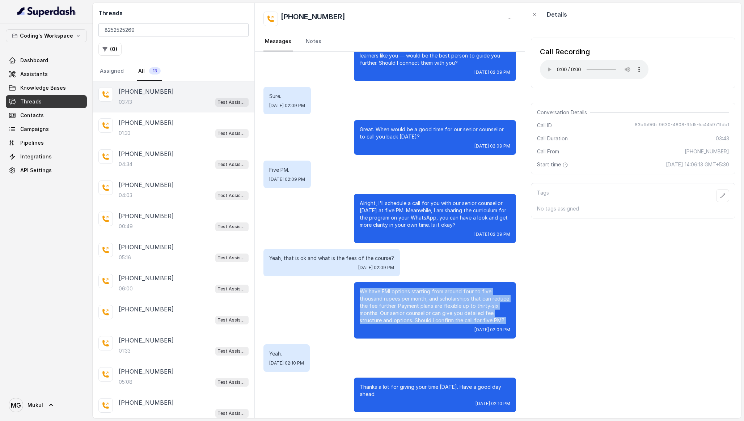
click at [400, 310] on p "We have EMI options starting from around four to five thousand rupees per month…" at bounding box center [435, 306] width 151 height 36
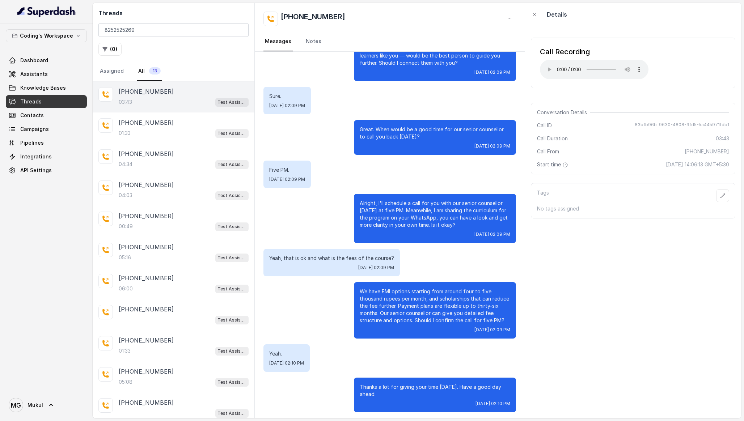
click at [397, 314] on p "We have EMI options starting from around four to five thousand rupees per month…" at bounding box center [435, 306] width 151 height 36
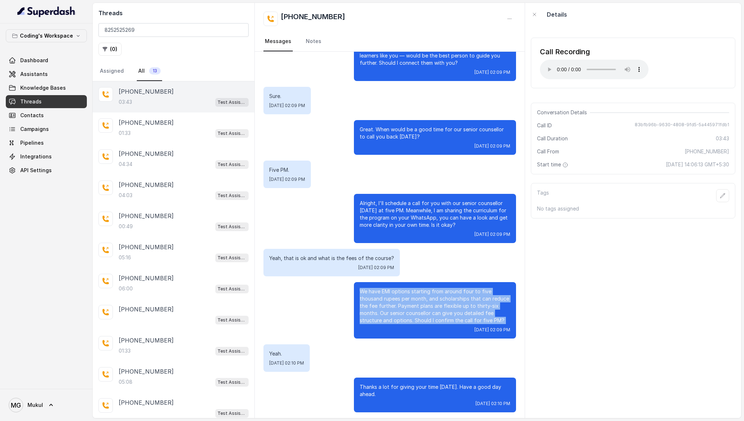
click at [397, 314] on p "We have EMI options starting from around four to five thousand rupees per month…" at bounding box center [435, 306] width 151 height 36
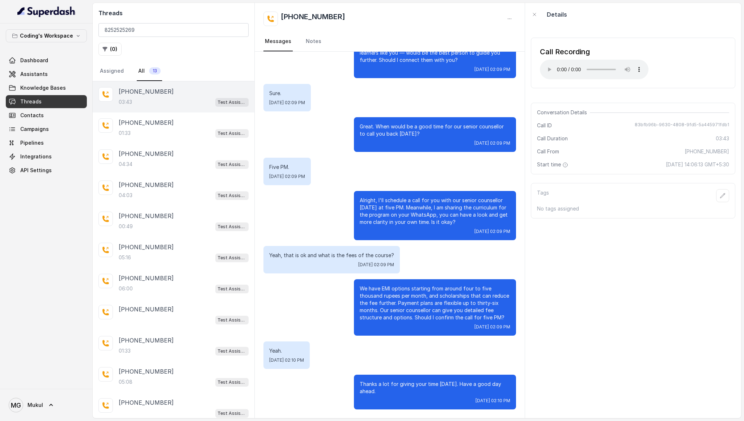
click at [407, 219] on p "Alright, I'll schedule a call for you with our senior counsellor [DATE] at five…" at bounding box center [435, 211] width 151 height 29
click at [397, 296] on p "We have EMI options starting from around four to five thousand rupees per month…" at bounding box center [435, 303] width 151 height 36
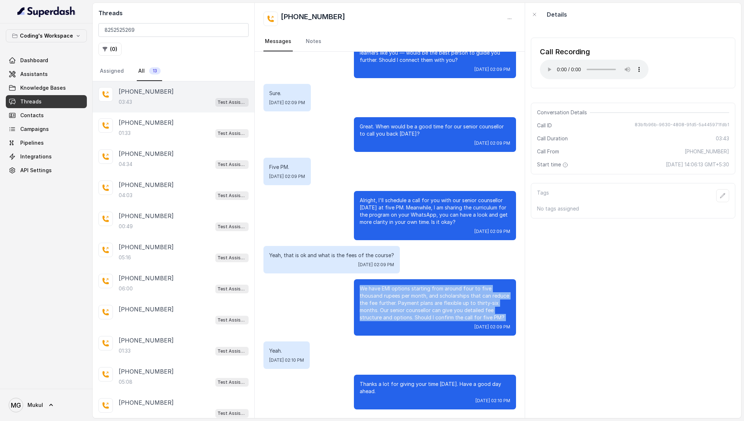
click at [397, 296] on p "We have EMI options starting from around four to five thousand rupees per month…" at bounding box center [435, 303] width 151 height 36
click at [411, 302] on p "We have EMI options starting from around four to five thousand rupees per month…" at bounding box center [435, 303] width 151 height 36
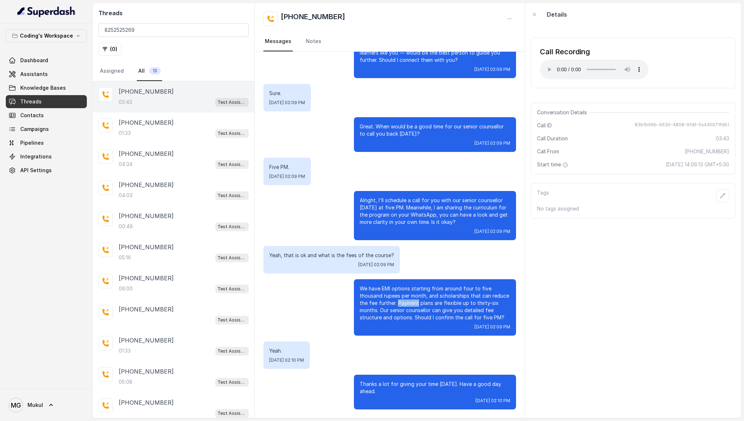
click at [411, 302] on p "We have EMI options starting from around four to five thousand rupees per month…" at bounding box center [435, 303] width 151 height 36
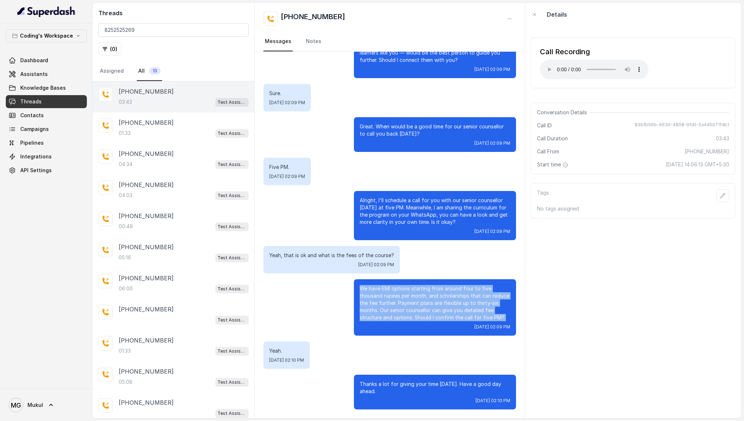
click at [411, 302] on p "We have EMI options starting from around four to five thousand rupees per month…" at bounding box center [435, 303] width 151 height 36
click at [404, 305] on p "We have EMI options starting from around four to five thousand rupees per month…" at bounding box center [435, 303] width 151 height 36
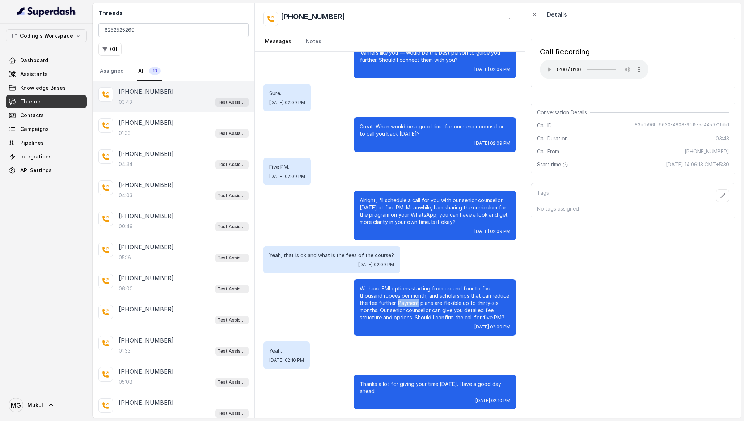
click at [404, 305] on p "We have EMI options starting from around four to five thousand rupees per month…" at bounding box center [435, 303] width 151 height 36
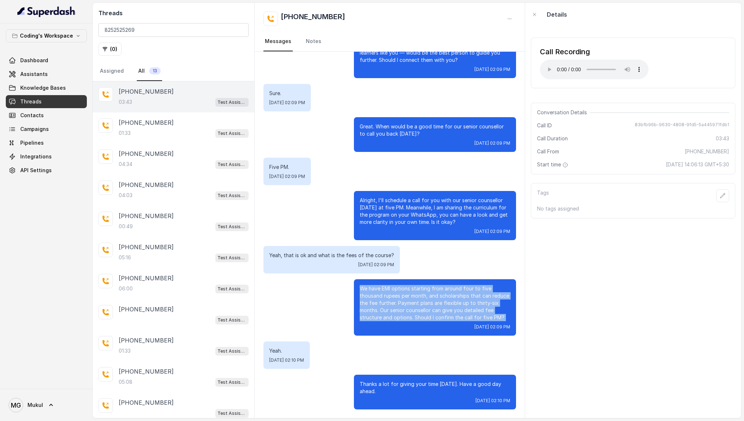
click at [404, 305] on p "We have EMI options starting from around four to five thousand rupees per month…" at bounding box center [435, 303] width 151 height 36
click at [403, 310] on p "We have EMI options starting from around four to five thousand rupees per month…" at bounding box center [435, 303] width 151 height 36
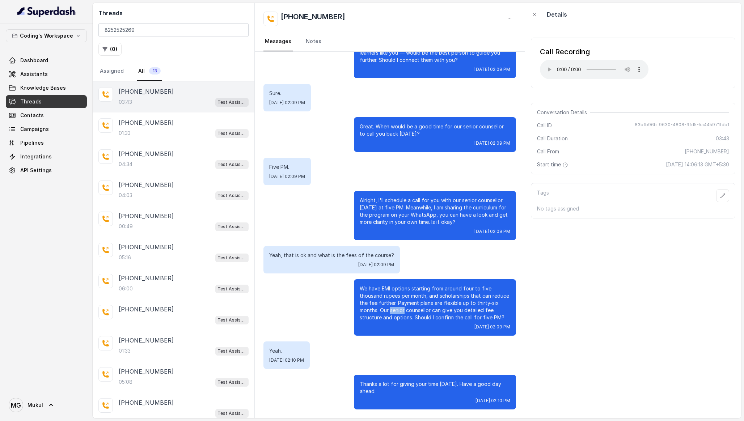
click at [403, 310] on p "We have EMI options starting from around four to five thousand rupees per month…" at bounding box center [435, 303] width 151 height 36
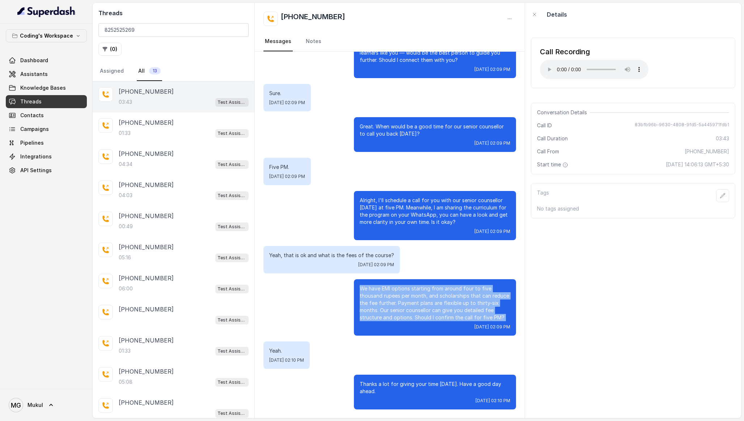
click at [403, 310] on p "We have EMI options starting from around four to five thousand rupees per month…" at bounding box center [435, 303] width 151 height 36
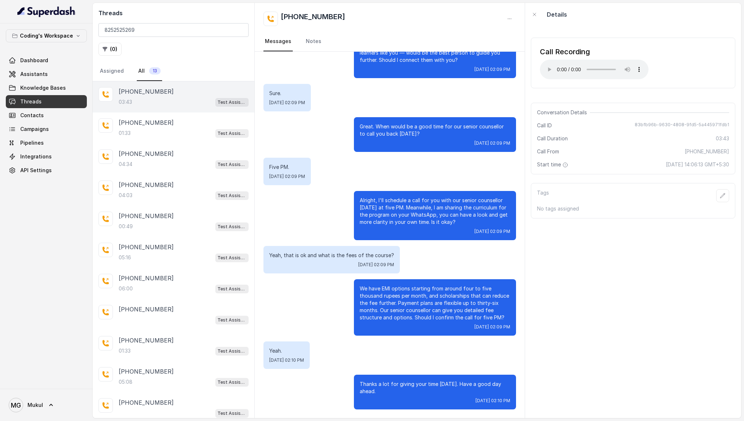
click at [401, 386] on p "Thanks a lot for giving your time [DATE]. Have a good day ahead." at bounding box center [435, 388] width 151 height 14
click at [425, 383] on p "Thanks a lot for giving your time [DATE]. Have a good day ahead." at bounding box center [435, 388] width 151 height 14
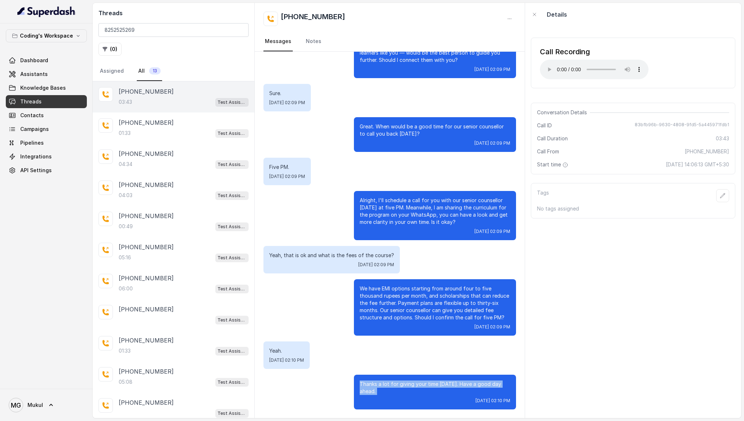
click at [425, 383] on p "Thanks a lot for giving your time [DATE]. Have a good day ahead." at bounding box center [435, 388] width 151 height 14
click at [439, 306] on p "We have EMI options starting from around four to five thousand rupees per month…" at bounding box center [435, 303] width 151 height 36
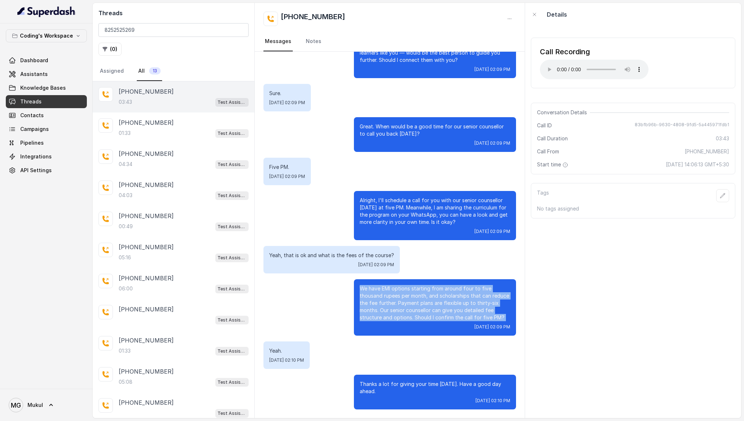
click at [439, 306] on p "We have EMI options starting from around four to five thousand rupees per month…" at bounding box center [435, 303] width 151 height 36
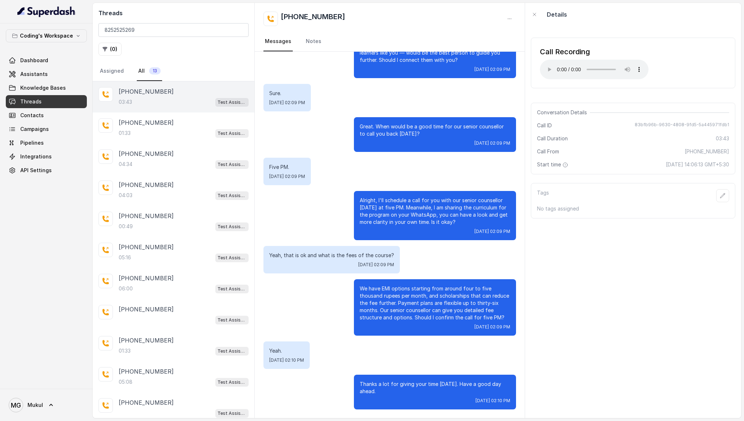
click at [412, 207] on p "Alright, I'll schedule a call for you with our senior counsellor [DATE] at five…" at bounding box center [435, 211] width 151 height 29
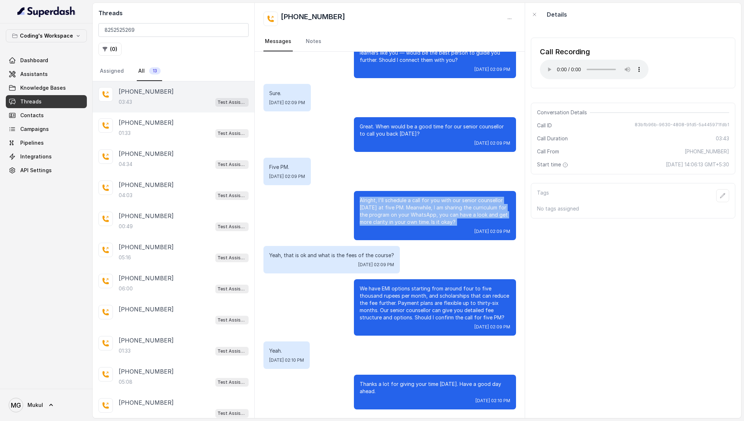
click at [412, 207] on p "Alright, I'll schedule a call for you with our senior counsellor [DATE] at five…" at bounding box center [435, 211] width 151 height 29
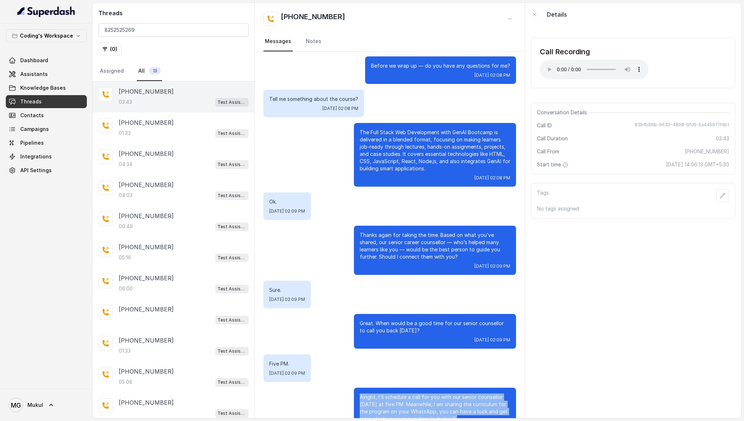
scroll to position [849, 0]
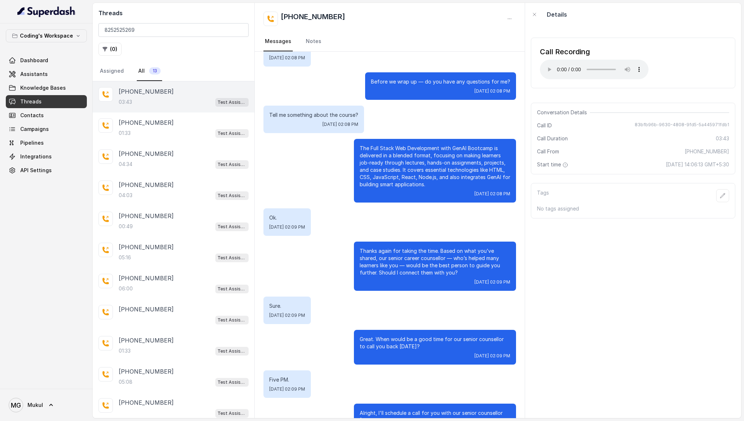
click at [399, 168] on p "The Full Stack Web Development with GenAI Bootcamp is delivered in a blended fo…" at bounding box center [435, 166] width 151 height 43
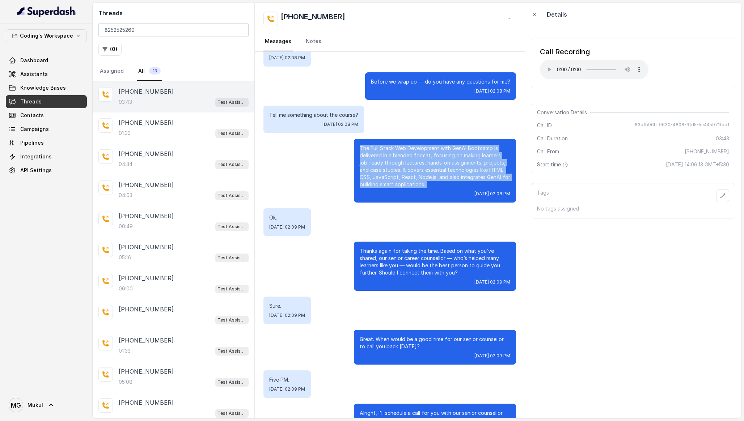
click at [399, 168] on p "The Full Stack Web Development with GenAI Bootcamp is delivered in a blended fo…" at bounding box center [435, 166] width 151 height 43
click at [408, 162] on p "The Full Stack Web Development with GenAI Bootcamp is delivered in a blended fo…" at bounding box center [435, 166] width 151 height 43
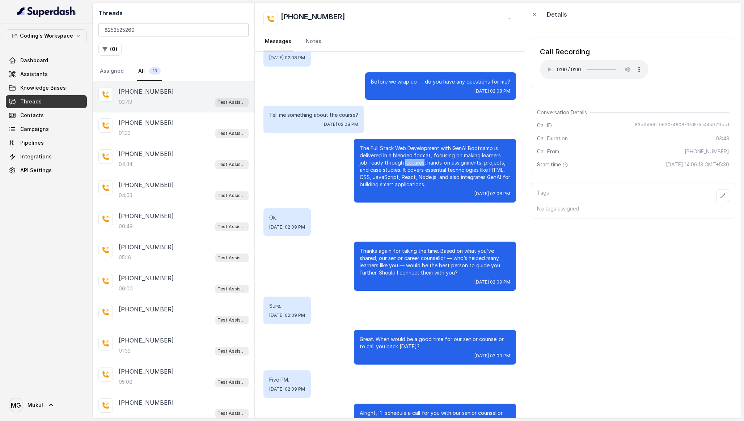
click at [408, 162] on p "The Full Stack Web Development with GenAI Bootcamp is delivered in a blended fo…" at bounding box center [435, 166] width 151 height 43
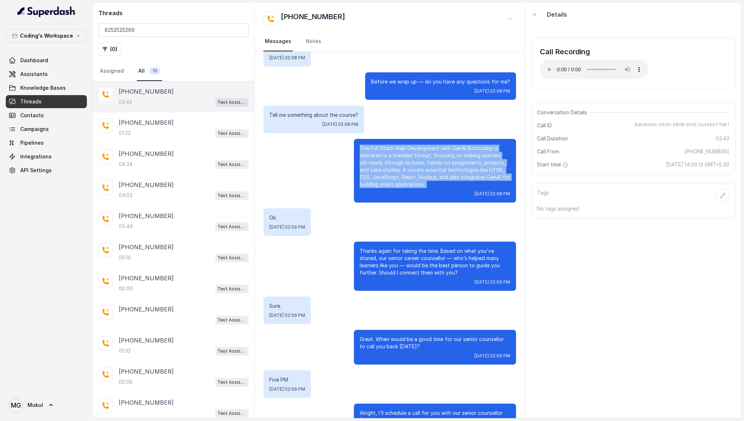
click at [408, 162] on p "The Full Stack Web Development with GenAI Bootcamp is delivered in a blended fo…" at bounding box center [435, 166] width 151 height 43
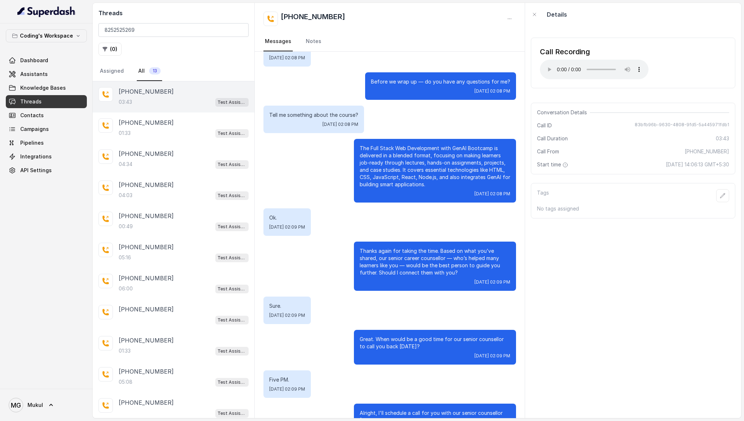
click at [414, 266] on p "Thanks again for taking the time. Based on what you’ve shared, our senior caree…" at bounding box center [435, 262] width 151 height 29
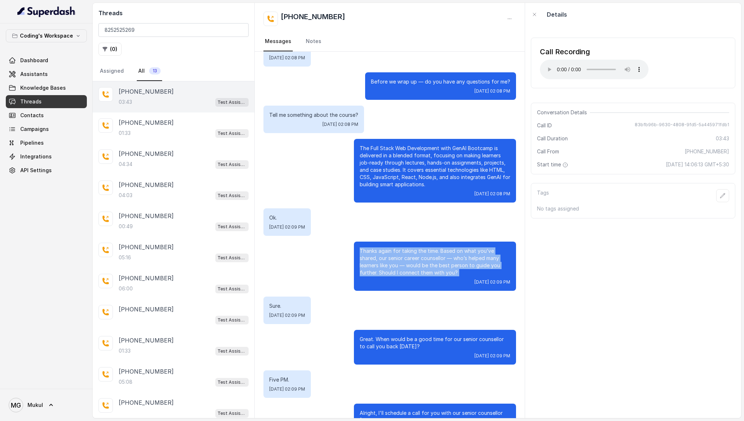
click at [414, 266] on p "Thanks again for taking the time. Based on what you’ve shared, our senior caree…" at bounding box center [435, 262] width 151 height 29
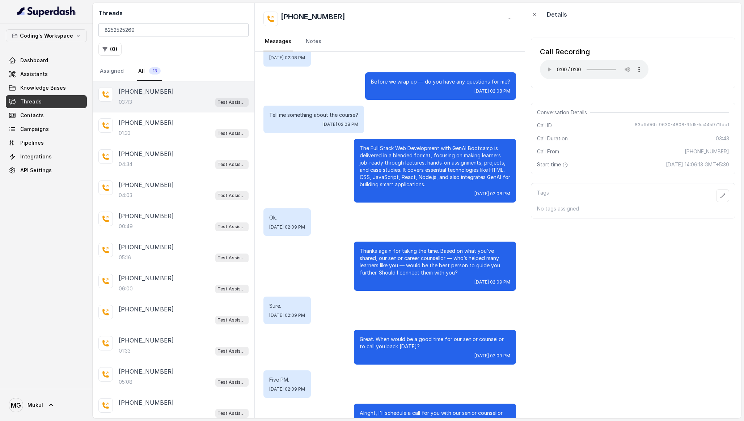
click at [422, 181] on p "The Full Stack Web Development with GenAI Bootcamp is delivered in a blended fo…" at bounding box center [435, 166] width 151 height 43
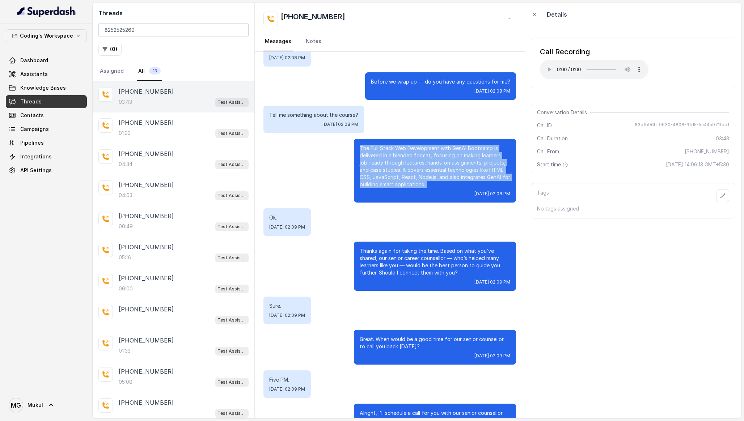
click at [422, 181] on p "The Full Stack Web Development with GenAI Bootcamp is delivered in a blended fo…" at bounding box center [435, 166] width 151 height 43
